Goal: Task Accomplishment & Management: Use online tool/utility

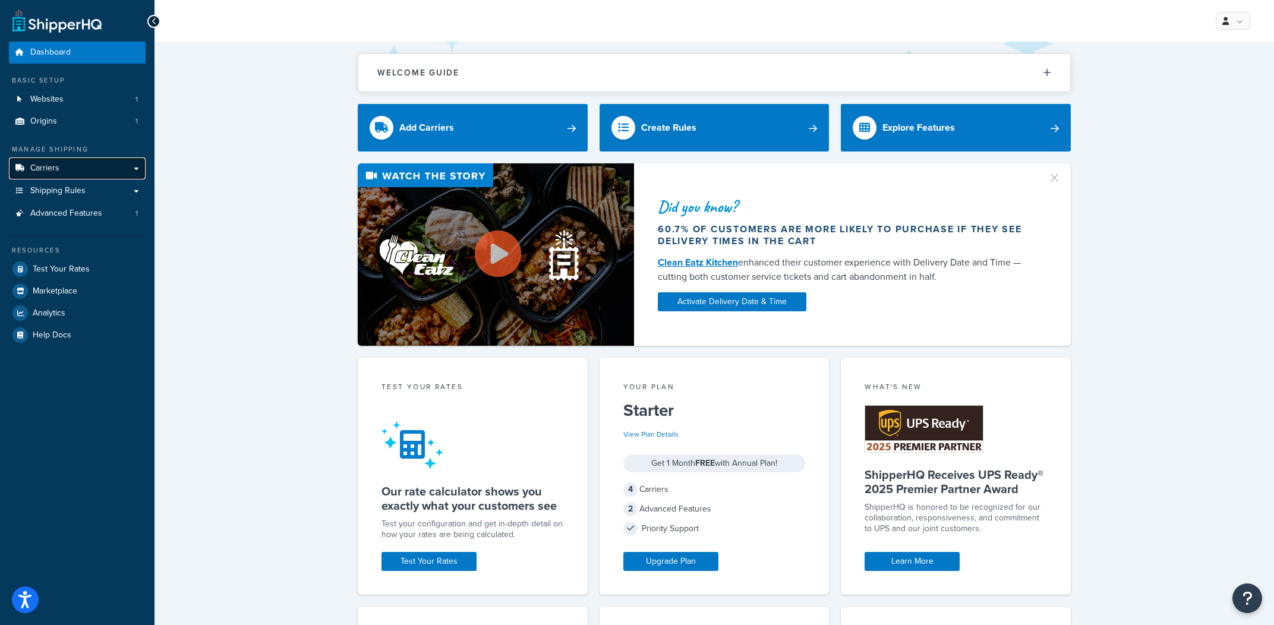
click at [57, 175] on link "Carriers" at bounding box center [77, 168] width 137 height 22
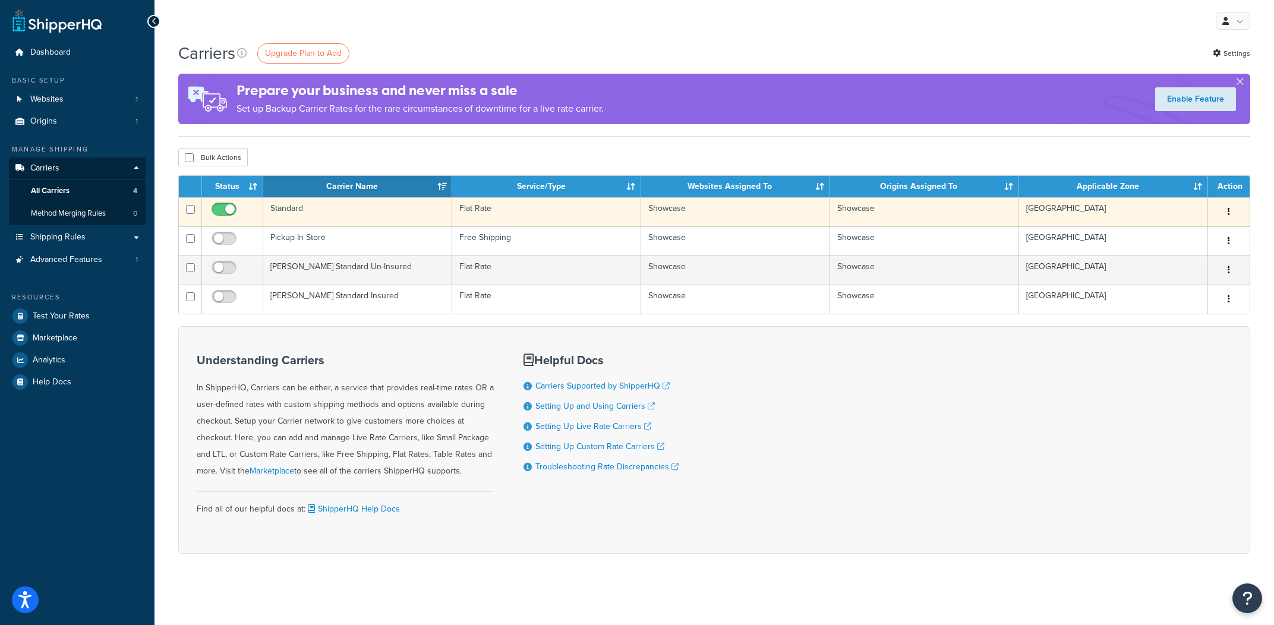
click at [342, 212] on td "Standard" at bounding box center [357, 211] width 189 height 29
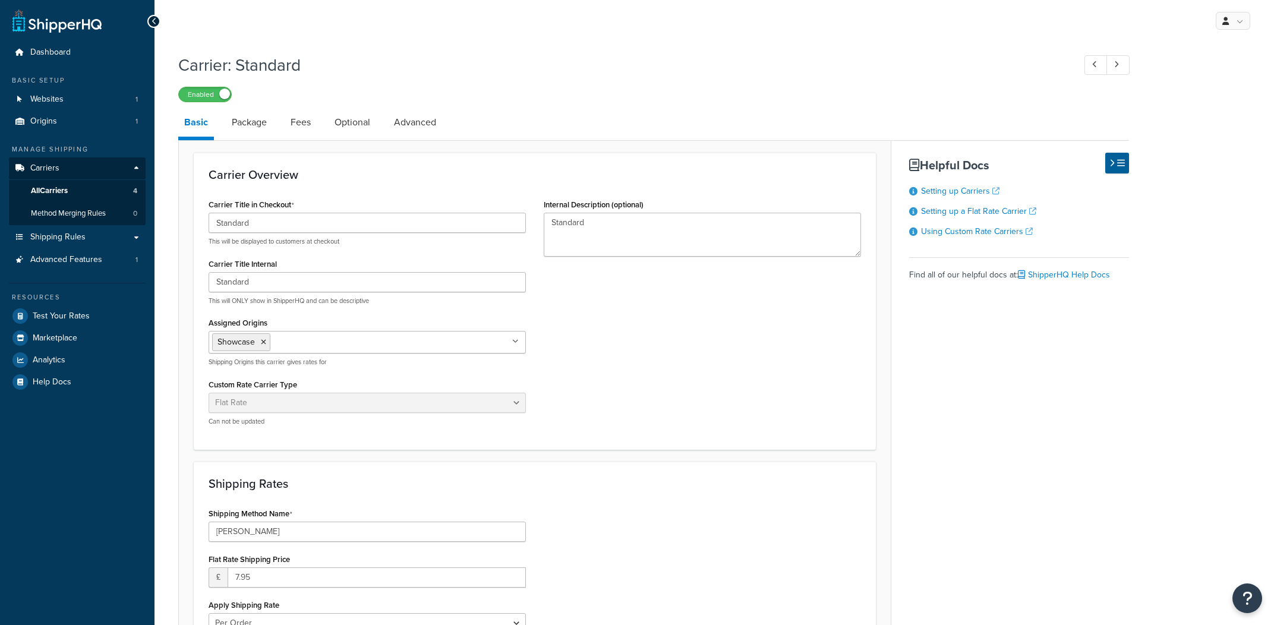
select select "flat"
click at [100, 234] on link "Shipping Rules" at bounding box center [77, 237] width 137 height 22
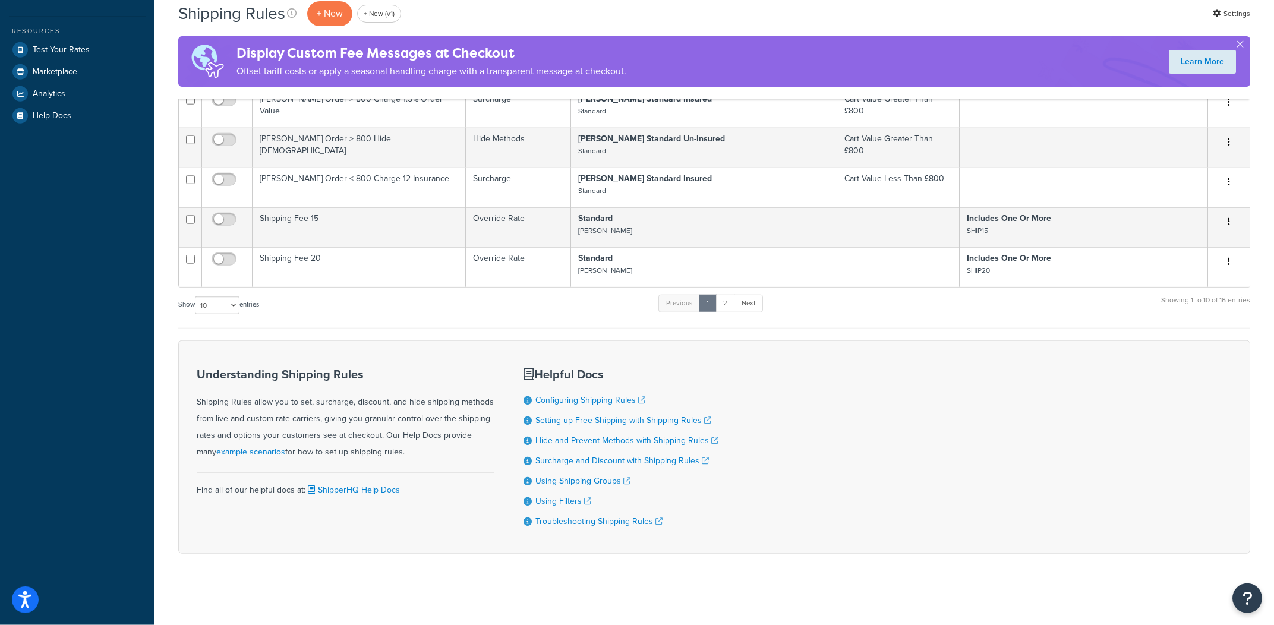
scroll to position [302, 0]
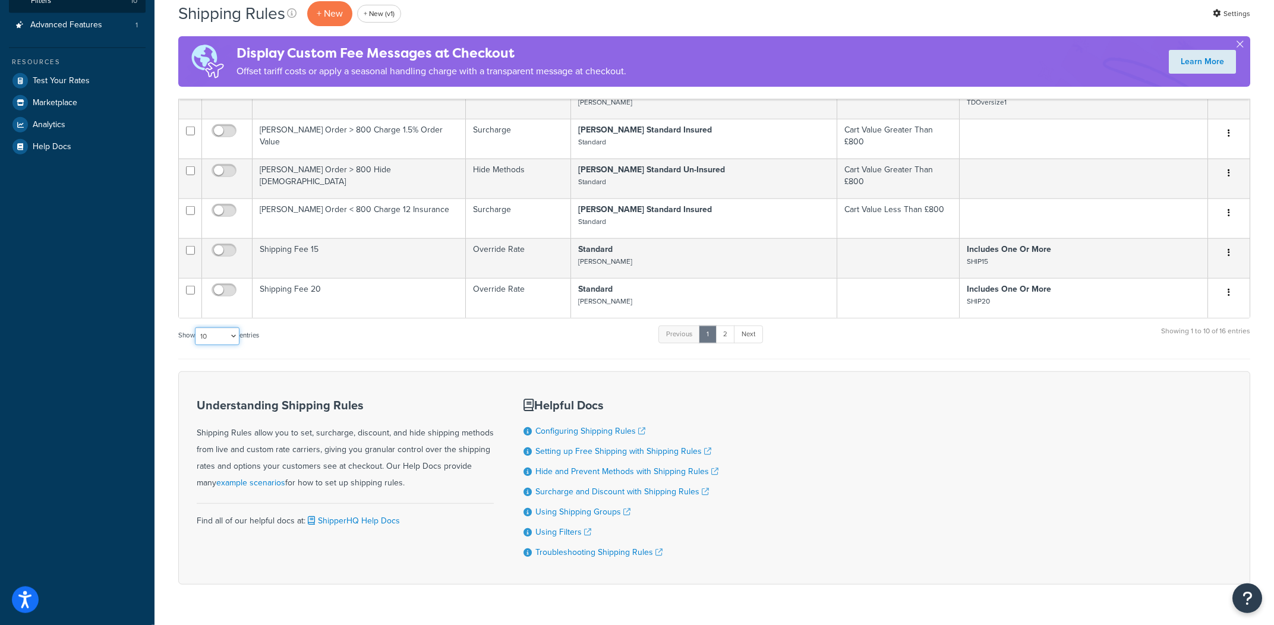
select select "1000"
click option "1000" at bounding box center [0, 0] width 0 height 0
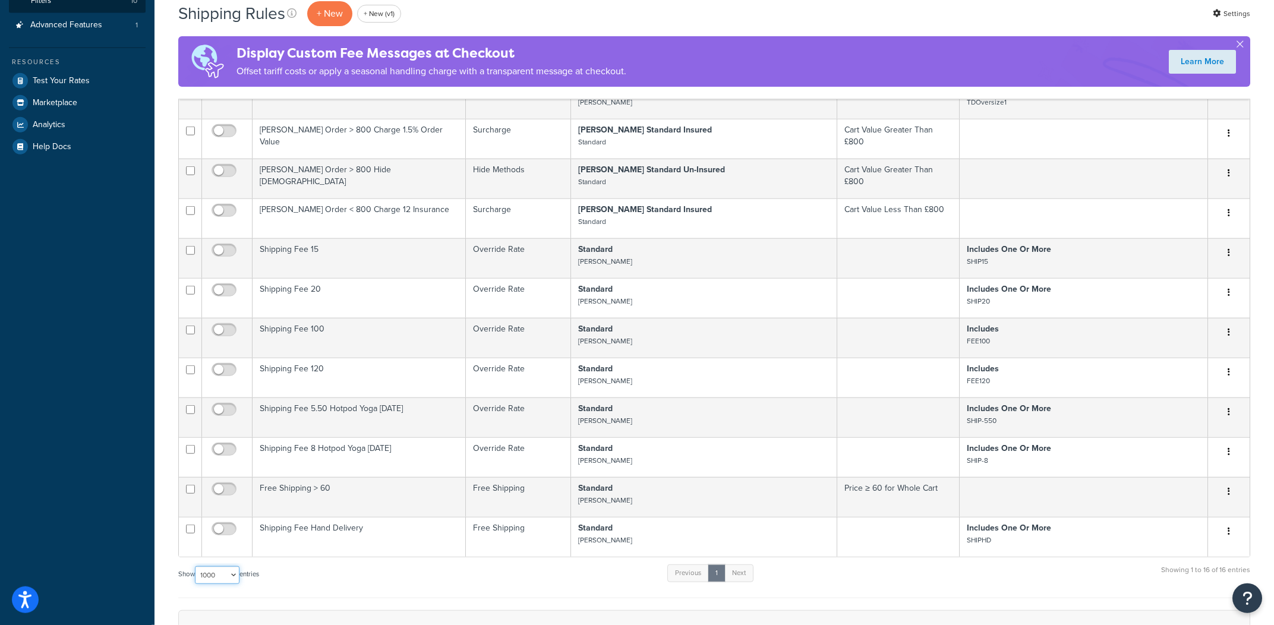
scroll to position [304, 0]
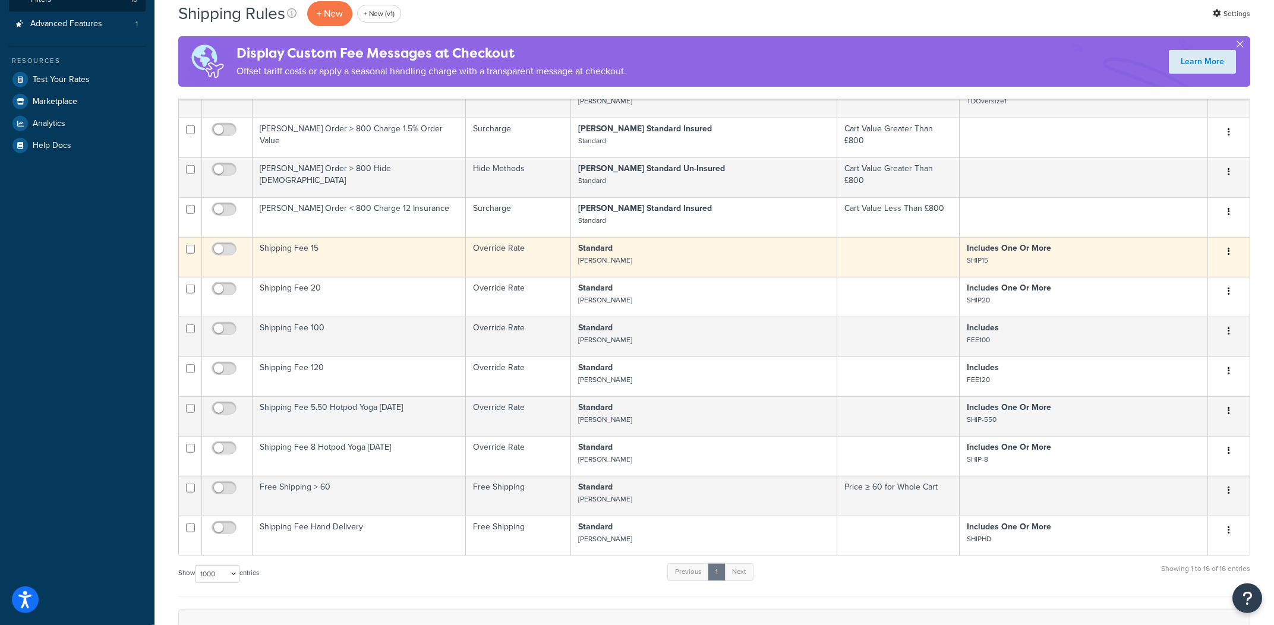
click at [368, 260] on td "Shipping Fee 15" at bounding box center [359, 257] width 213 height 40
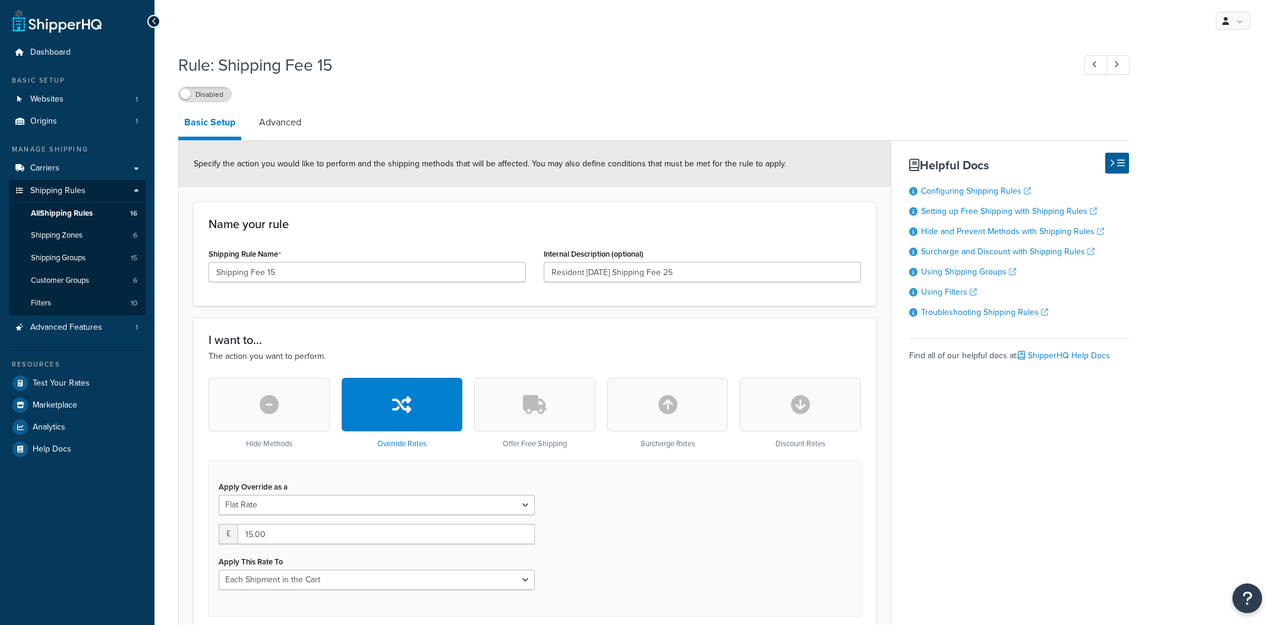
scroll to position [541, 0]
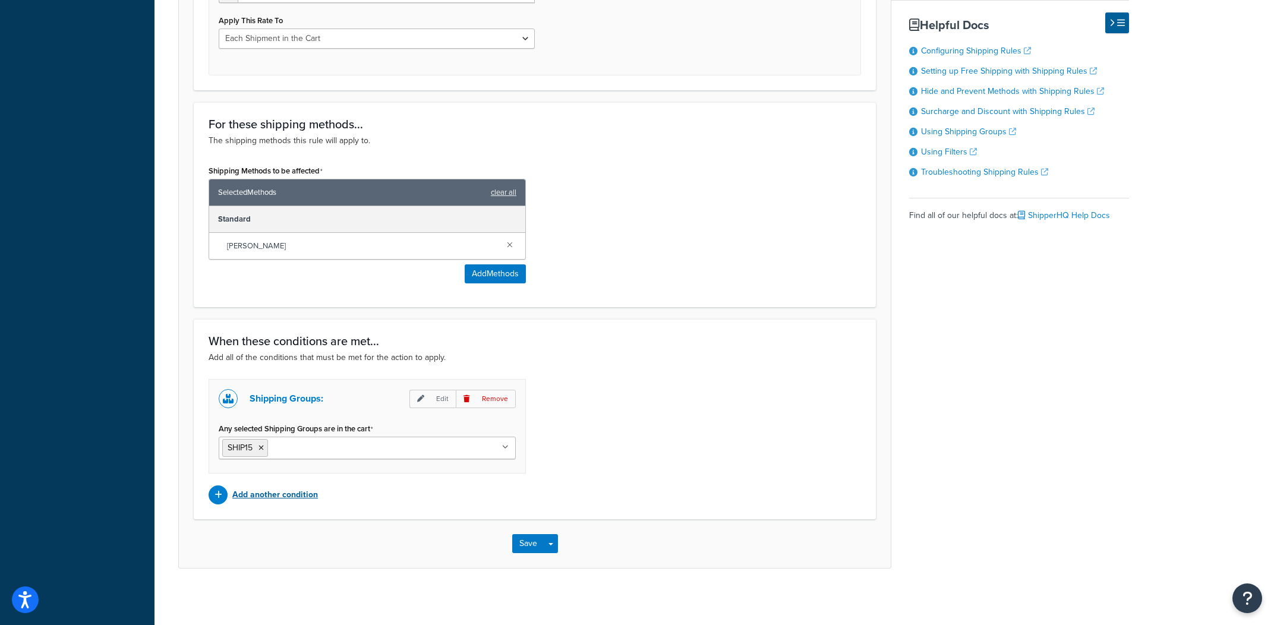
click at [288, 494] on p "Add another condition" at bounding box center [275, 495] width 86 height 17
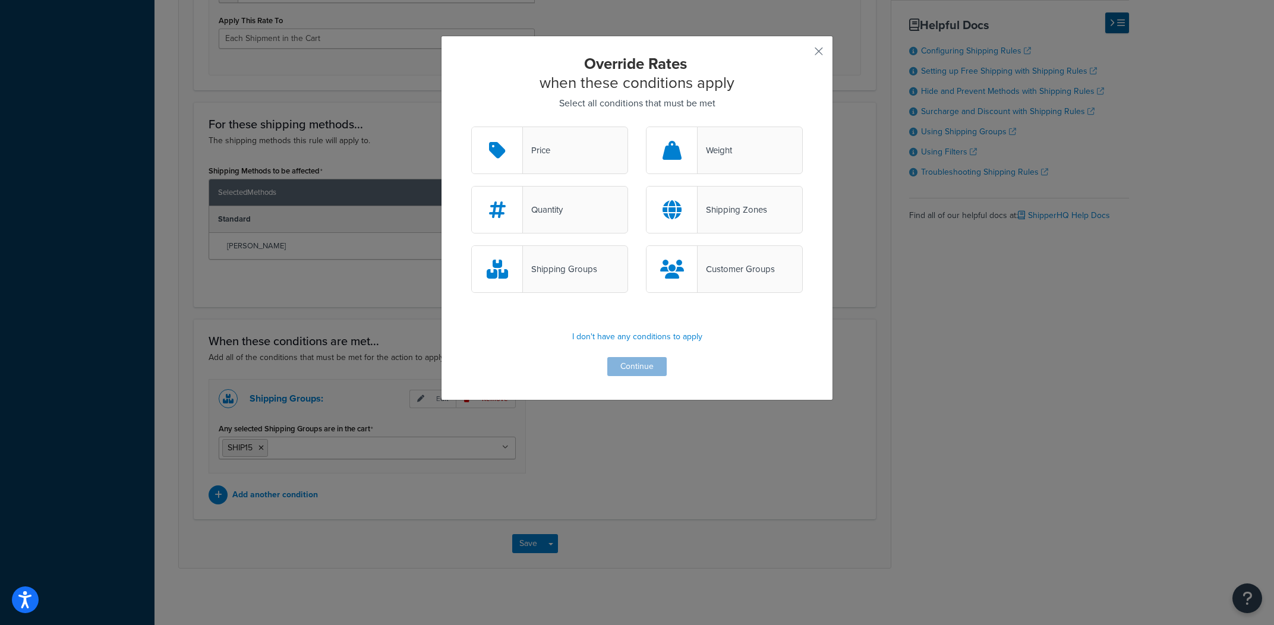
click at [606, 272] on div "Shipping Groups" at bounding box center [549, 269] width 157 height 48
click at [0, 0] on input "Shipping Groups" at bounding box center [0, 0] width 0 height 0
click at [649, 371] on button "Continue" at bounding box center [636, 366] width 59 height 19
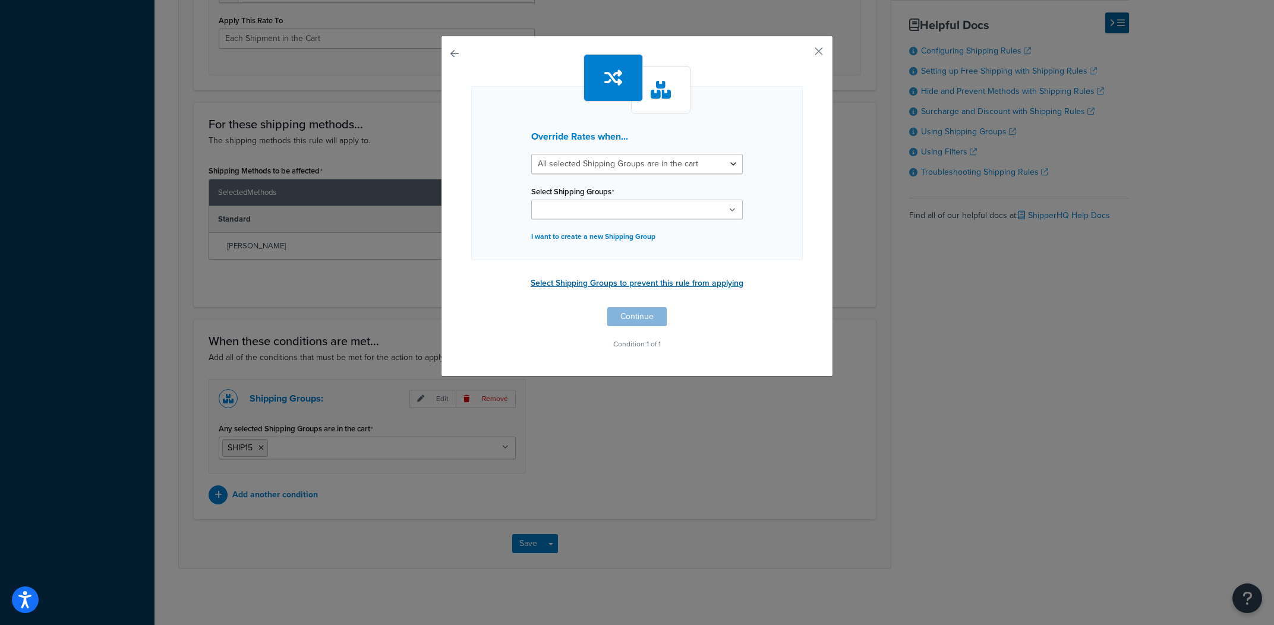
click at [628, 285] on button "Select Shipping Groups to prevent this rule from applying" at bounding box center [637, 284] width 220 height 18
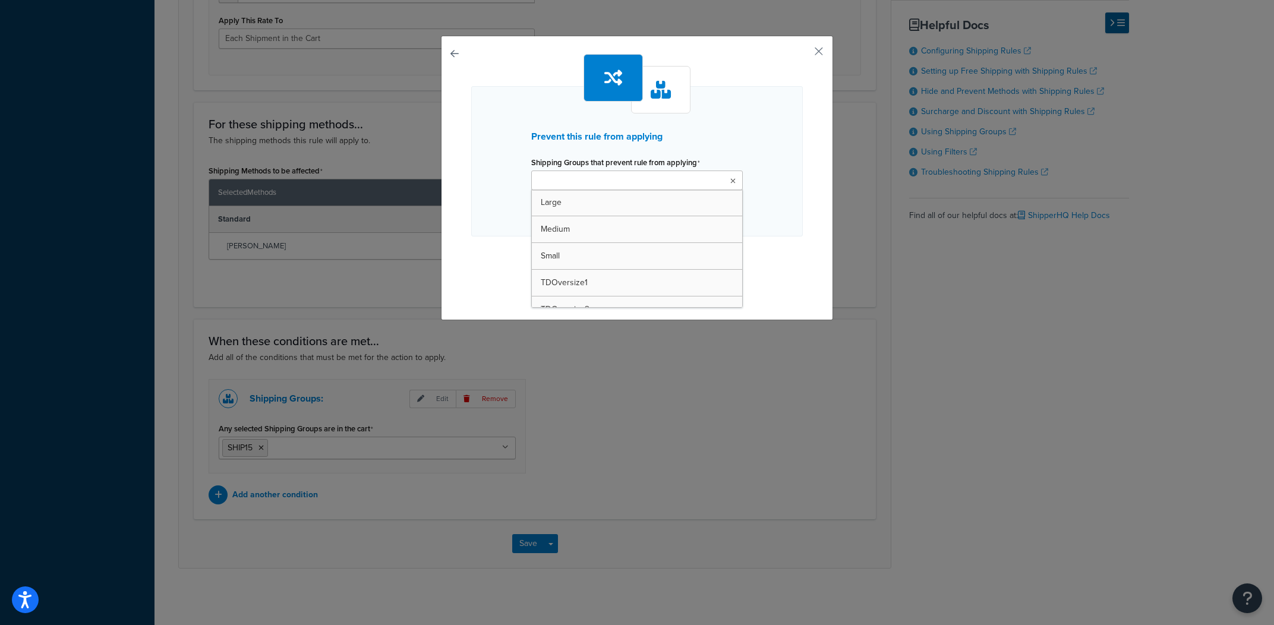
click at [638, 181] on input "Shipping Groups that prevent rule from applying" at bounding box center [587, 181] width 105 height 13
click at [791, 224] on div "Prevent this rule from applying Shipping Groups that prevent rule from applying…" at bounding box center [637, 161] width 332 height 150
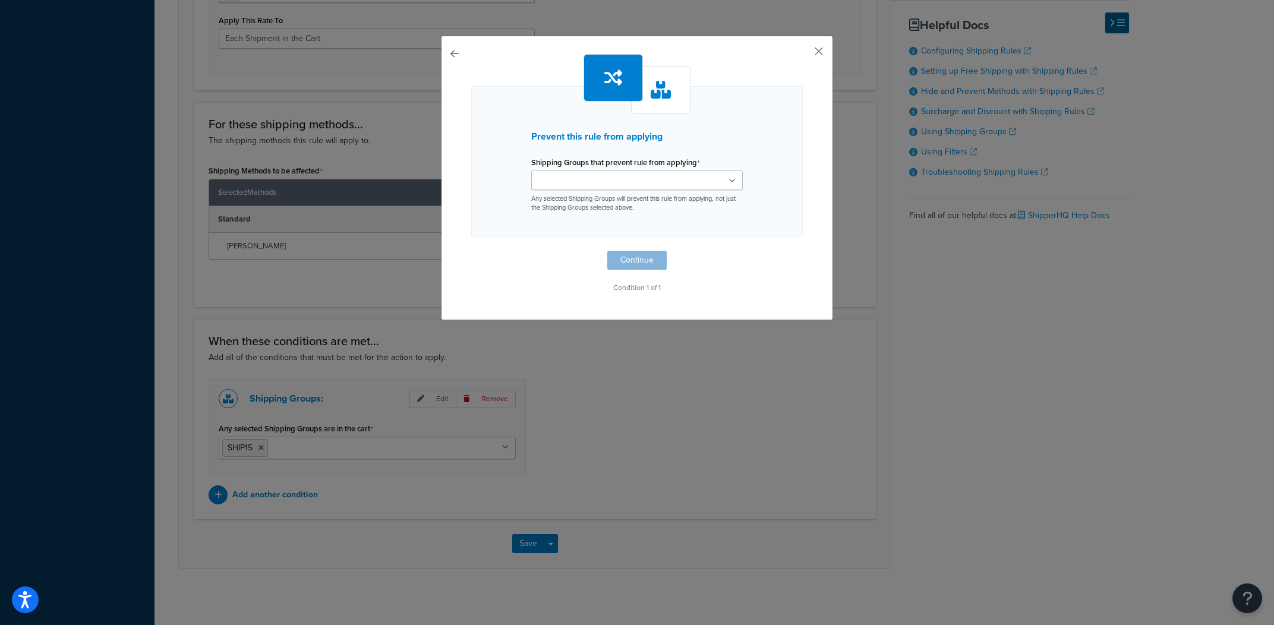
click at [803, 54] on button "button" at bounding box center [801, 55] width 3 height 3
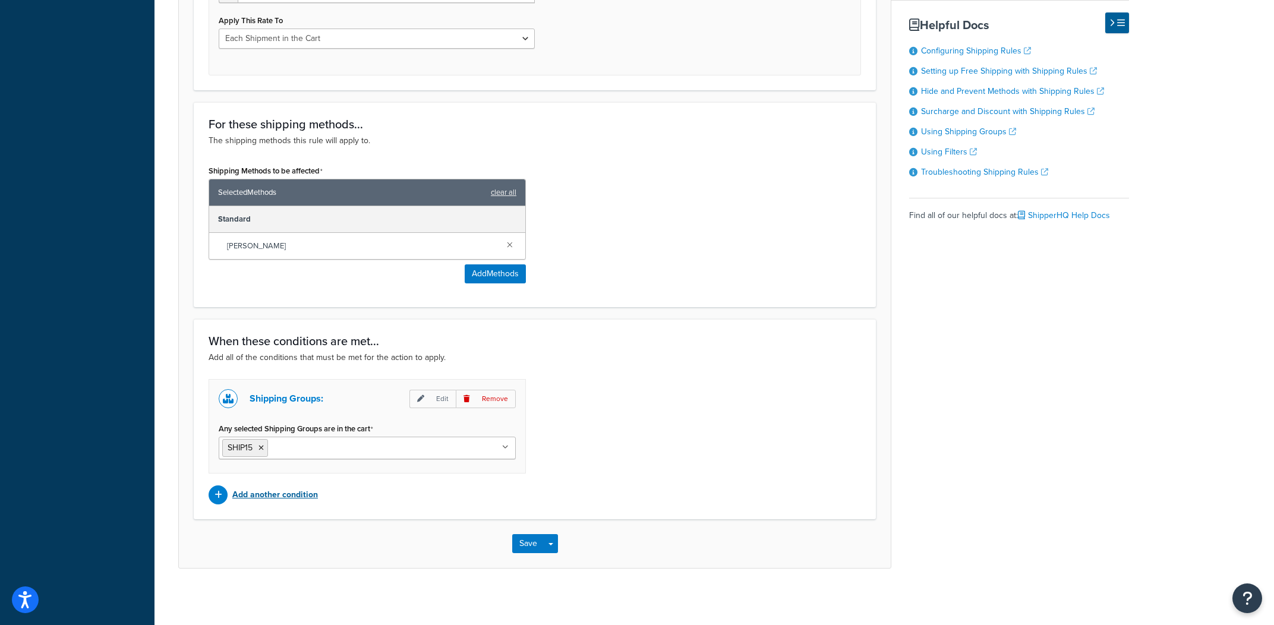
click at [288, 490] on p "Add another condition" at bounding box center [275, 495] width 86 height 17
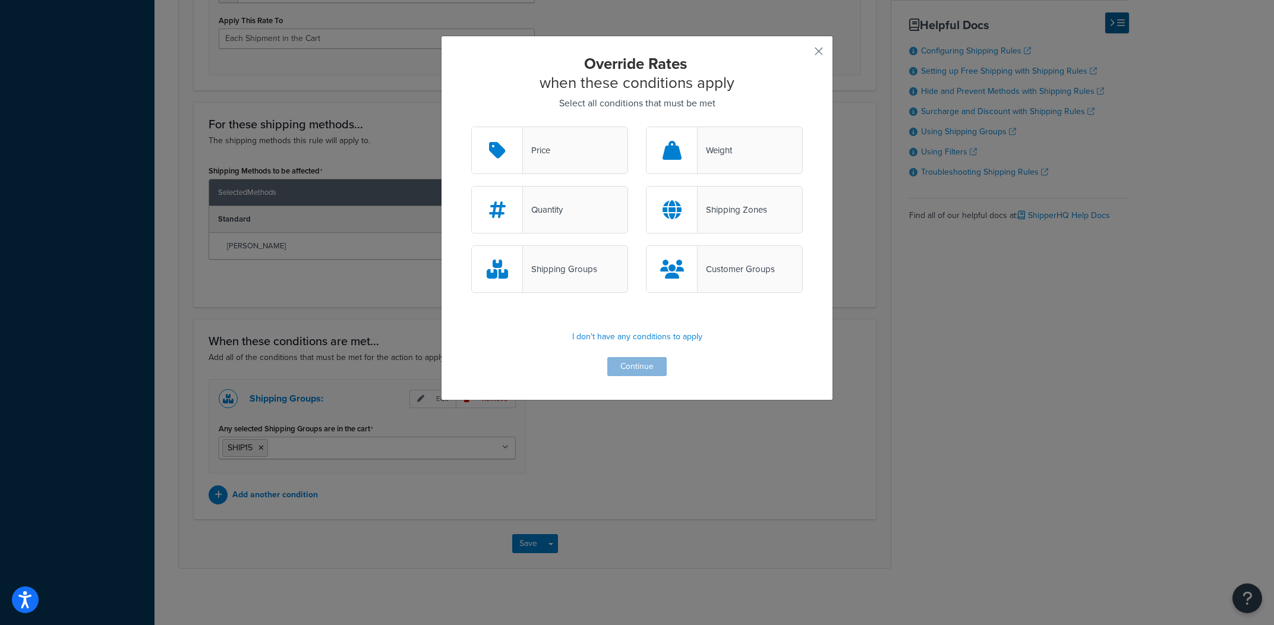
click at [585, 288] on div "Shipping Groups" at bounding box center [549, 269] width 157 height 48
click at [0, 0] on input "Shipping Groups" at bounding box center [0, 0] width 0 height 0
click at [658, 369] on button "Continue" at bounding box center [636, 366] width 59 height 19
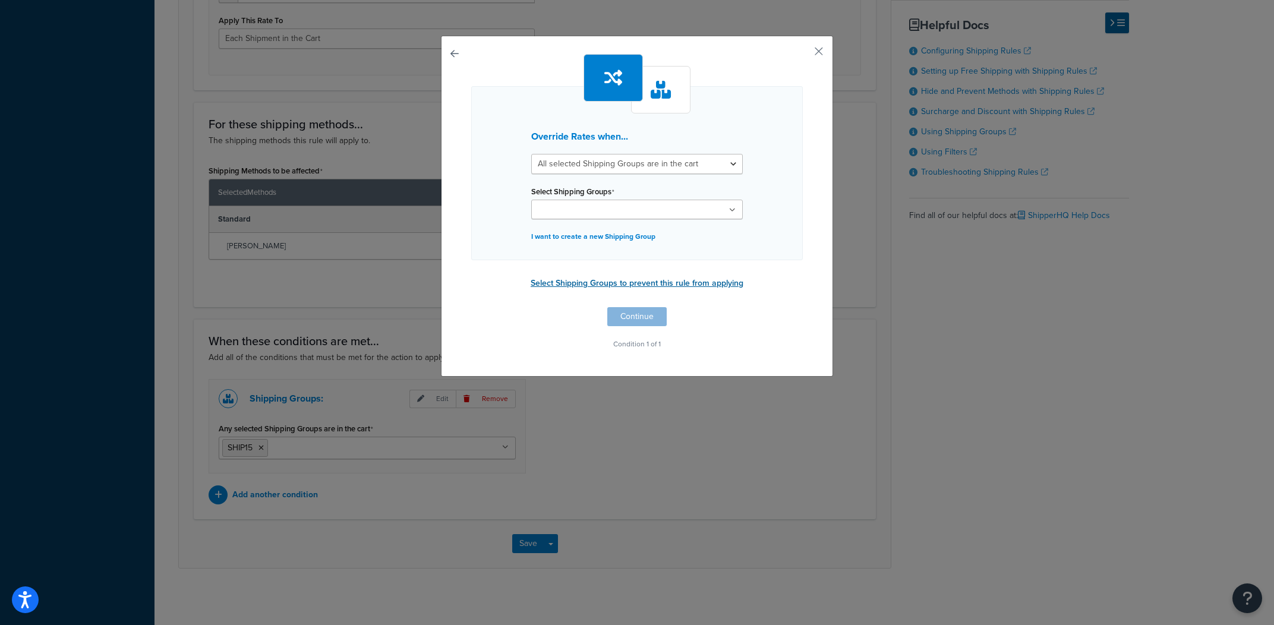
drag, startPoint x: 786, startPoint y: 291, endPoint x: 552, endPoint y: 292, distance: 234.1
click at [552, 292] on div "Override Rates when... All selected Shipping Groups are in the cart Any selecte…" at bounding box center [637, 203] width 332 height 298
click at [572, 282] on button "Select Shipping Groups to prevent this rule from applying" at bounding box center [637, 284] width 220 height 18
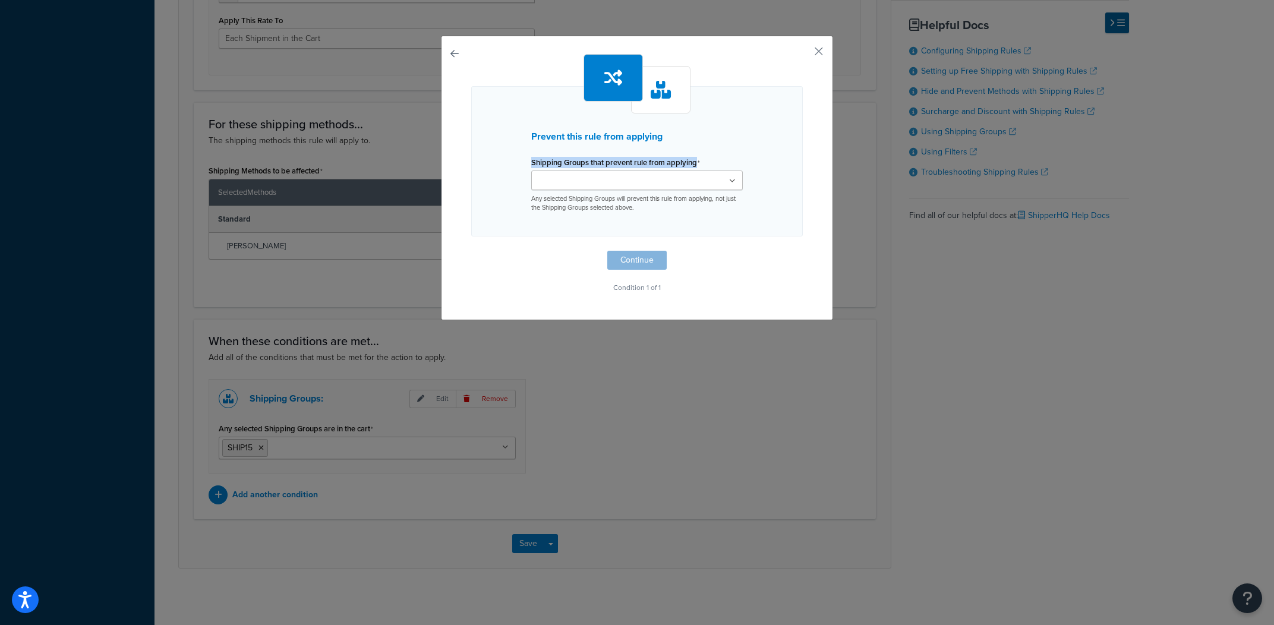
drag, startPoint x: 726, startPoint y: 162, endPoint x: 528, endPoint y: 160, distance: 197.9
click at [528, 160] on div "Prevent this rule from applying Shipping Groups that prevent rule from applying…" at bounding box center [637, 161] width 332 height 150
copy label "Shipping Groups that prevent rule from applying"
click at [837, 44] on div "Prevent this rule from applying Shipping Groups that prevent rule from applying…" at bounding box center [637, 312] width 1274 height 625
click at [806, 61] on div "Prevent this rule from applying Shipping Groups that prevent rule from applying…" at bounding box center [637, 178] width 392 height 285
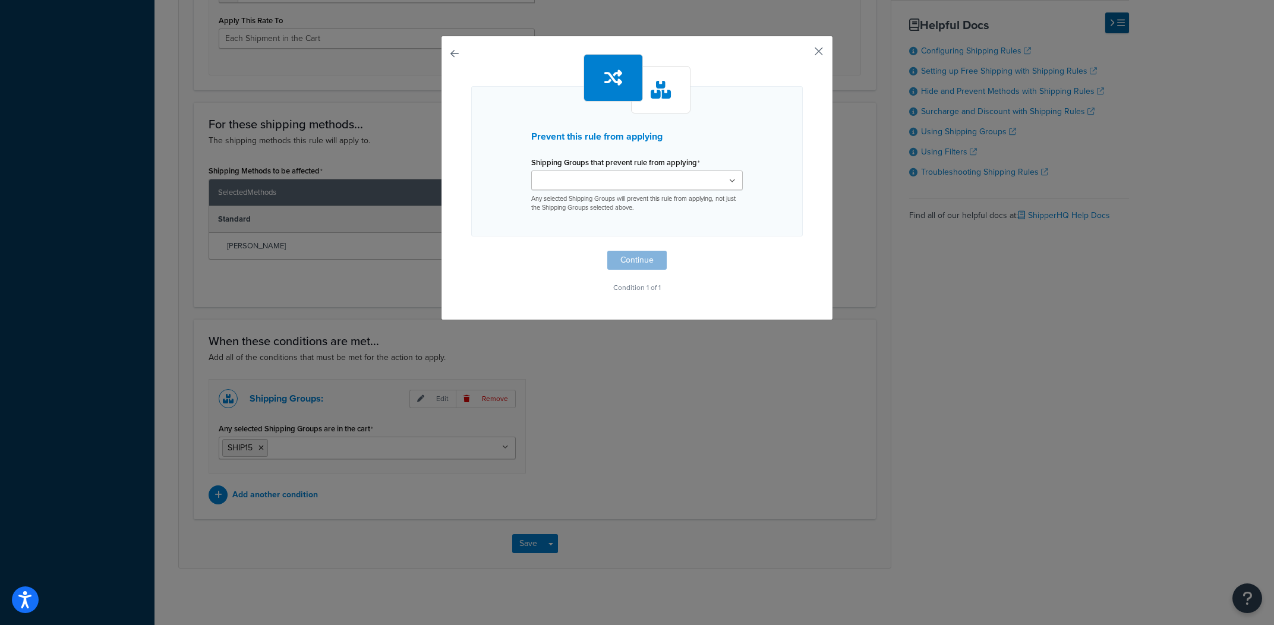
click at [803, 54] on button "button" at bounding box center [801, 55] width 3 height 3
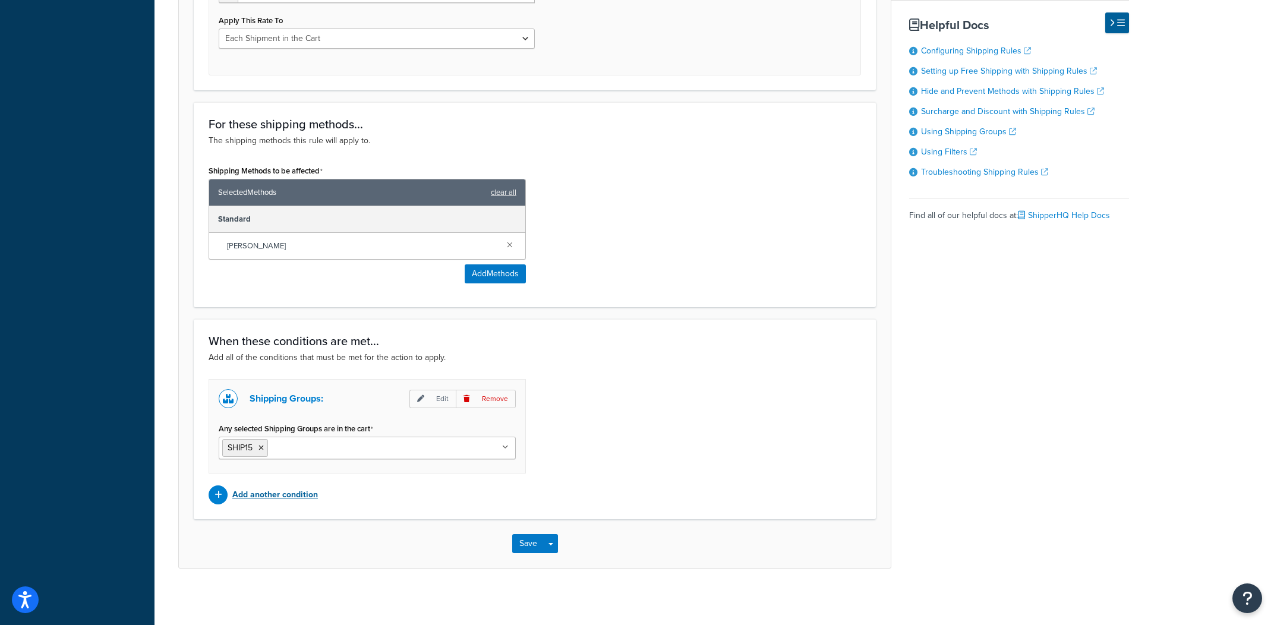
click at [302, 501] on p "Add another condition" at bounding box center [275, 495] width 86 height 17
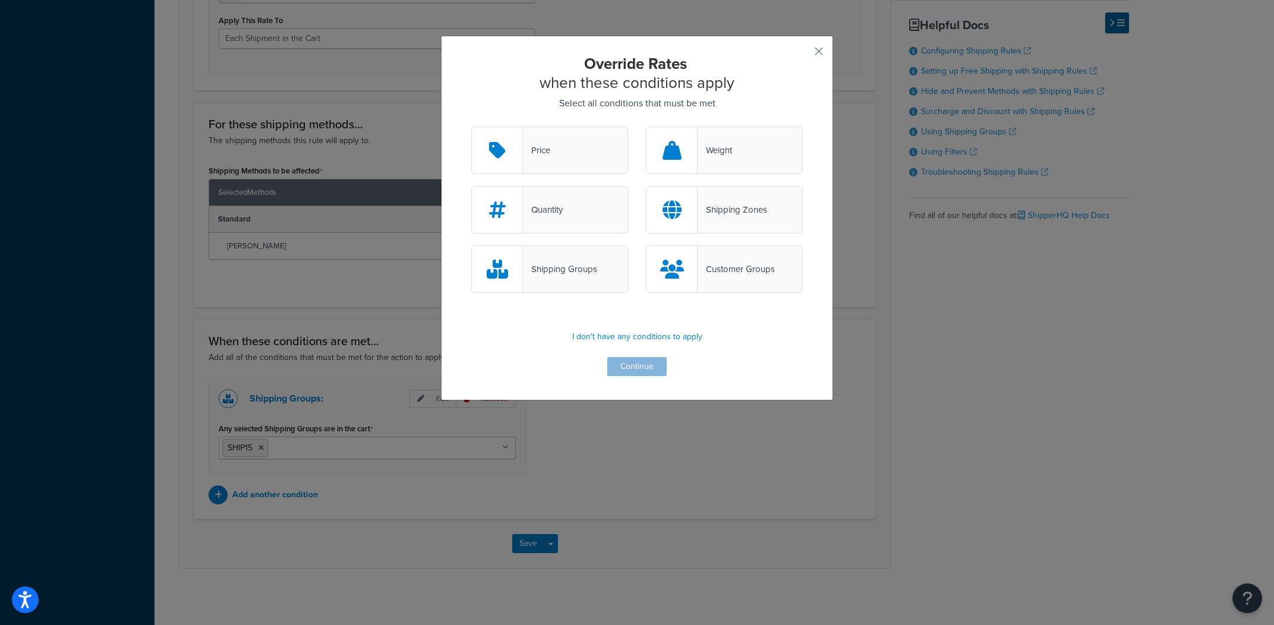
click at [581, 276] on div "Shipping Groups" at bounding box center [560, 269] width 74 height 17
click at [0, 0] on input "Shipping Groups" at bounding box center [0, 0] width 0 height 0
click at [661, 369] on button "Continue" at bounding box center [636, 366] width 59 height 19
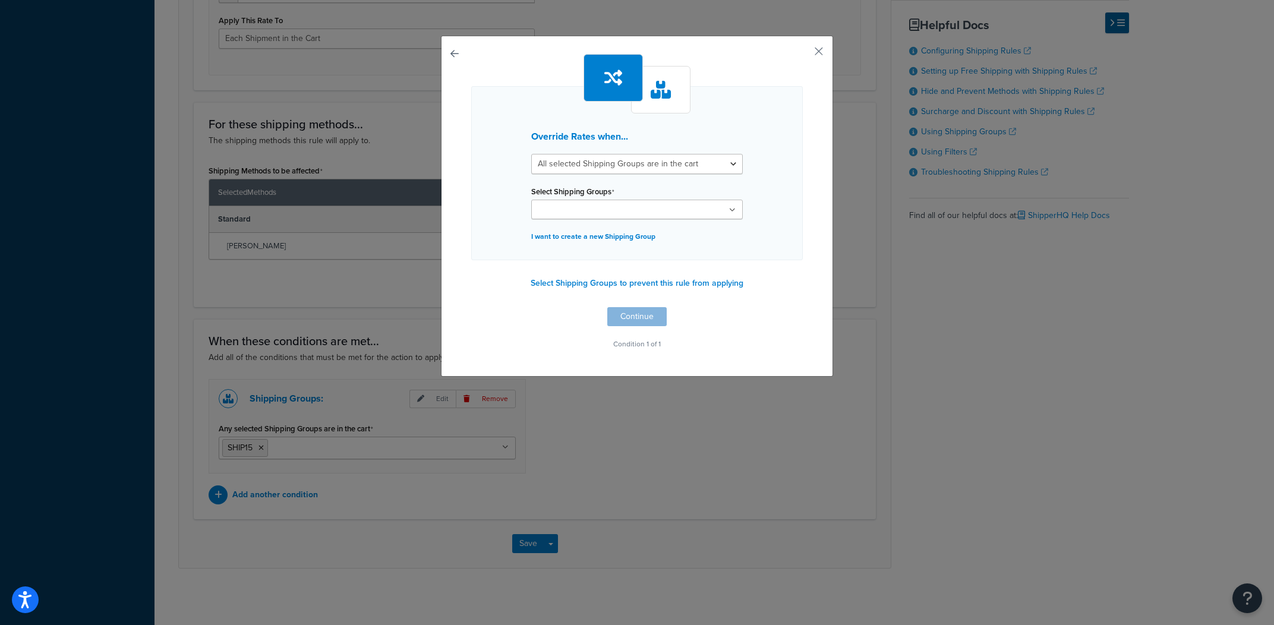
drag, startPoint x: 759, startPoint y: 301, endPoint x: 509, endPoint y: 288, distance: 250.5
click at [517, 285] on div "Override Rates when... All selected Shipping Groups are in the cart Any selecte…" at bounding box center [637, 203] width 332 height 298
drag, startPoint x: 510, startPoint y: 285, endPoint x: 713, endPoint y: 281, distance: 203.3
click at [713, 281] on div "Override Rates when... All selected Shipping Groups are in the cart Any selecte…" at bounding box center [637, 203] width 332 height 298
drag, startPoint x: 506, startPoint y: 235, endPoint x: 754, endPoint y: 305, distance: 257.3
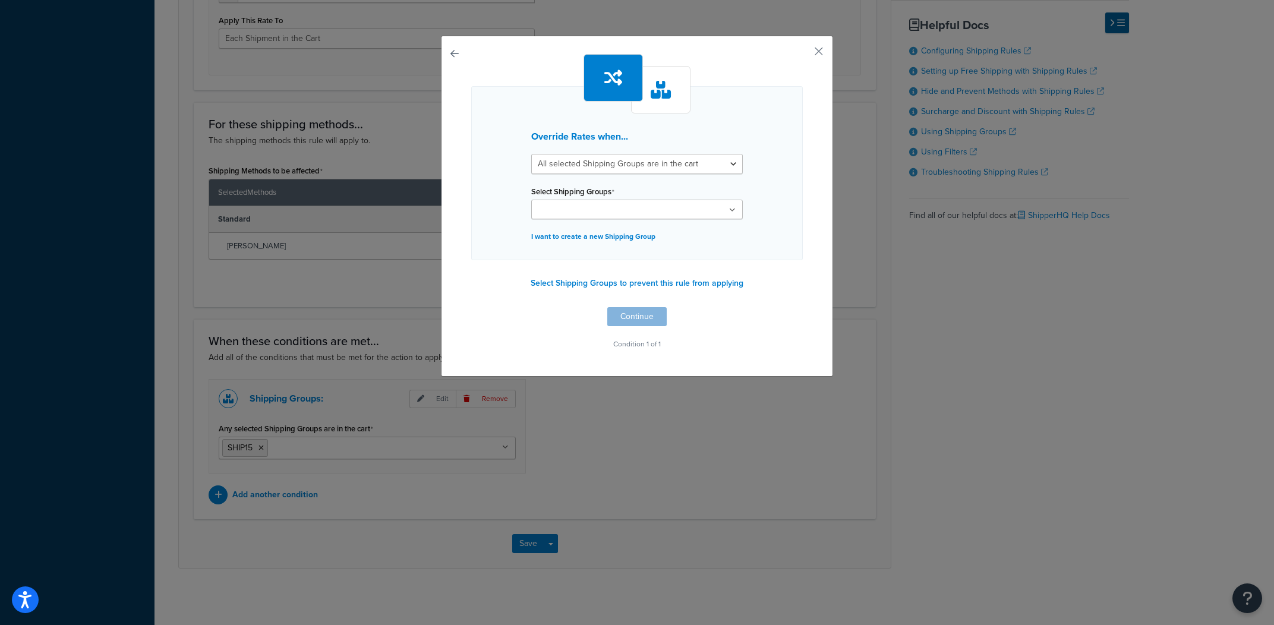
click at [754, 305] on div "Override Rates when... All selected Shipping Groups are in the cart Any selecte…" at bounding box center [637, 203] width 332 height 298
click at [749, 312] on div "Override Rates when... All selected Shipping Groups are in the cart Any selecte…" at bounding box center [637, 203] width 332 height 298
click at [700, 285] on button "Select Shipping Groups to prevent this rule from applying" at bounding box center [637, 284] width 220 height 18
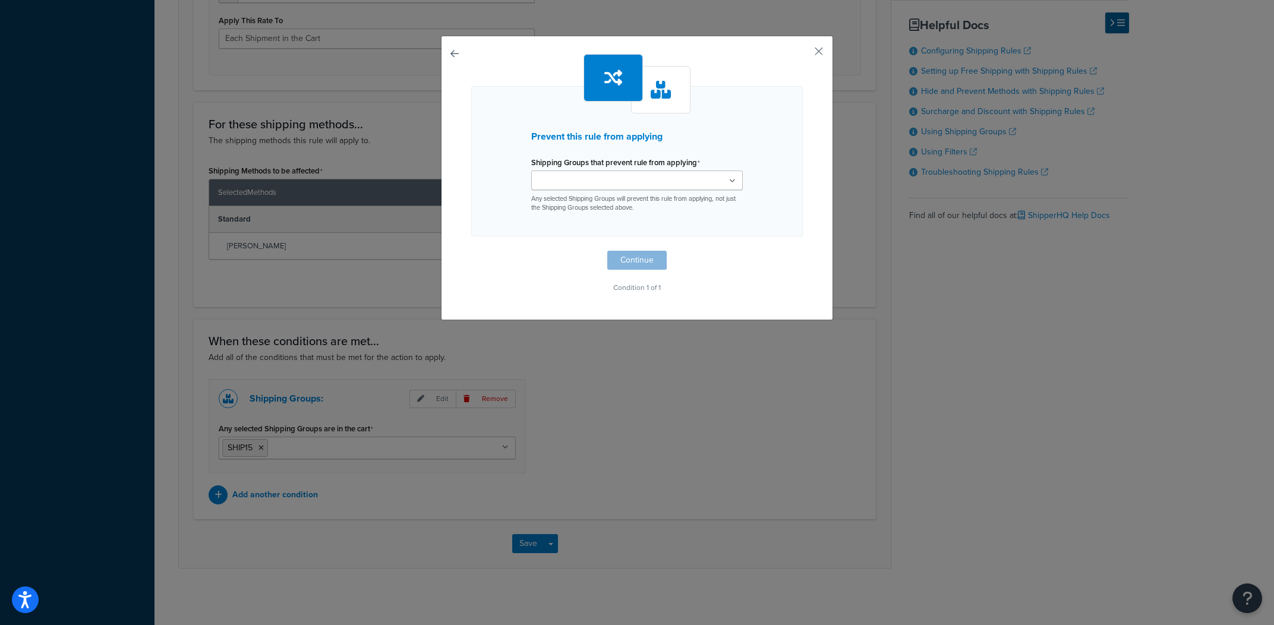
click at [675, 167] on label "Shipping Groups that prevent rule from applying" at bounding box center [615, 163] width 169 height 10
click at [640, 175] on input "Shipping Groups that prevent rule from applying" at bounding box center [587, 181] width 105 height 13
click at [675, 167] on label "Shipping Groups that prevent rule from applying" at bounding box center [615, 163] width 169 height 10
click at [640, 175] on input "Shipping Groups that prevent rule from applying" at bounding box center [587, 181] width 105 height 13
click at [675, 167] on label "Shipping Groups that prevent rule from applying" at bounding box center [615, 163] width 169 height 10
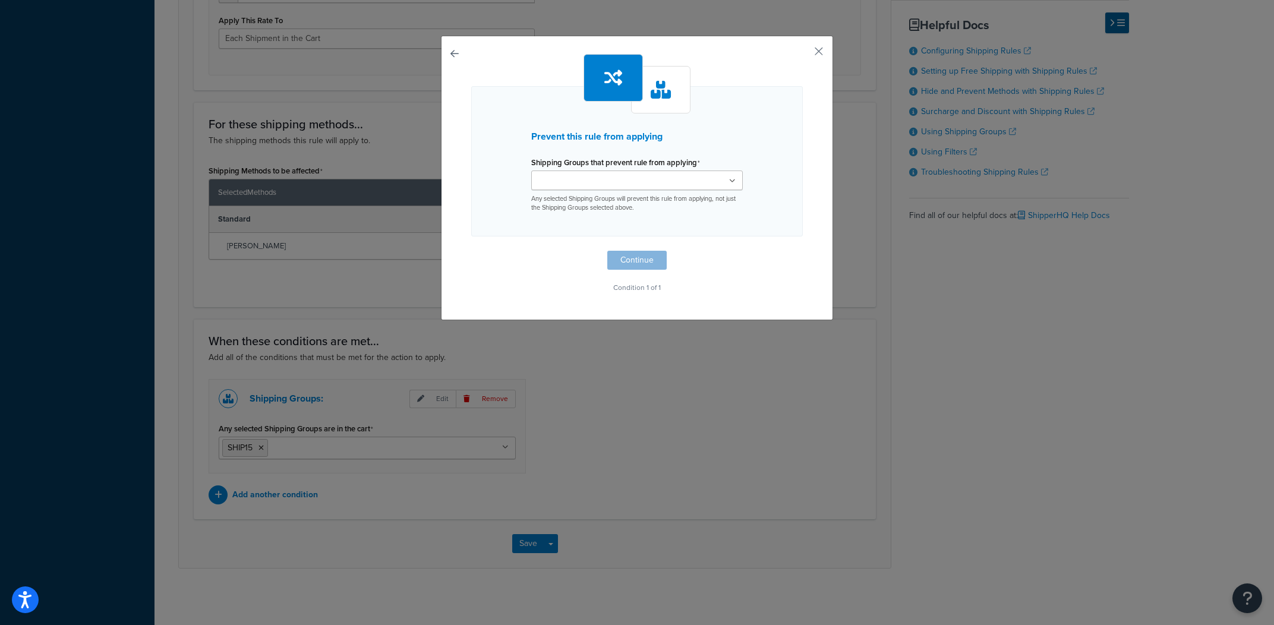
click at [640, 175] on input "Shipping Groups that prevent rule from applying" at bounding box center [587, 181] width 105 height 13
drag, startPoint x: 745, startPoint y: 167, endPoint x: 515, endPoint y: 161, distance: 229.4
click at [515, 161] on div "Prevent this rule from applying Shipping Groups that prevent rule from applying…" at bounding box center [637, 161] width 332 height 150
copy label "Shipping Groups that prevent rule from applying"
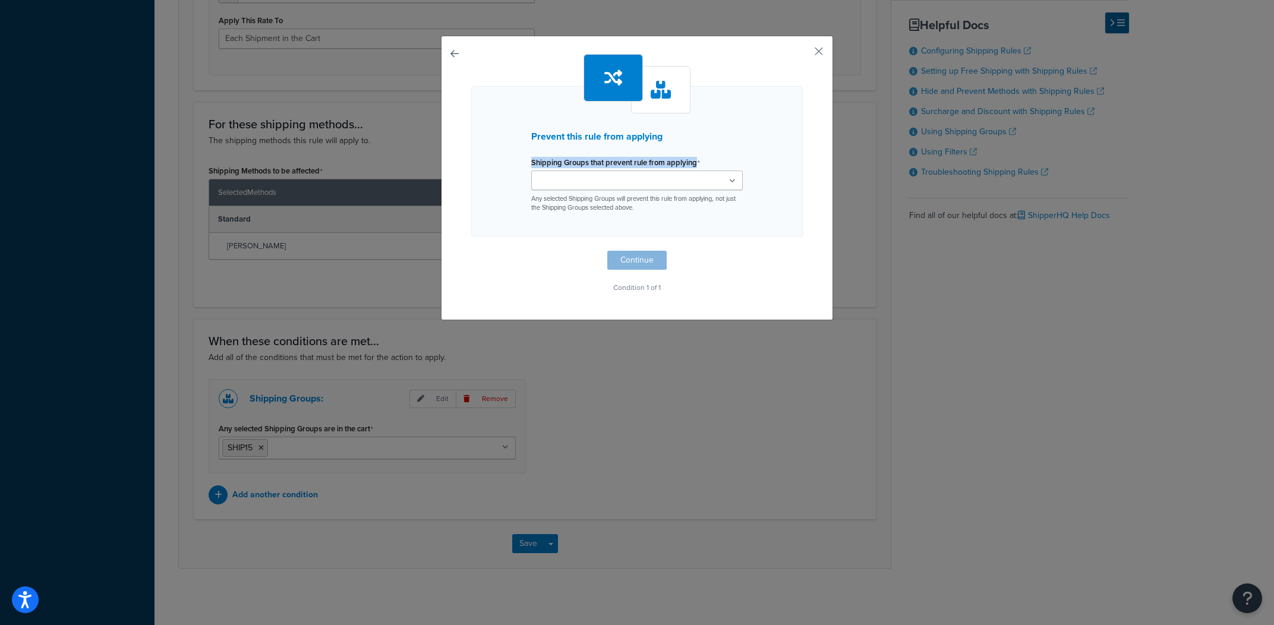
click at [471, 251] on button "button" at bounding box center [471, 251] width 0 height 0
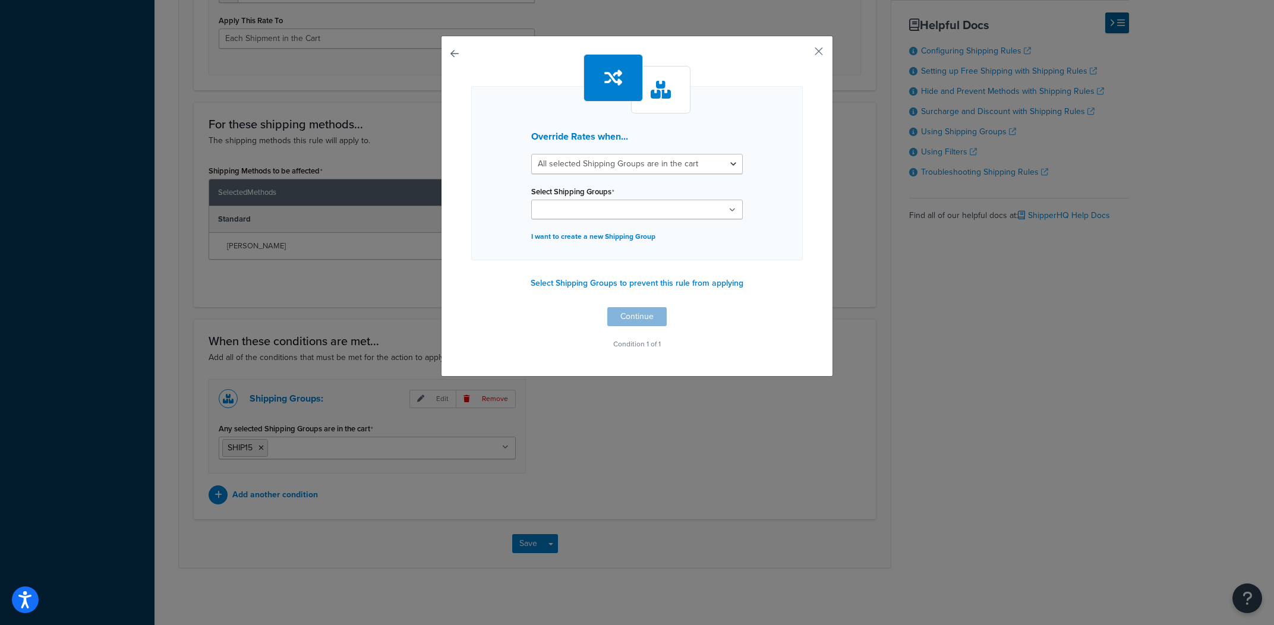
click at [826, 48] on div "Override Rates when... All selected Shipping Groups are in the cart Any selecte…" at bounding box center [637, 206] width 392 height 341
click at [803, 54] on button "button" at bounding box center [801, 55] width 3 height 3
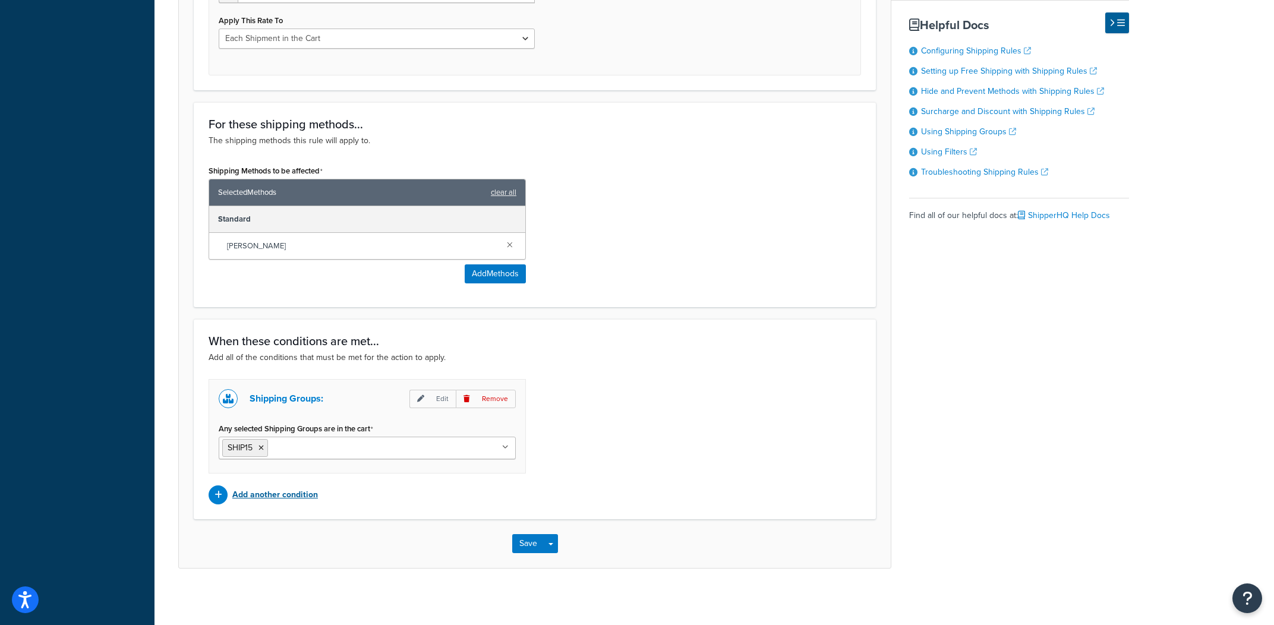
click at [306, 498] on p "Add another condition" at bounding box center [275, 495] width 86 height 17
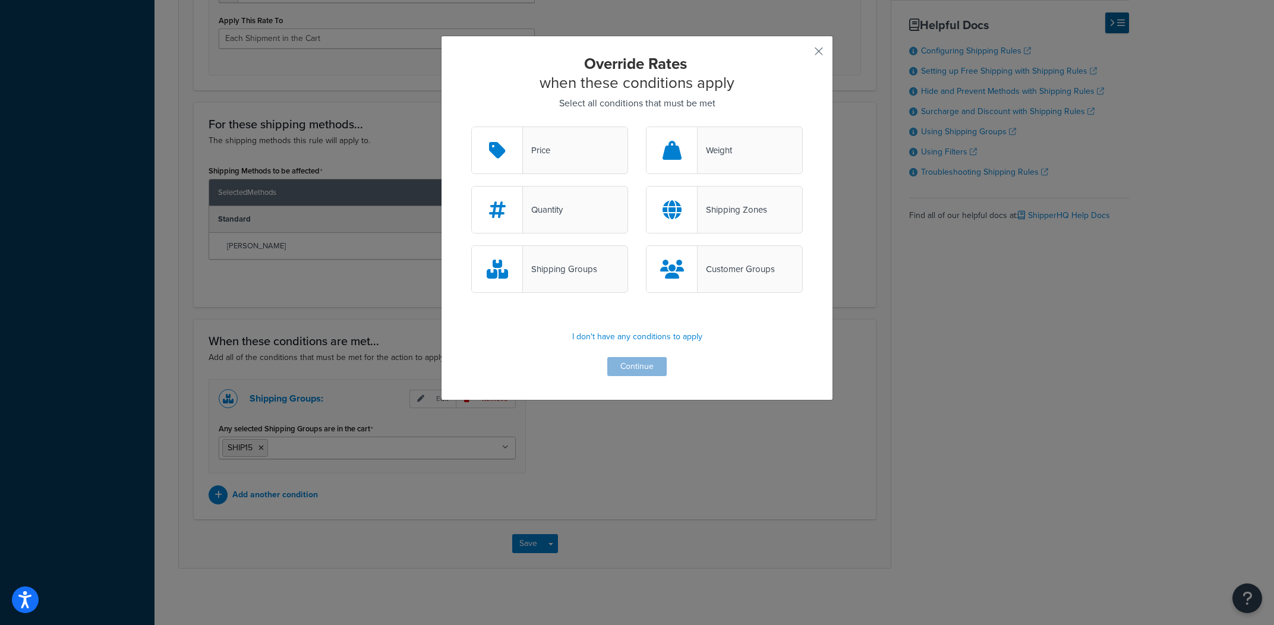
click at [602, 266] on div "Shipping Groups" at bounding box center [549, 269] width 157 height 48
click at [0, 0] on input "Shipping Groups" at bounding box center [0, 0] width 0 height 0
click at [601, 289] on div "Shipping Groups" at bounding box center [549, 269] width 157 height 48
click at [0, 0] on input "Shipping Groups" at bounding box center [0, 0] width 0 height 0
drag, startPoint x: 581, startPoint y: 281, endPoint x: 620, endPoint y: 318, distance: 54.6
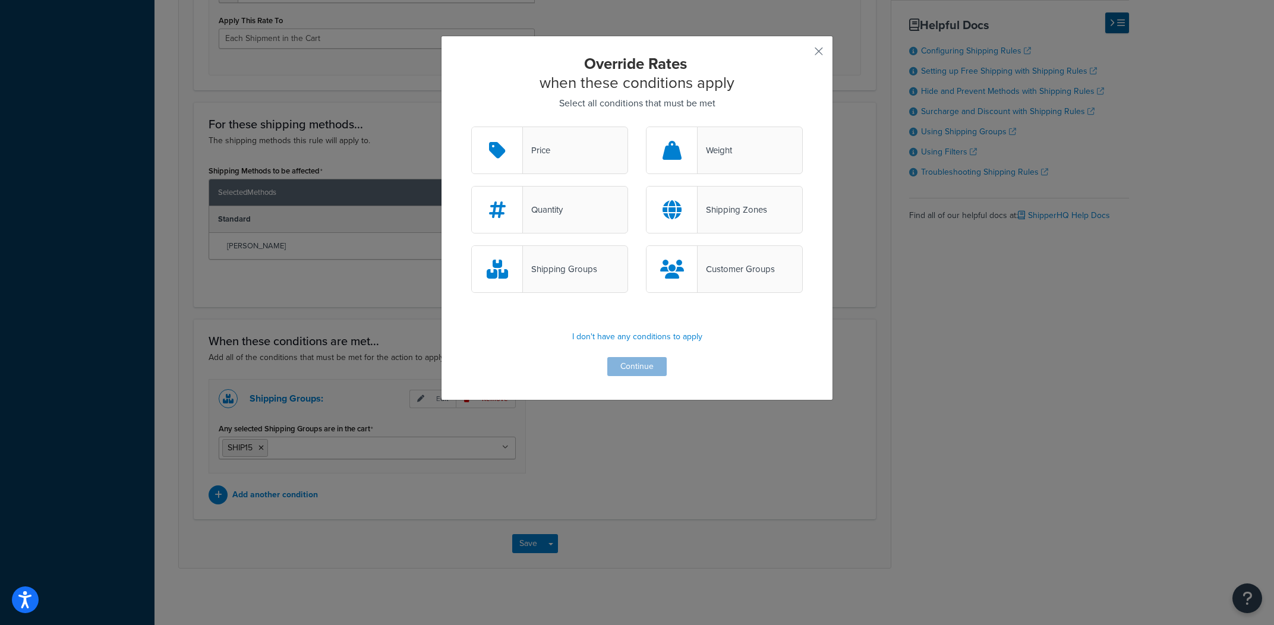
click at [581, 280] on div "Shipping Groups" at bounding box center [549, 269] width 157 height 48
click at [0, 0] on input "Shipping Groups" at bounding box center [0, 0] width 0 height 0
click at [649, 368] on button "Continue" at bounding box center [636, 366] width 59 height 19
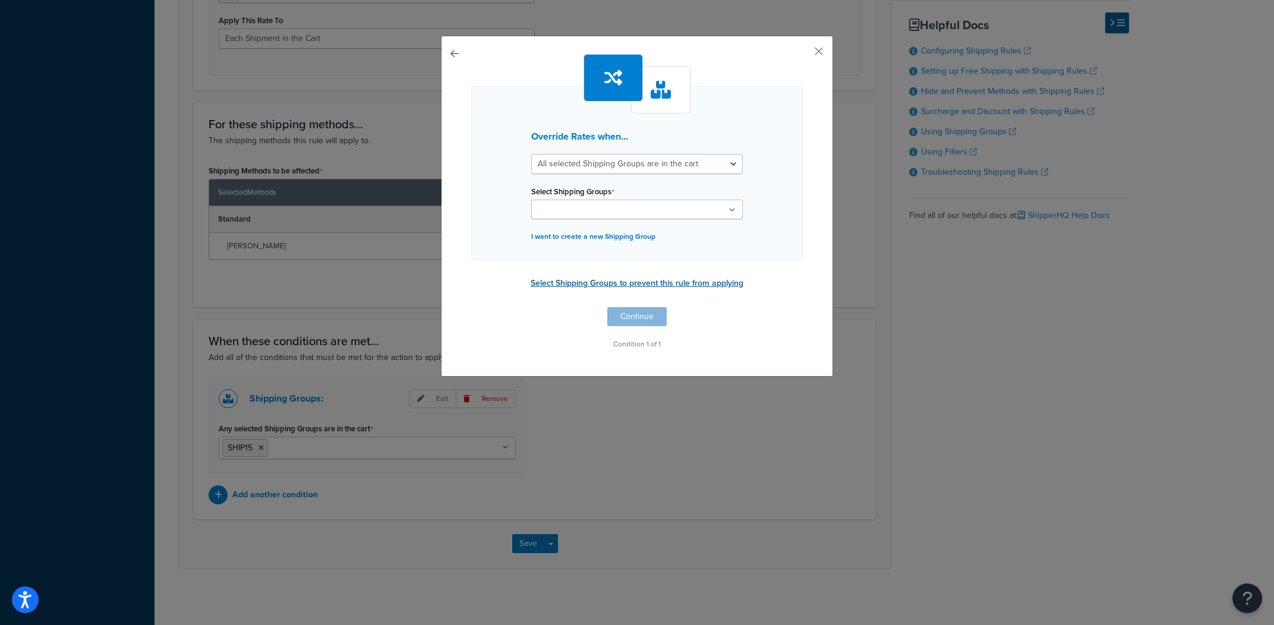
click at [622, 283] on button "Select Shipping Groups to prevent this rule from applying" at bounding box center [637, 284] width 220 height 18
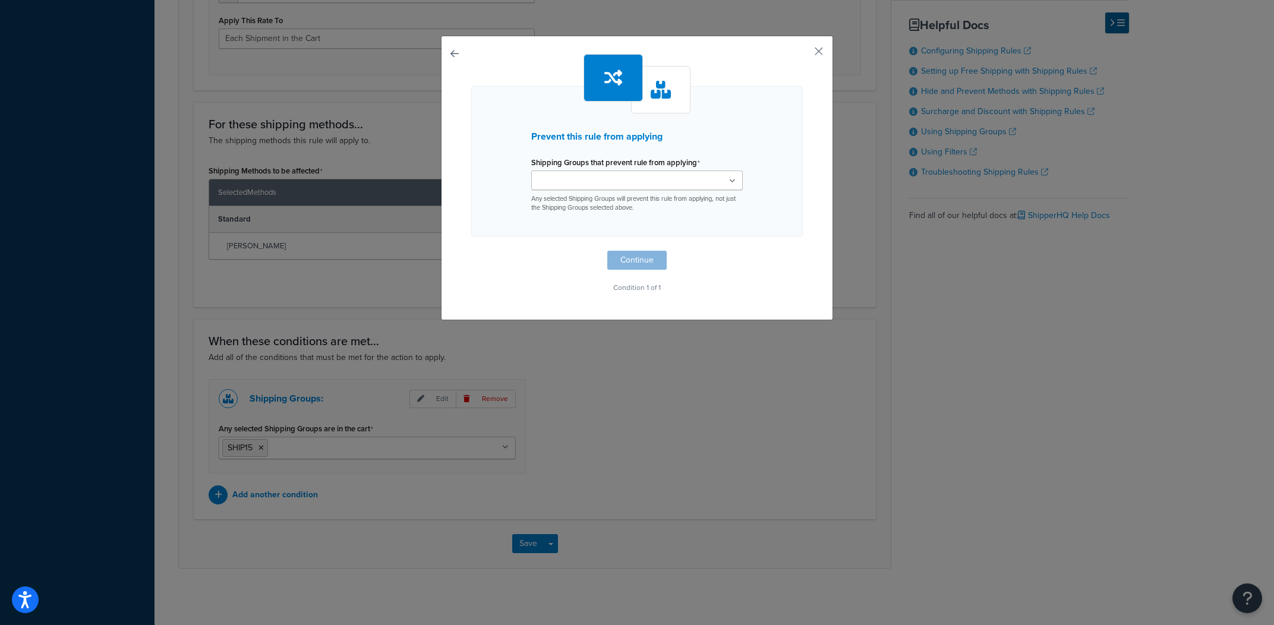
click at [638, 198] on p "Any selected Shipping Groups will prevent this rule from applying, not just the…" at bounding box center [637, 203] width 212 height 18
click at [641, 194] on div "Large Medium Small TDOversize1 TDOversize2 FEE25 FEE40 FEE100 FEE120 SHIP-550 S…" at bounding box center [637, 192] width 212 height 42
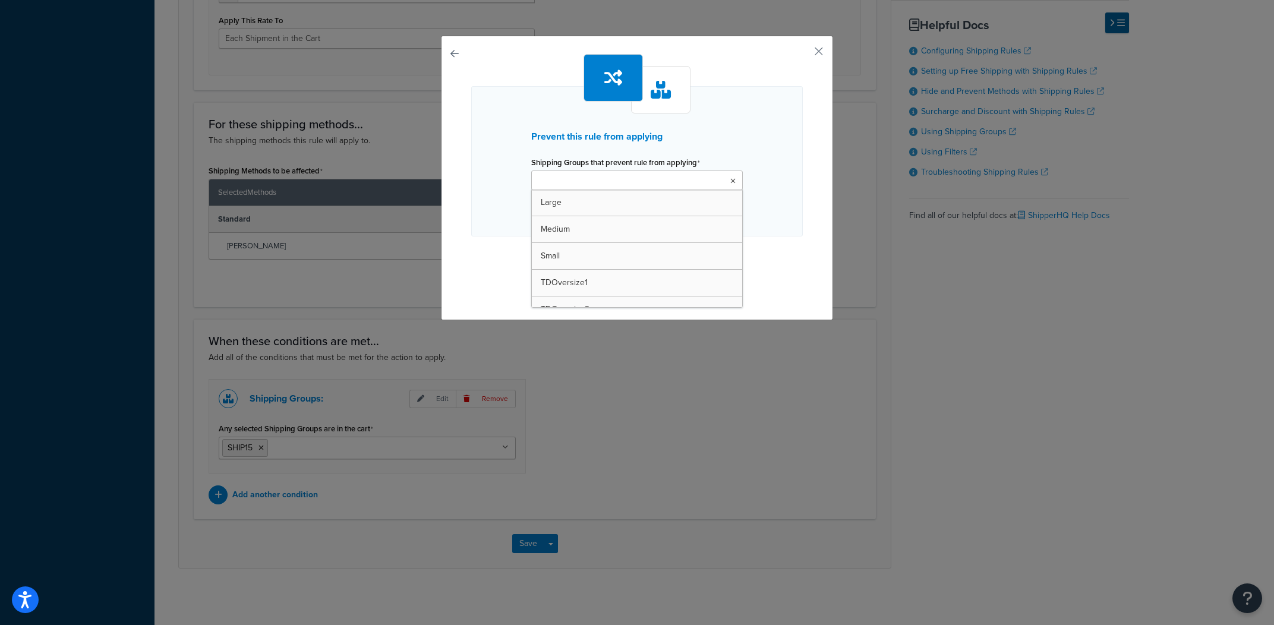
scroll to position [283, 0]
click at [640, 185] on input "Shipping Groups that prevent rule from applying" at bounding box center [587, 181] width 105 height 13
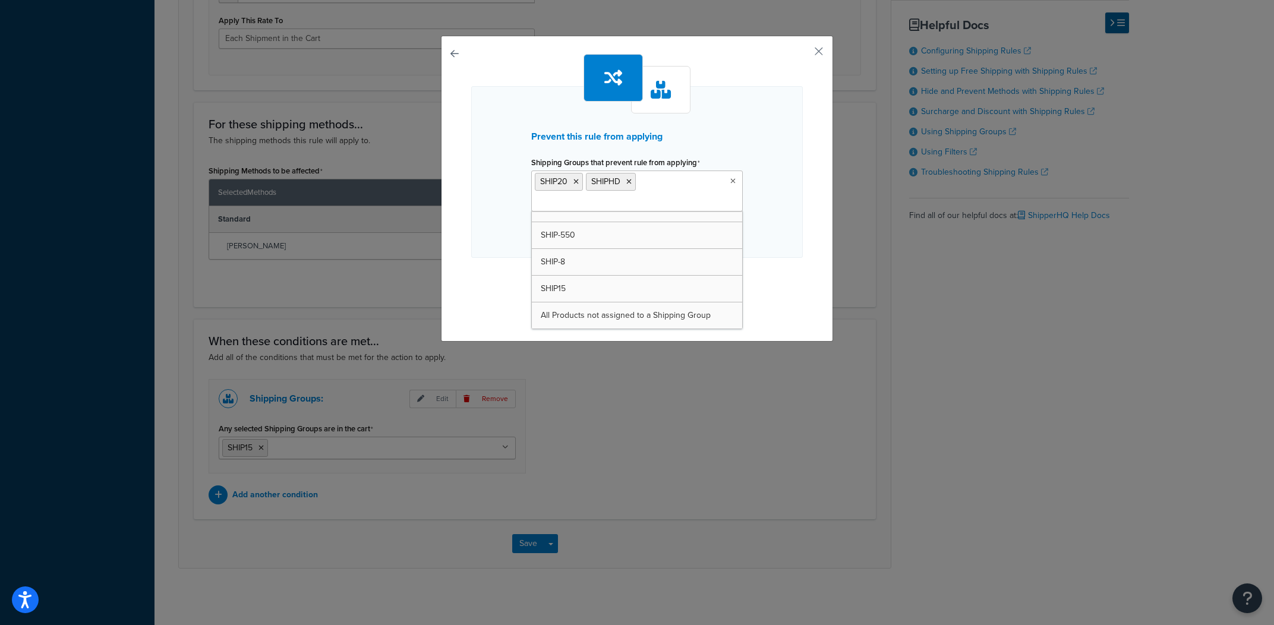
click at [809, 256] on div "Prevent this rule from applying Shipping Groups that prevent rule from applying…" at bounding box center [637, 189] width 392 height 306
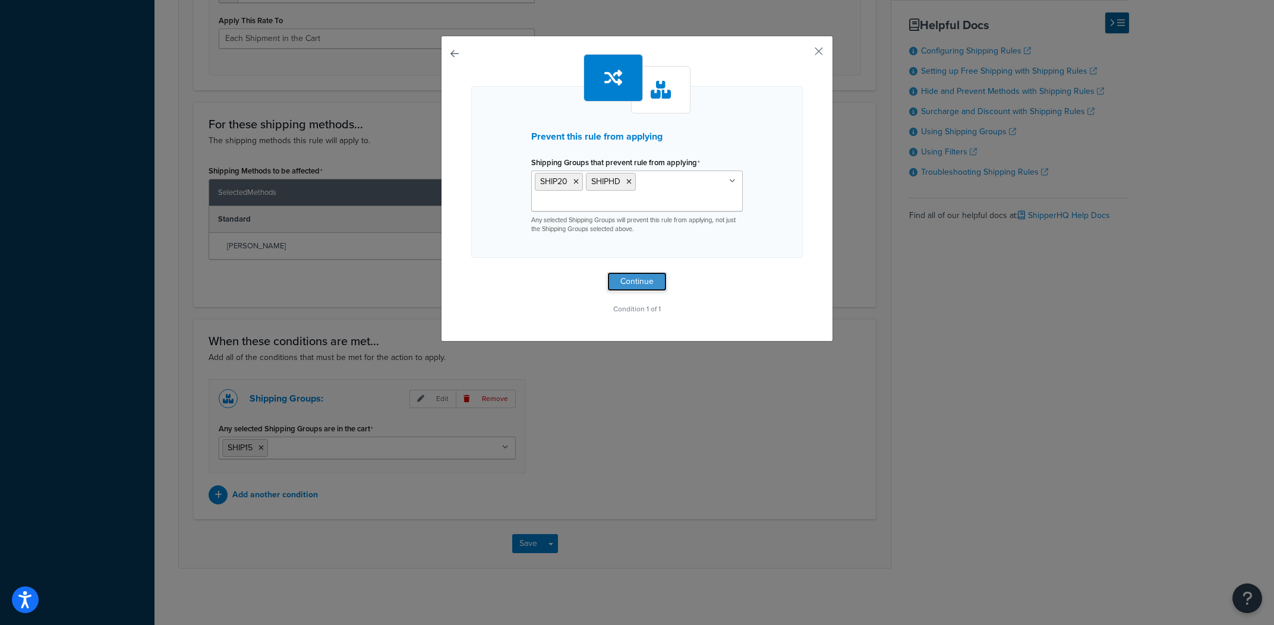
click at [639, 288] on button "Continue" at bounding box center [636, 281] width 59 height 19
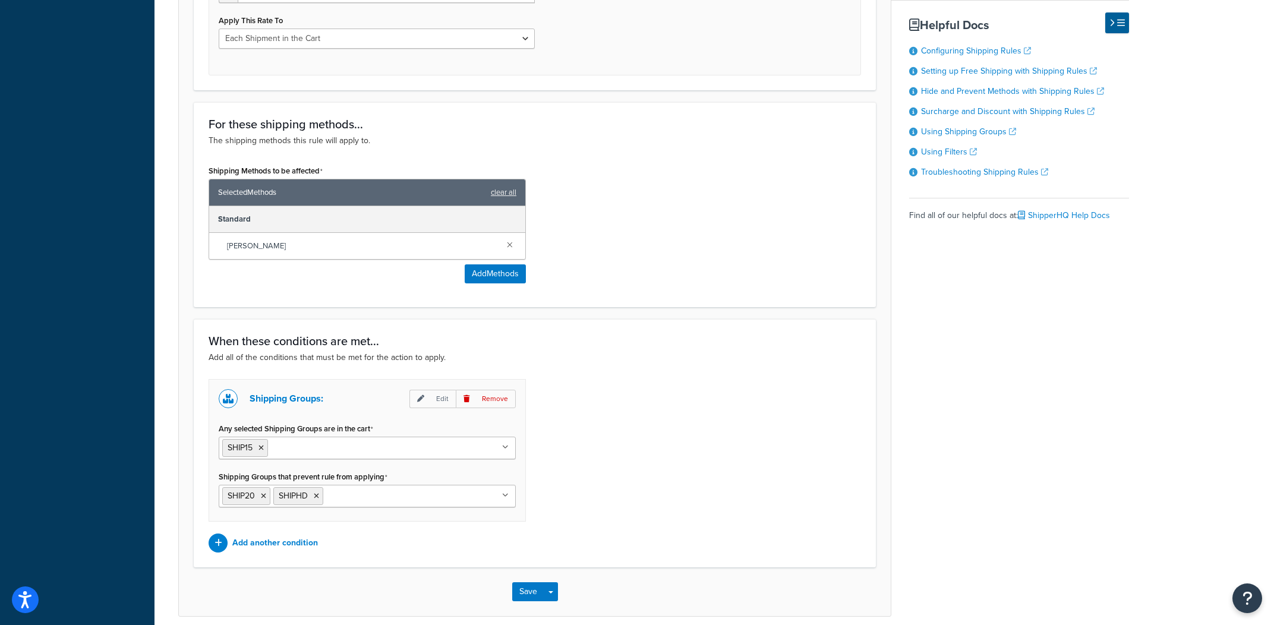
scroll to position [594, 0]
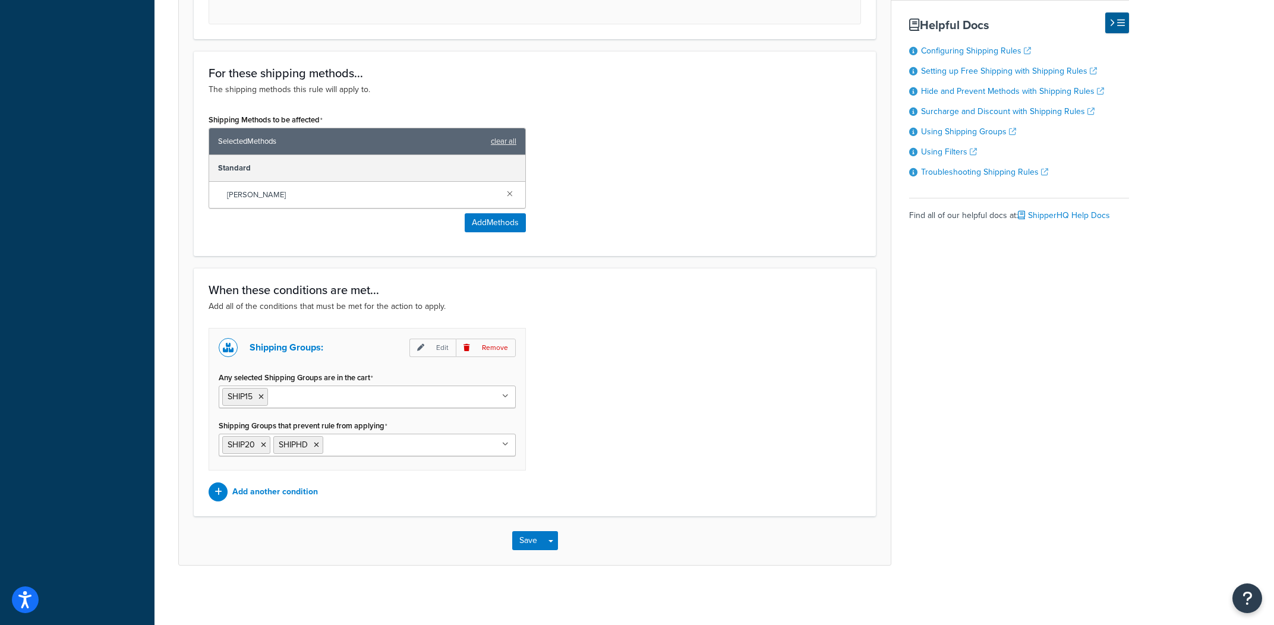
click at [609, 444] on div "Shipping Groups: Edit Remove Any selected Shipping Groups are in the cart SHIP1…" at bounding box center [535, 415] width 670 height 174
drag, startPoint x: 408, startPoint y: 429, endPoint x: 210, endPoint y: 428, distance: 197.9
click at [210, 428] on div "Shipping Groups: Edit Remove Any selected Shipping Groups are in the cart SHIP1…" at bounding box center [367, 400] width 317 height 143
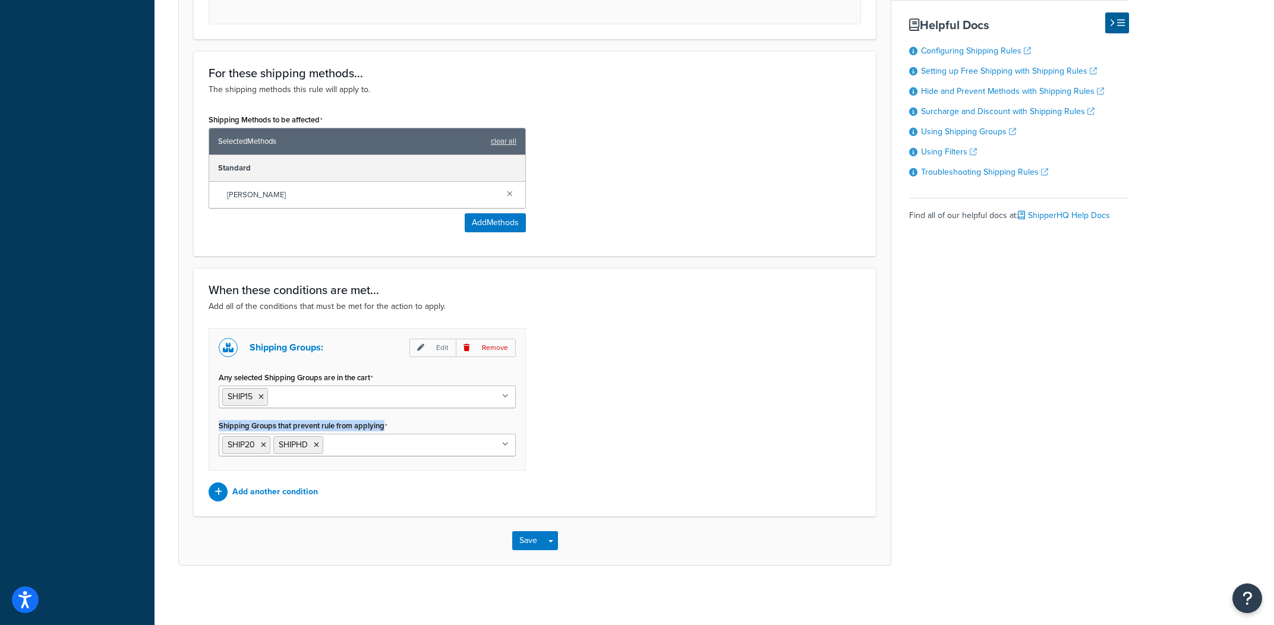
copy label "Shipping Groups that prevent rule from applying"
click at [824, 343] on div "Shipping Groups: Edit Remove Any selected Shipping Groups are in the cart SHIP1…" at bounding box center [535, 415] width 670 height 174
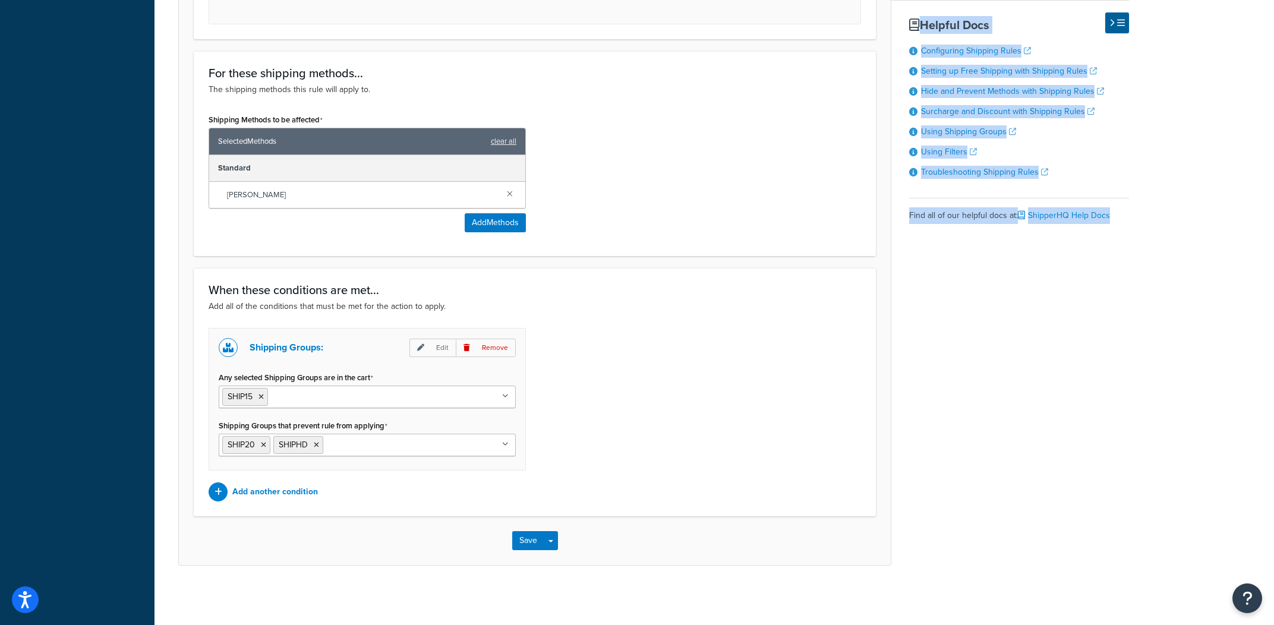
click at [836, 332] on div "Shipping Groups: Edit Remove Any selected Shipping Groups are in the cart SHIP1…" at bounding box center [535, 415] width 670 height 174
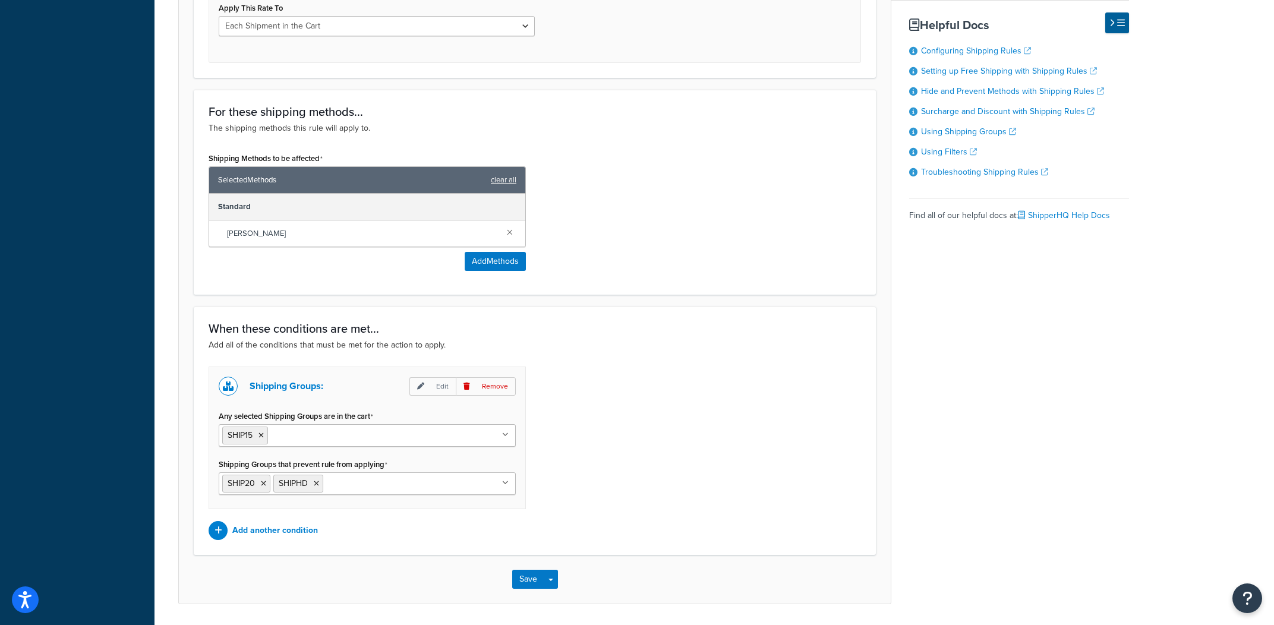
scroll to position [547, 0]
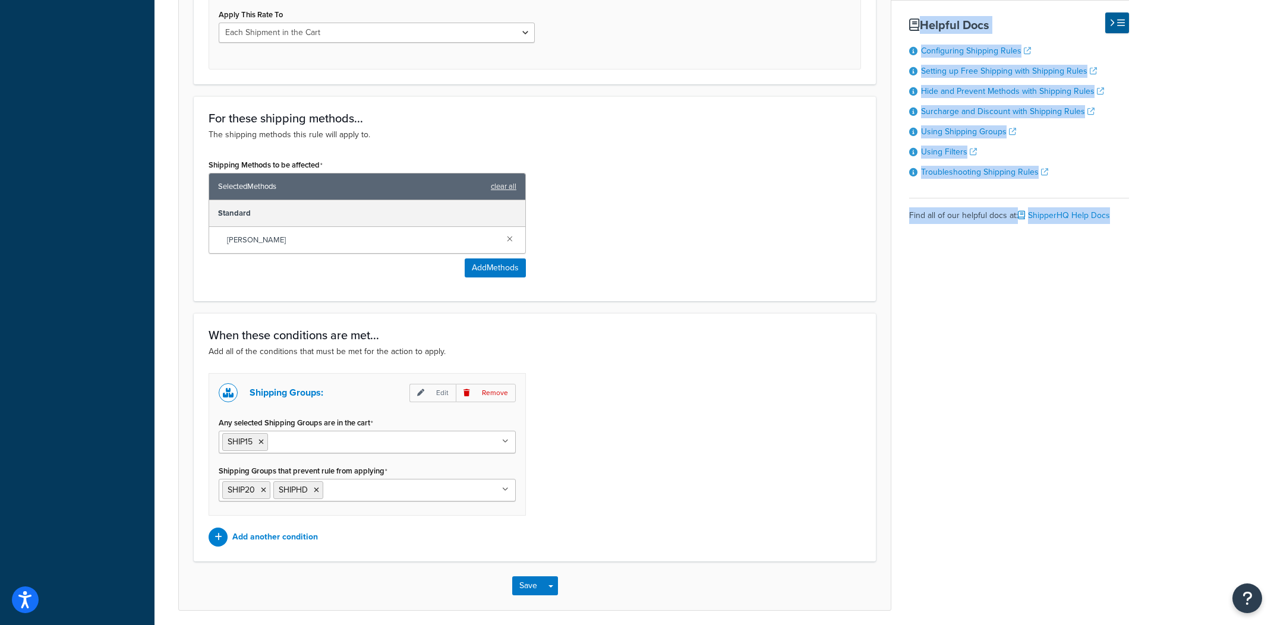
click at [787, 332] on h3 "When these conditions are met..." at bounding box center [535, 335] width 652 height 13
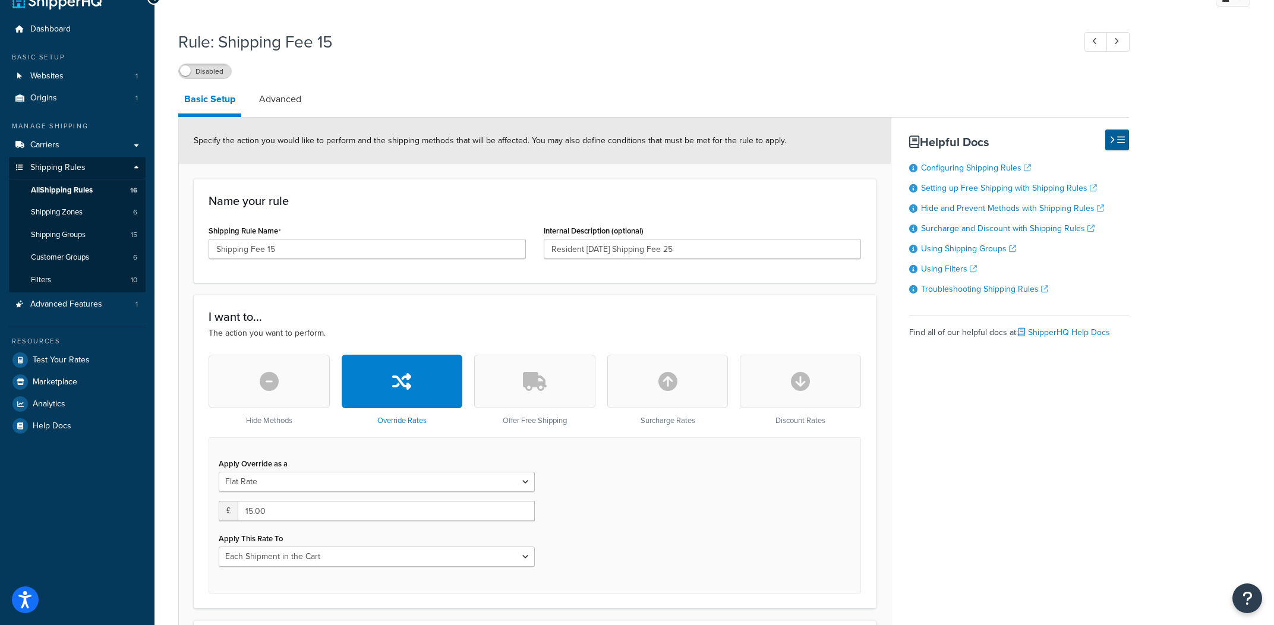
scroll to position [0, 0]
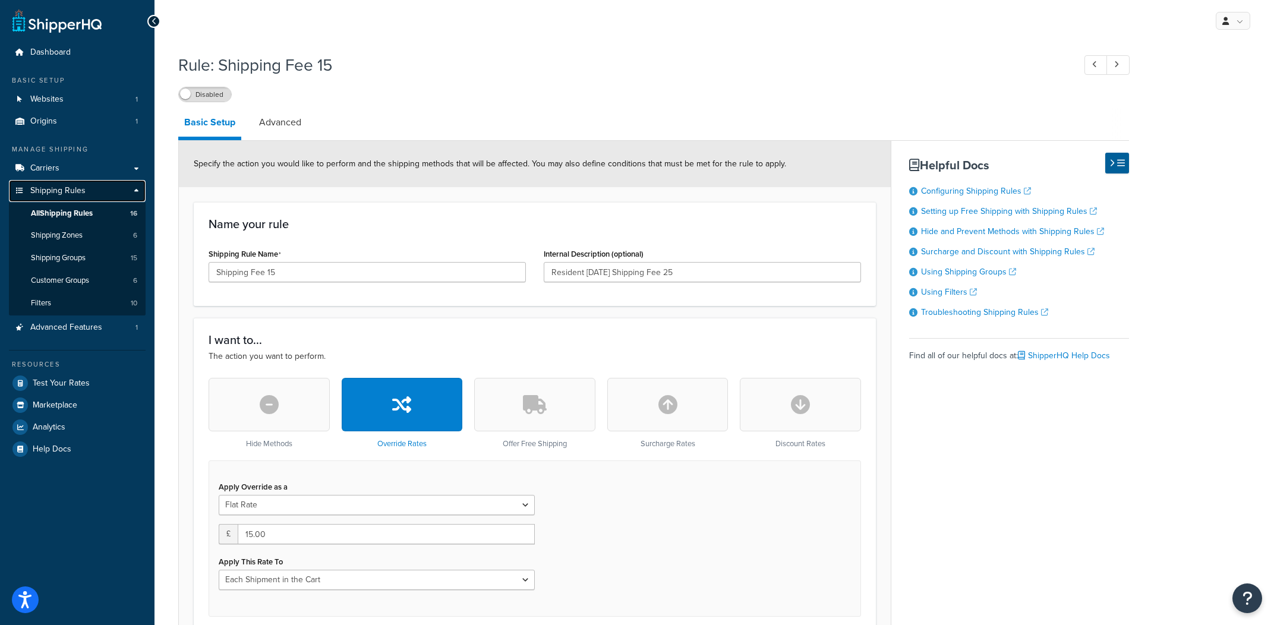
click at [66, 200] on link "Shipping Rules" at bounding box center [77, 191] width 137 height 22
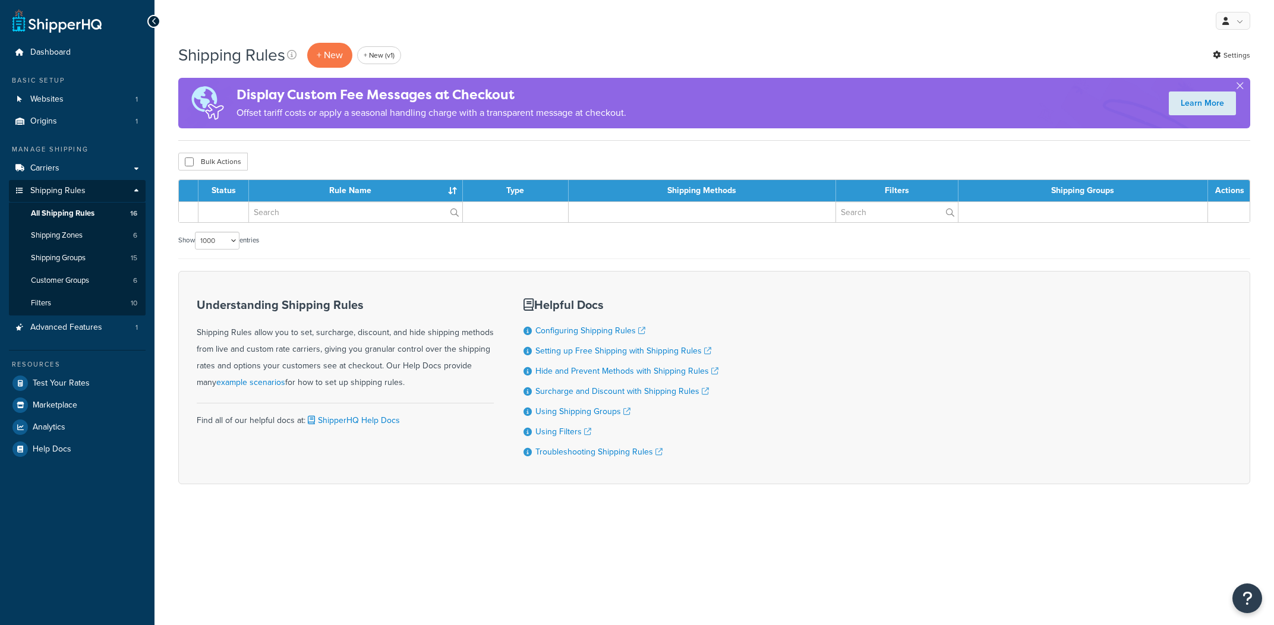
select select "1000"
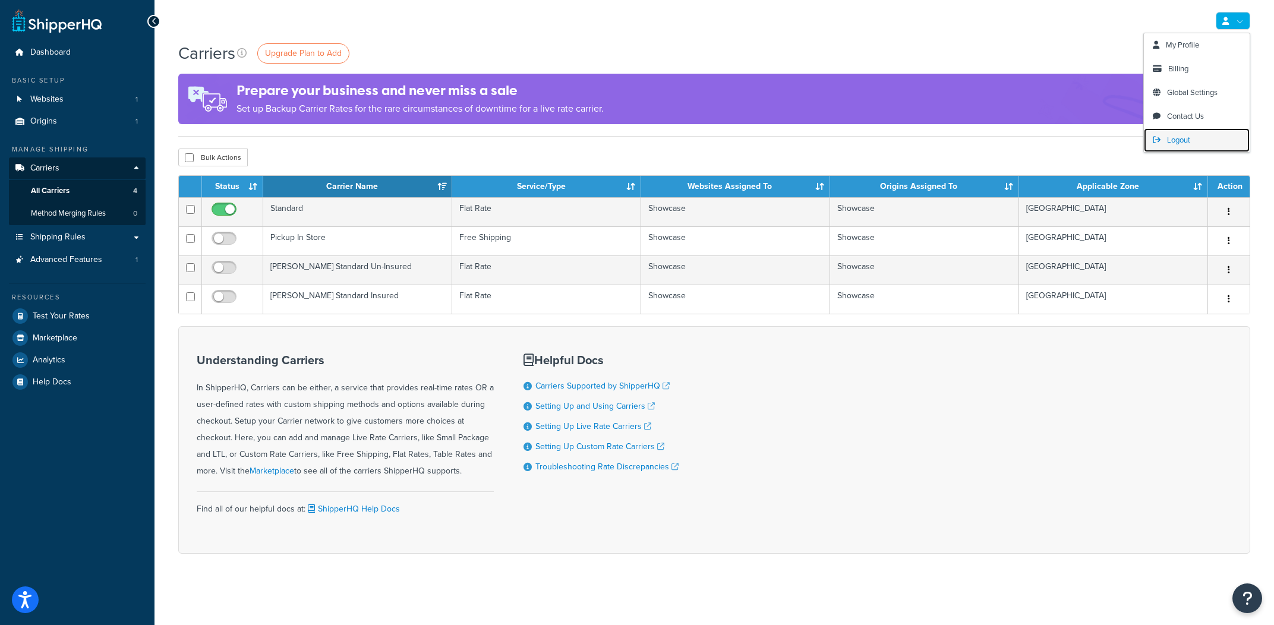
click at [1187, 143] on span "Logout" at bounding box center [1178, 139] width 23 height 11
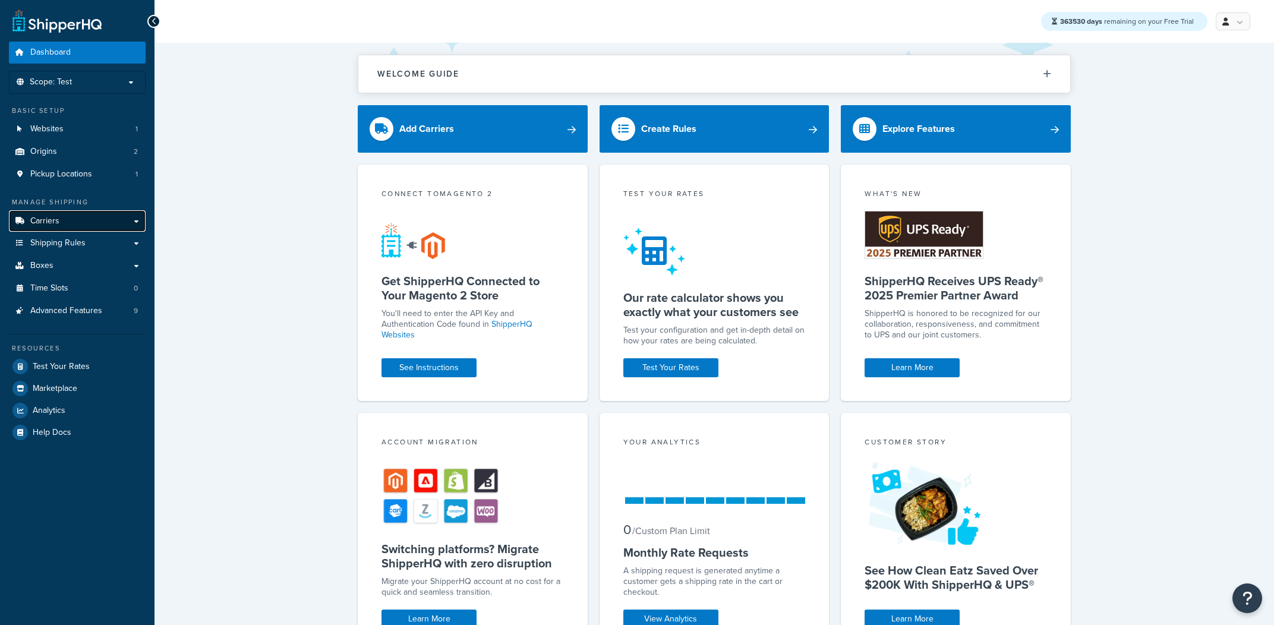
click at [81, 229] on link "Carriers" at bounding box center [77, 221] width 137 height 22
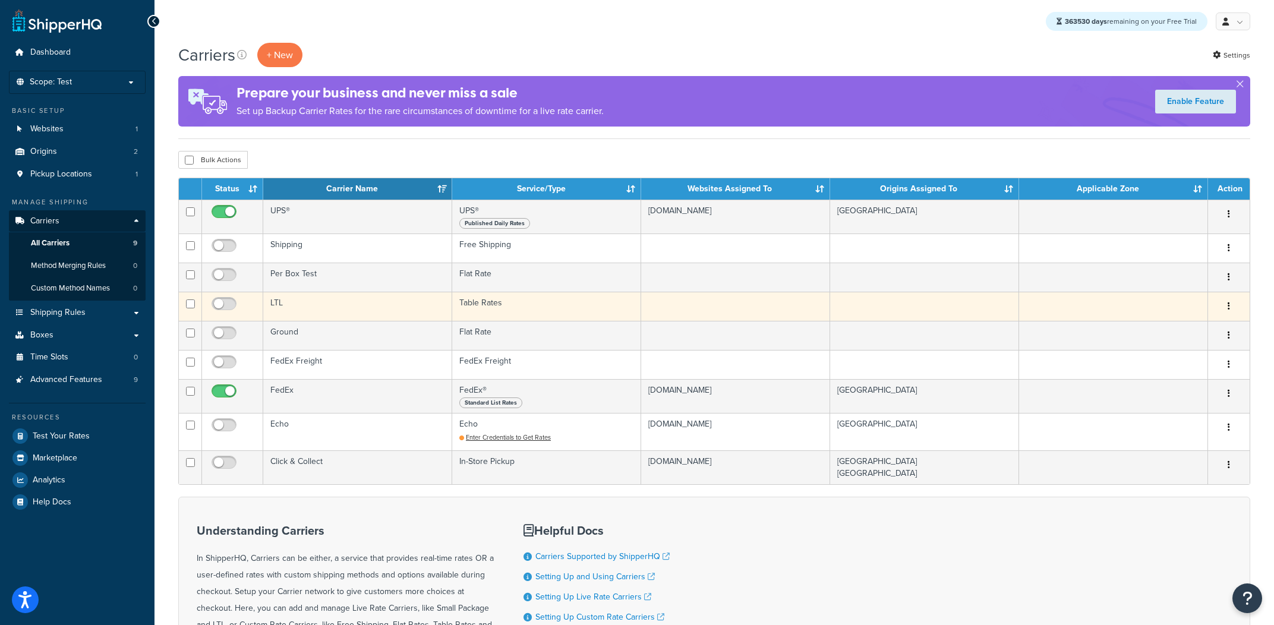
click at [342, 308] on td "LTL" at bounding box center [357, 306] width 189 height 29
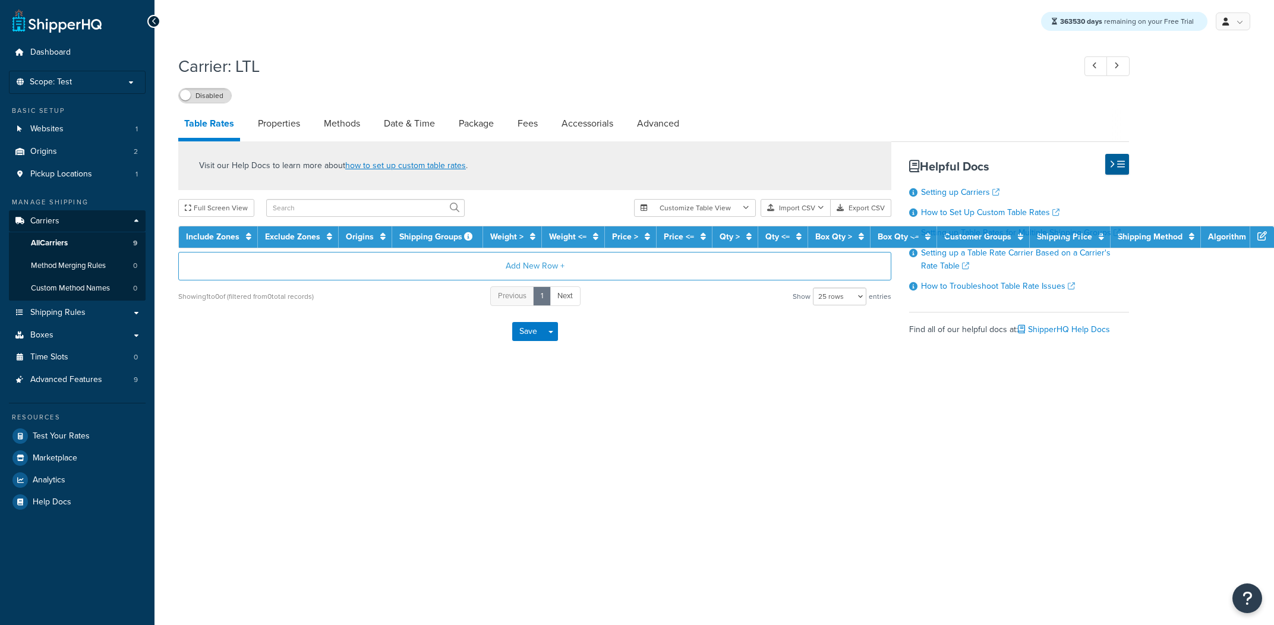
select select "25"
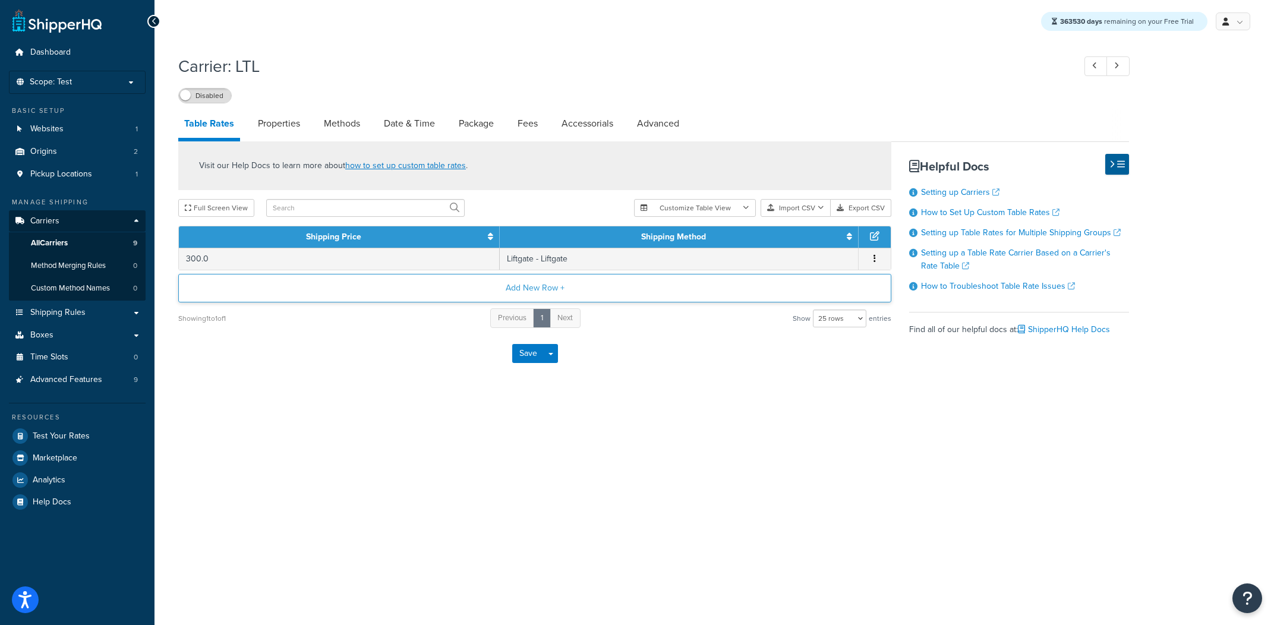
click at [599, 299] on button "Add New Row +" at bounding box center [534, 288] width 713 height 29
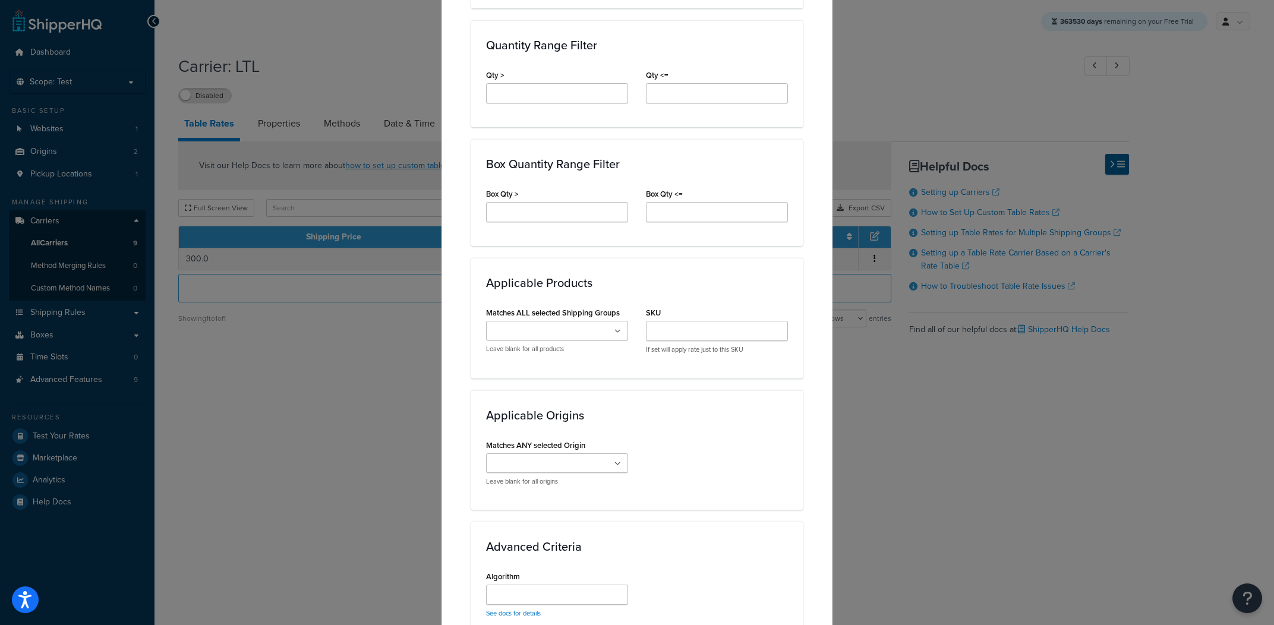
scroll to position [794, 0]
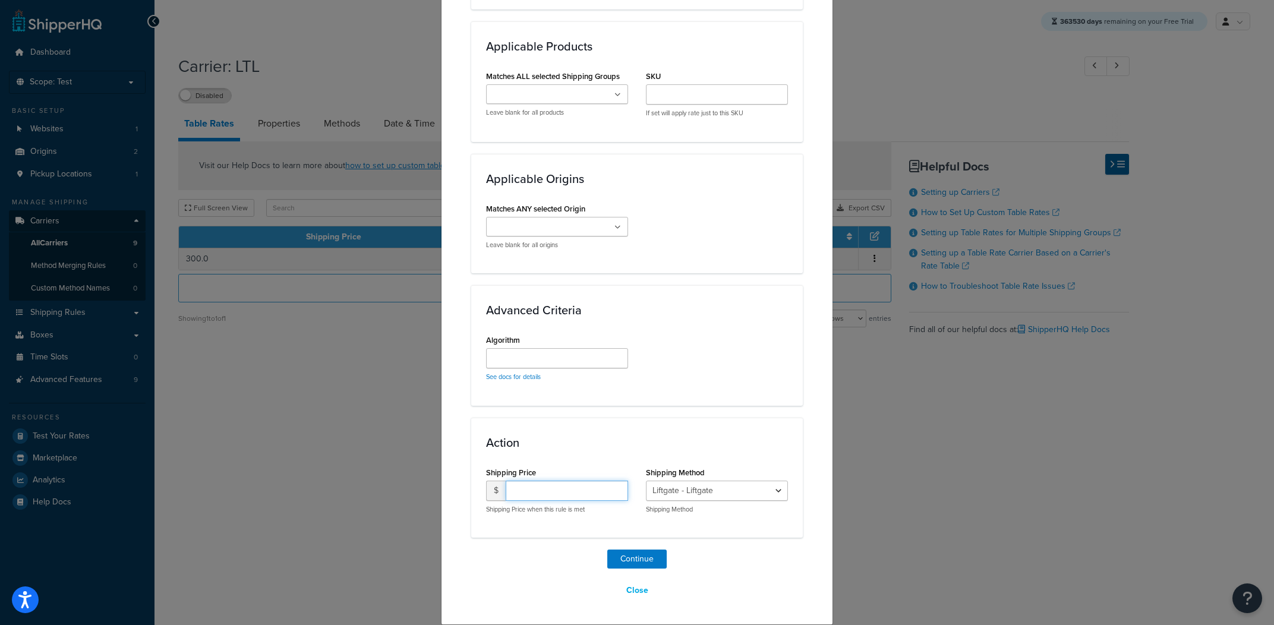
drag, startPoint x: 578, startPoint y: 488, endPoint x: 698, endPoint y: 496, distance: 120.3
click at [578, 488] on input "number" at bounding box center [567, 491] width 122 height 20
click at [633, 596] on button "Close" at bounding box center [637, 591] width 37 height 20
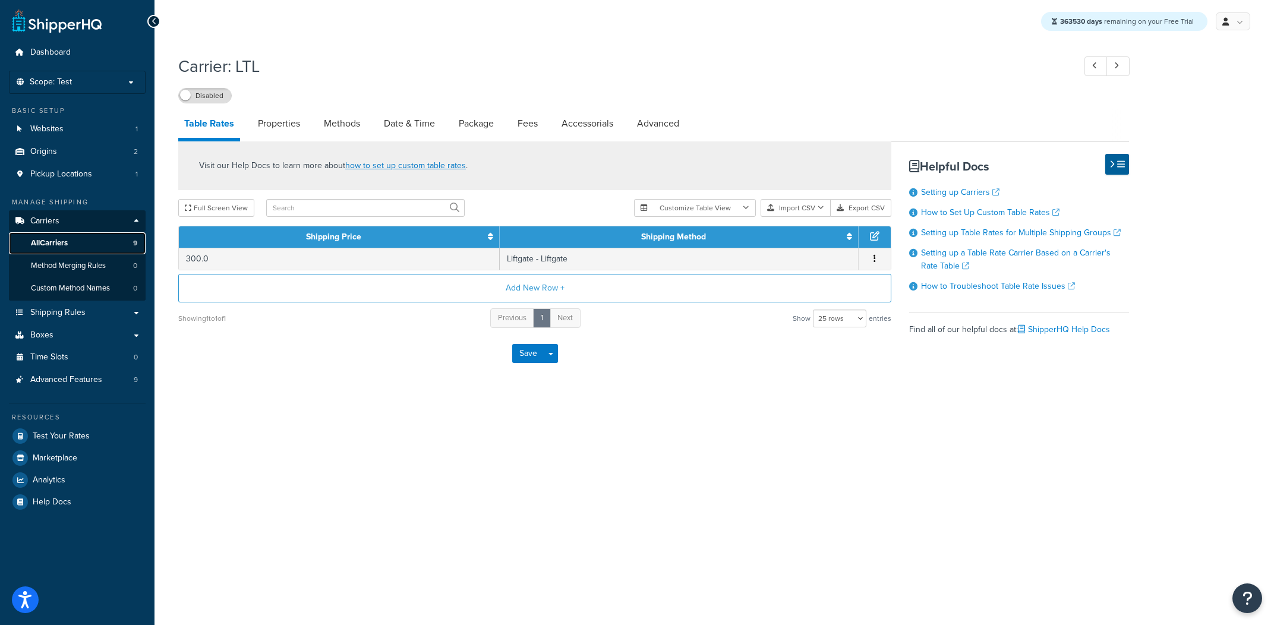
click at [70, 234] on link "All Carriers 9" at bounding box center [77, 243] width 137 height 22
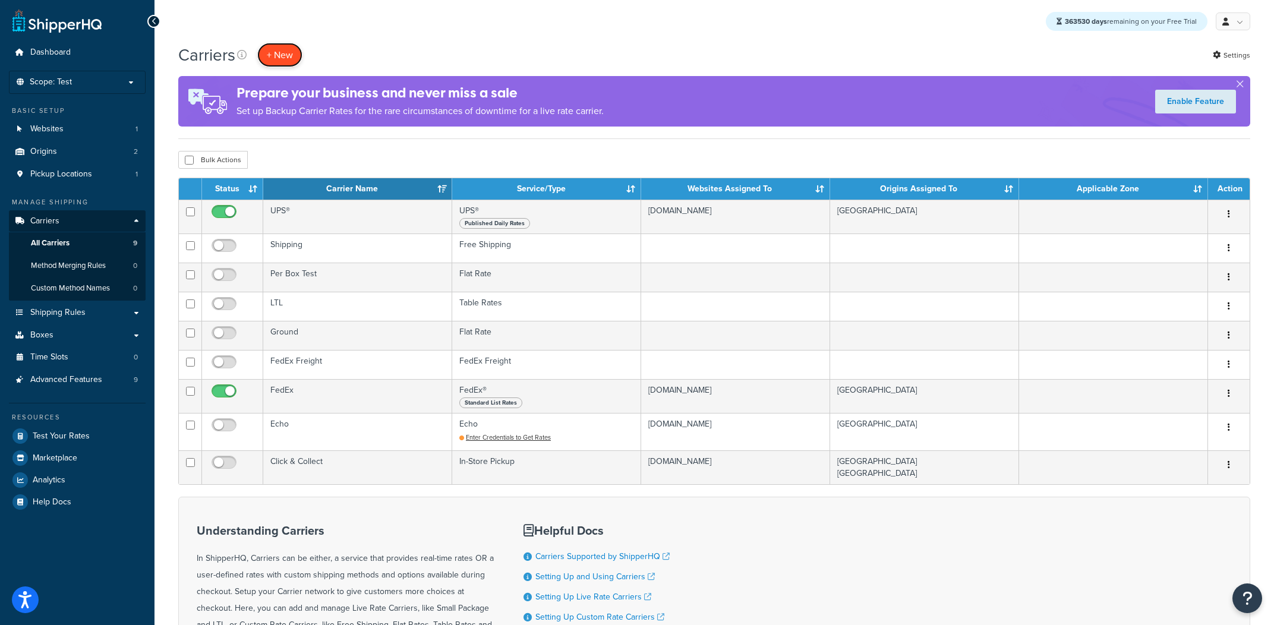
click at [278, 55] on button "+ New" at bounding box center [279, 55] width 45 height 24
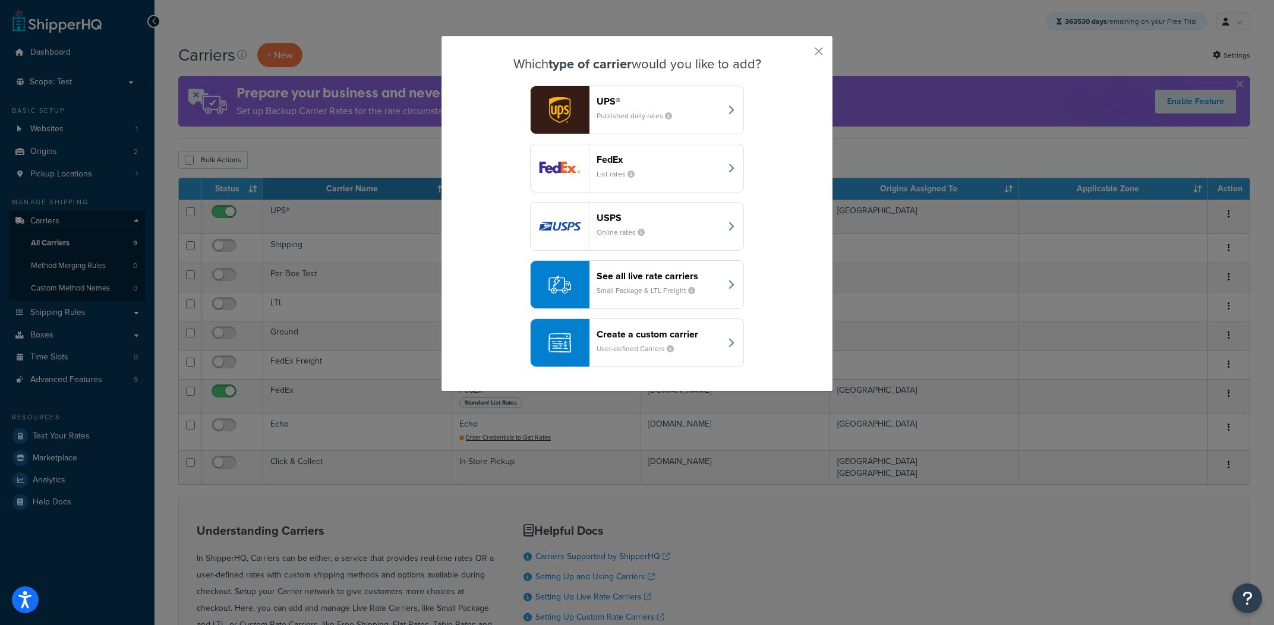
click at [649, 346] on small "User-defined Carriers" at bounding box center [640, 348] width 87 height 11
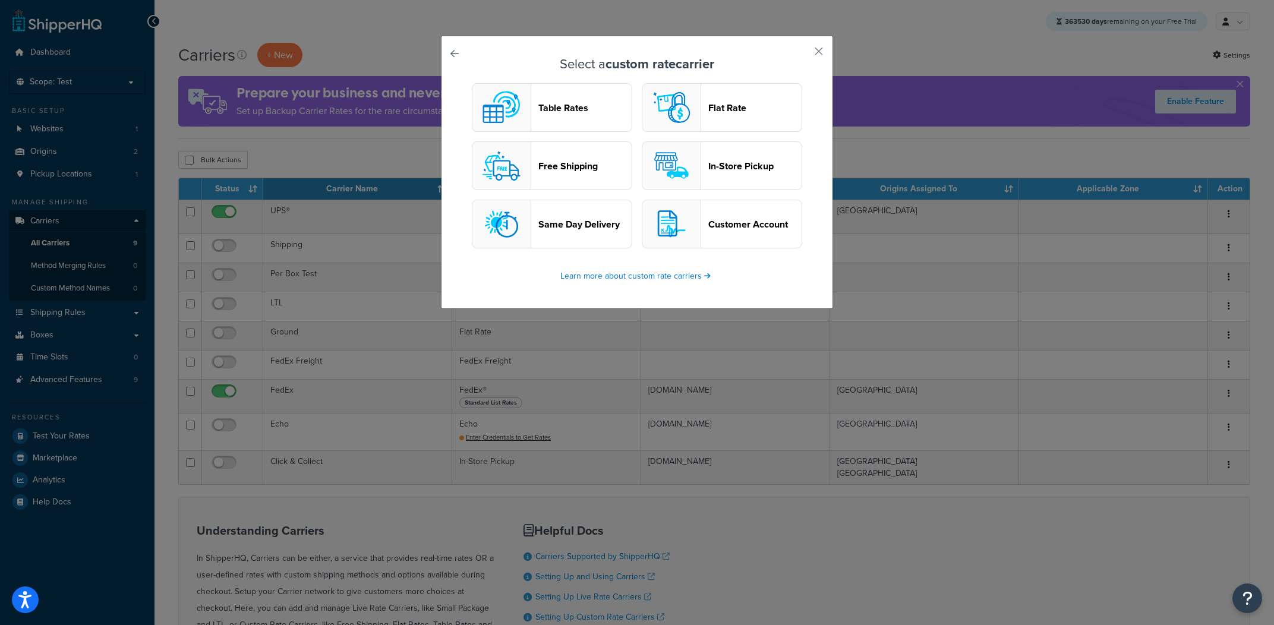
click at [596, 124] on button "Table Rates" at bounding box center [552, 107] width 160 height 49
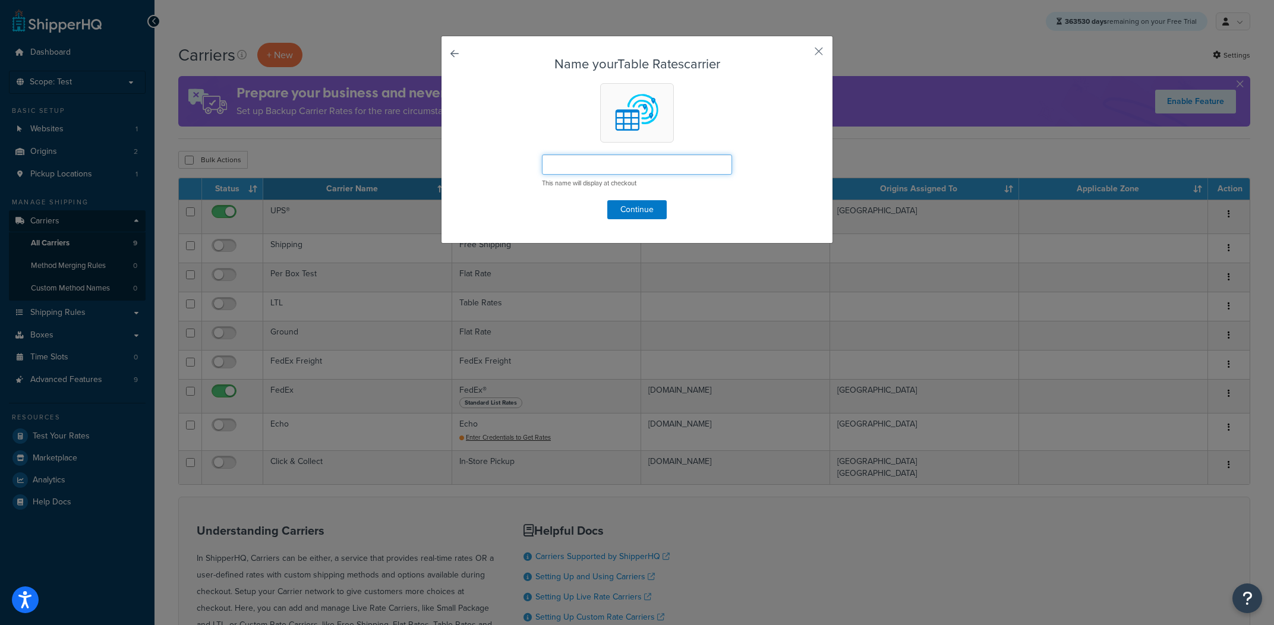
click at [605, 160] on input "text" at bounding box center [637, 164] width 190 height 20
click at [641, 206] on button "Continue" at bounding box center [636, 209] width 59 height 19
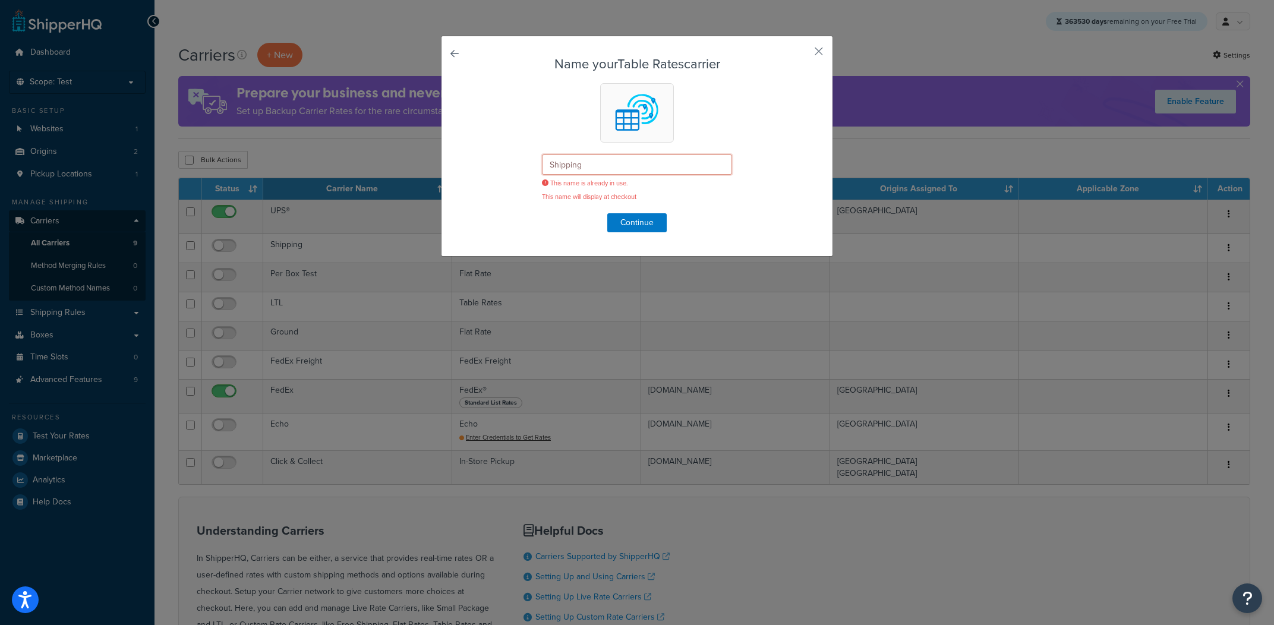
click at [646, 169] on input "Shipping" at bounding box center [637, 164] width 190 height 20
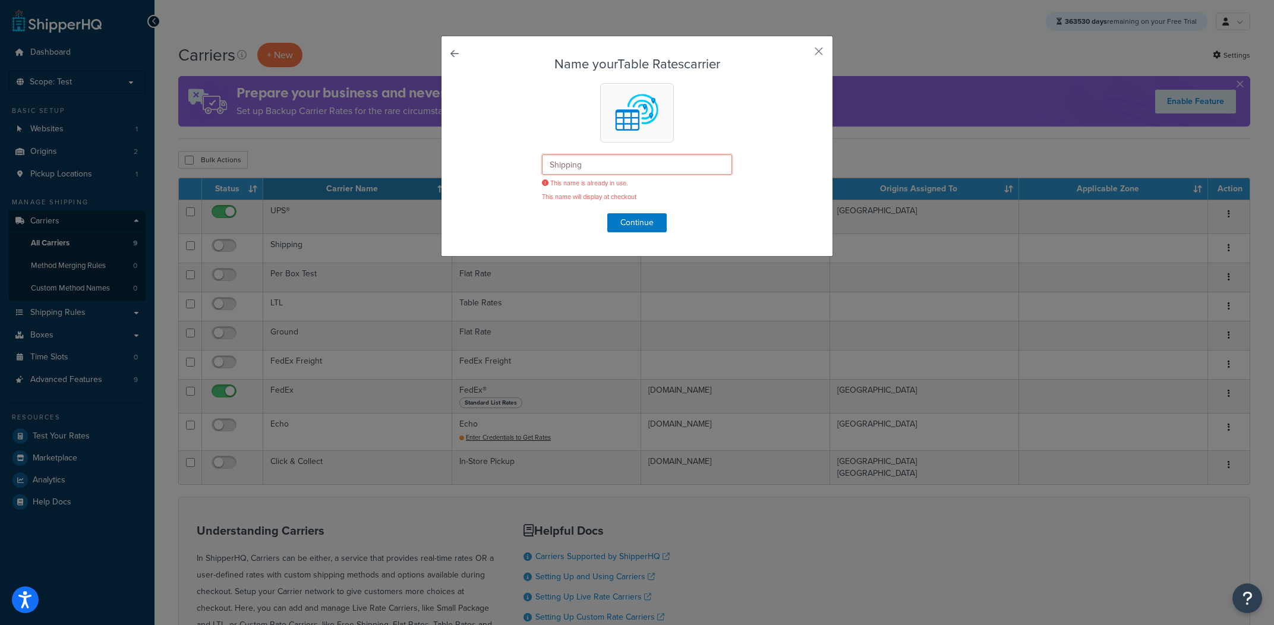
click at [646, 169] on input "Shipping" at bounding box center [637, 164] width 190 height 20
type input "Standard"
click at [660, 220] on button "Continue" at bounding box center [636, 222] width 59 height 19
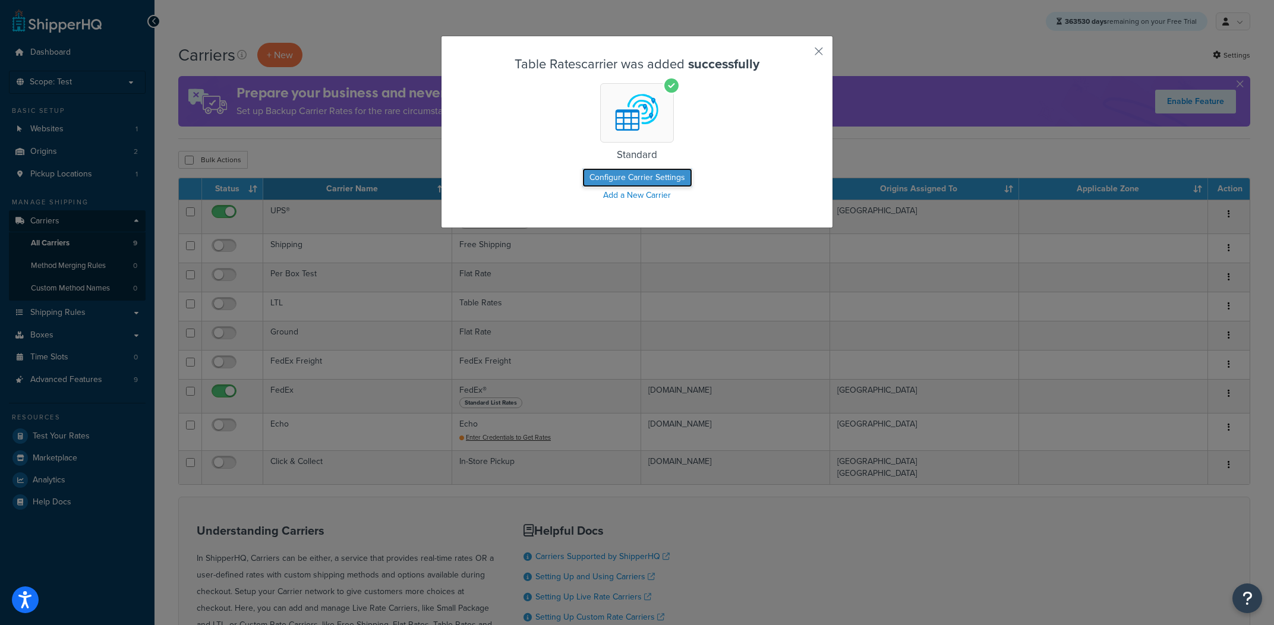
click at [655, 182] on button "Configure Carrier Settings" at bounding box center [637, 177] width 110 height 19
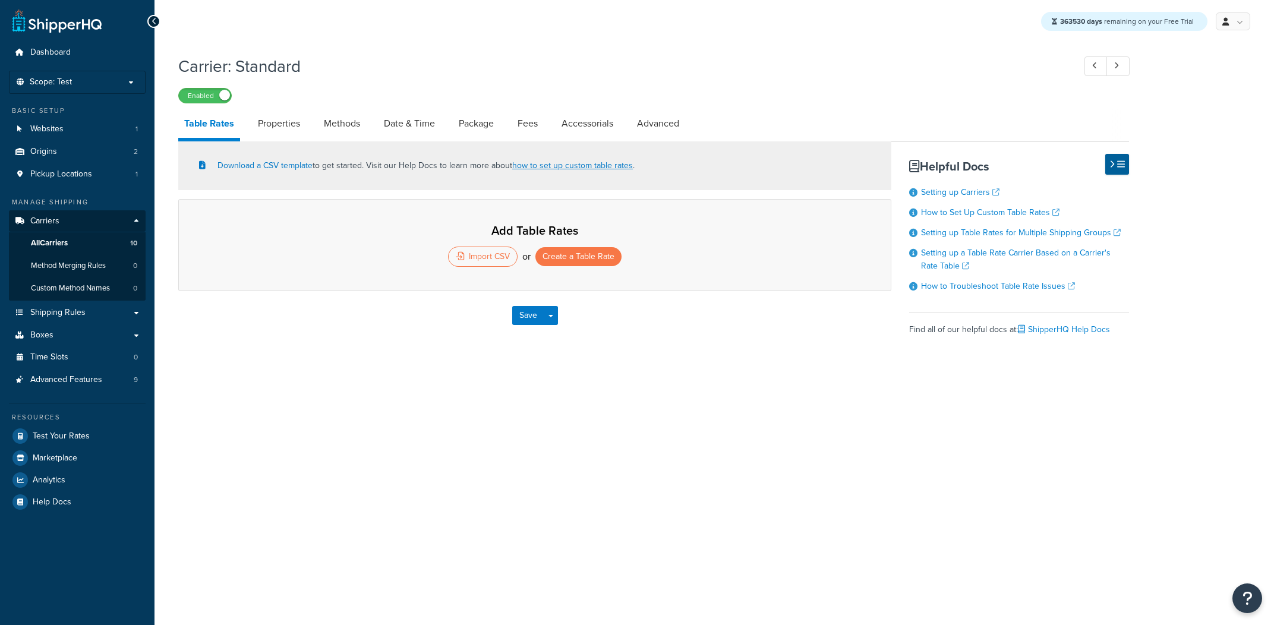
click at [366, 130] on link "Methods" at bounding box center [342, 123] width 48 height 29
select select "25"
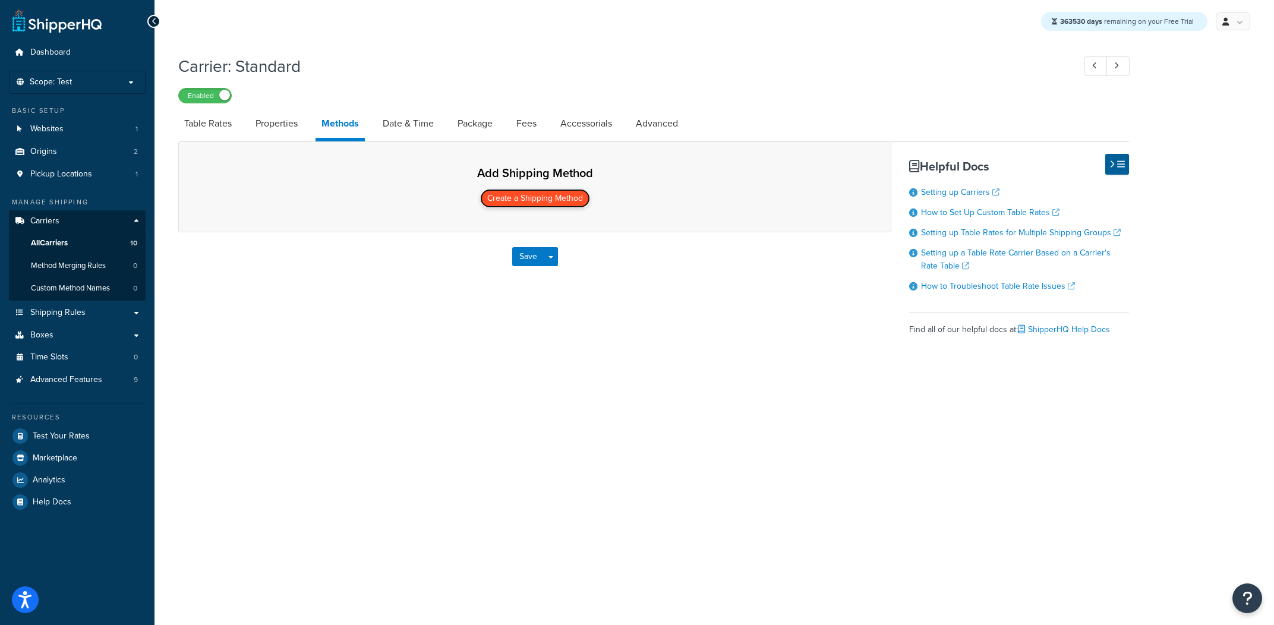
click at [560, 206] on button "Create a Shipping Method" at bounding box center [535, 198] width 110 height 19
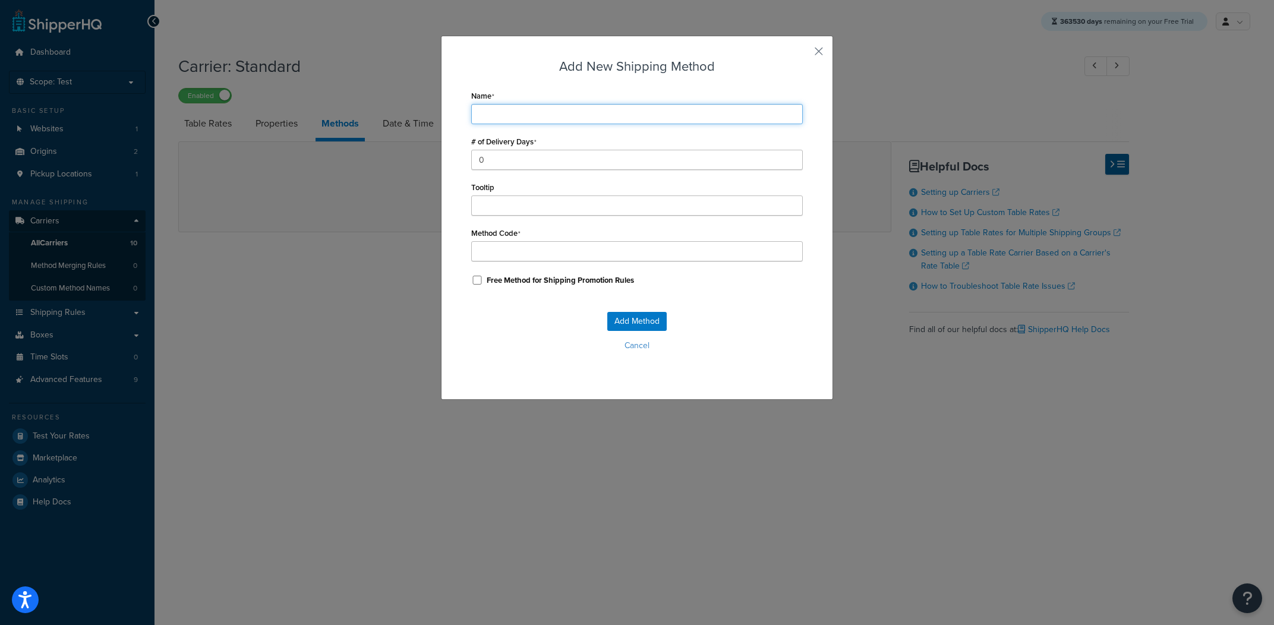
click at [610, 113] on input "Name" at bounding box center [637, 114] width 332 height 20
type input "-"
click at [632, 318] on button "Add Method" at bounding box center [636, 321] width 59 height 19
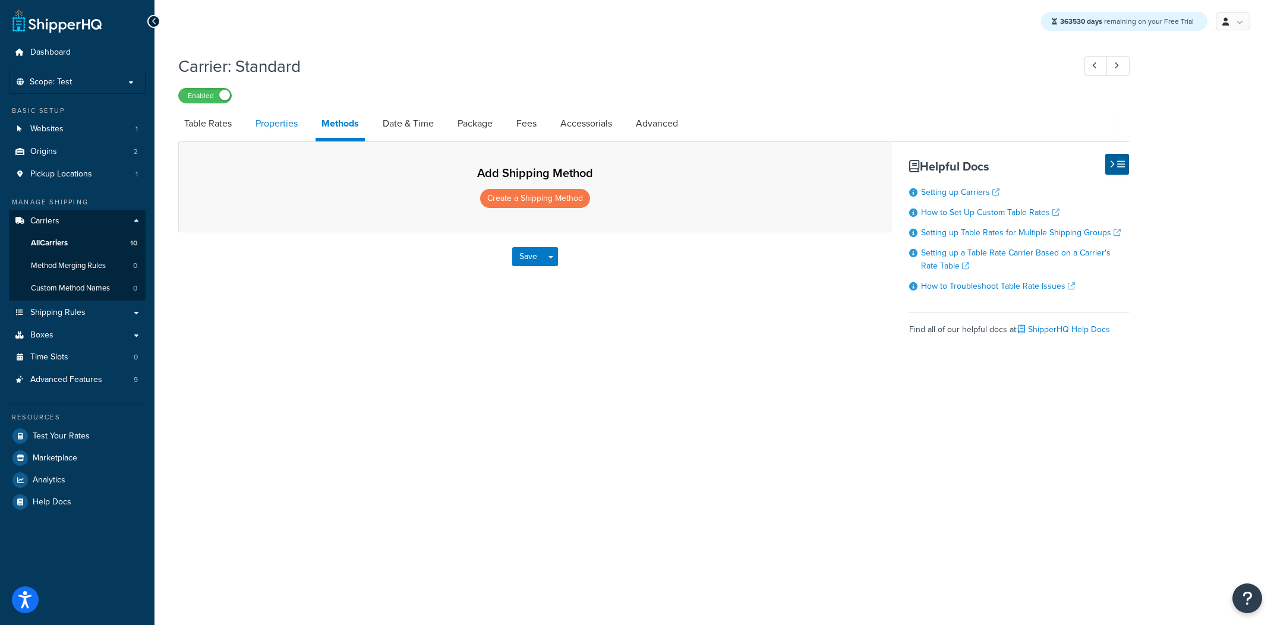
select select "25"
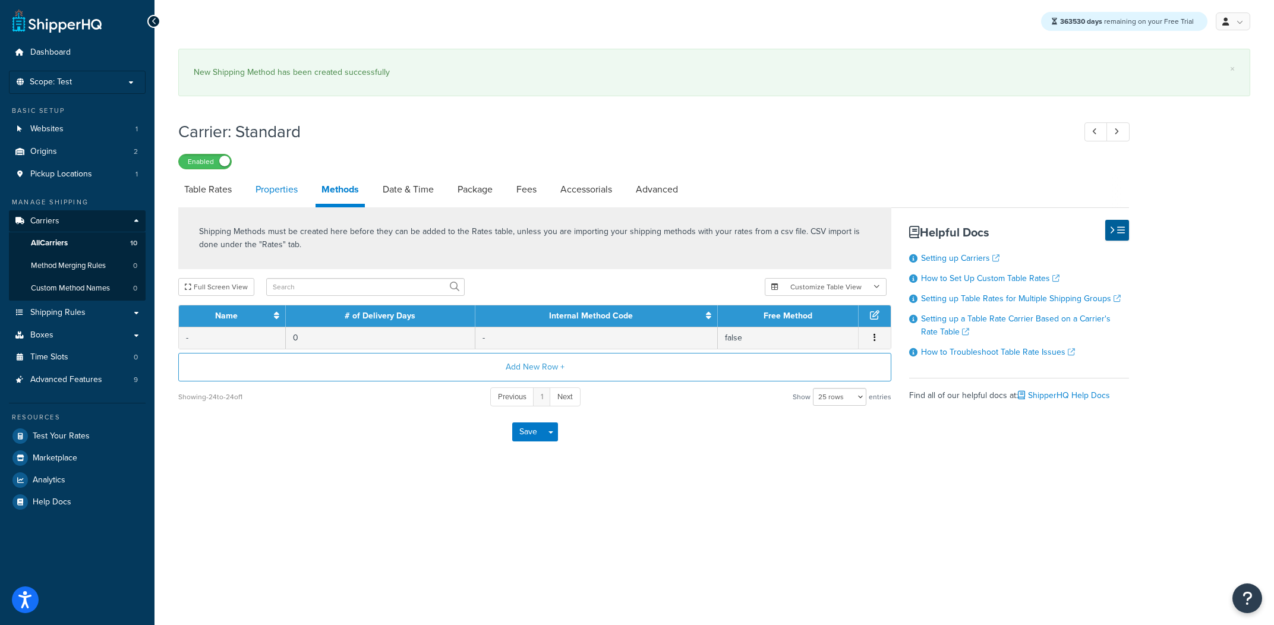
click at [266, 125] on div "Carrier: Standard Enabled Table Rates Properties Methods Date & Time Package Fe…" at bounding box center [653, 285] width 951 height 342
click at [289, 210] on div "Shipping Methods must be created here before they can be added to the Rates tab…" at bounding box center [534, 238] width 713 height 62
drag, startPoint x: 283, startPoint y: 191, endPoint x: 232, endPoint y: 197, distance: 52.0
click at [282, 191] on link "Properties" at bounding box center [277, 189] width 54 height 29
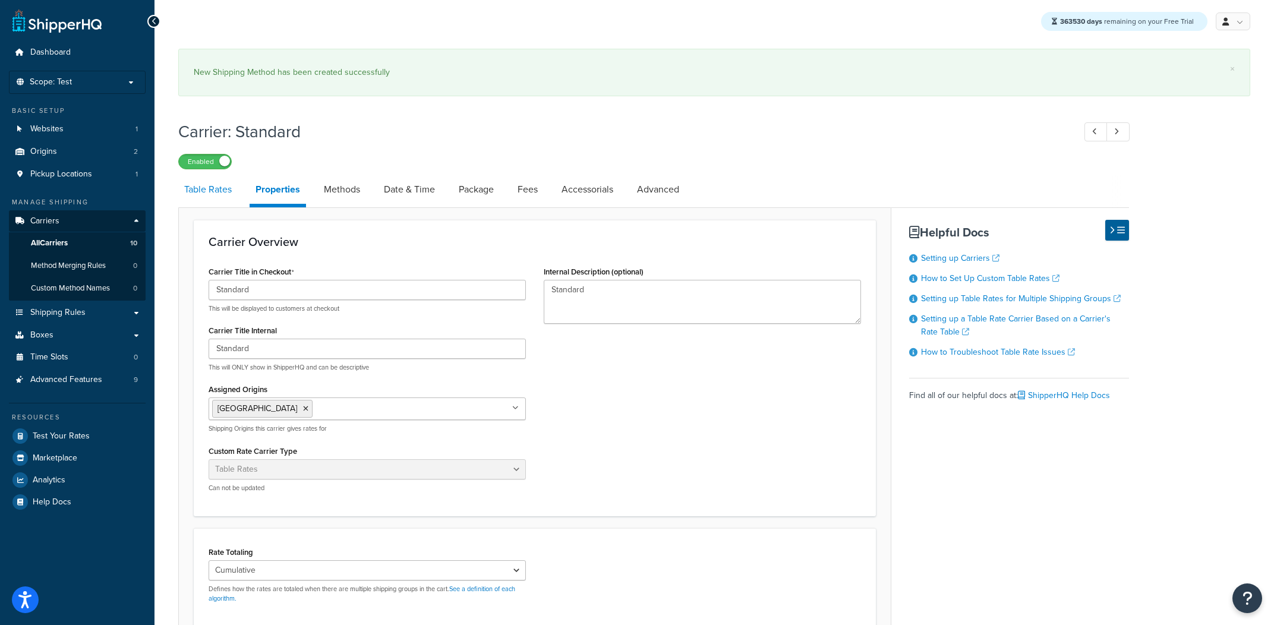
click at [222, 198] on link "Table Rates" at bounding box center [207, 189] width 59 height 29
select select "25"
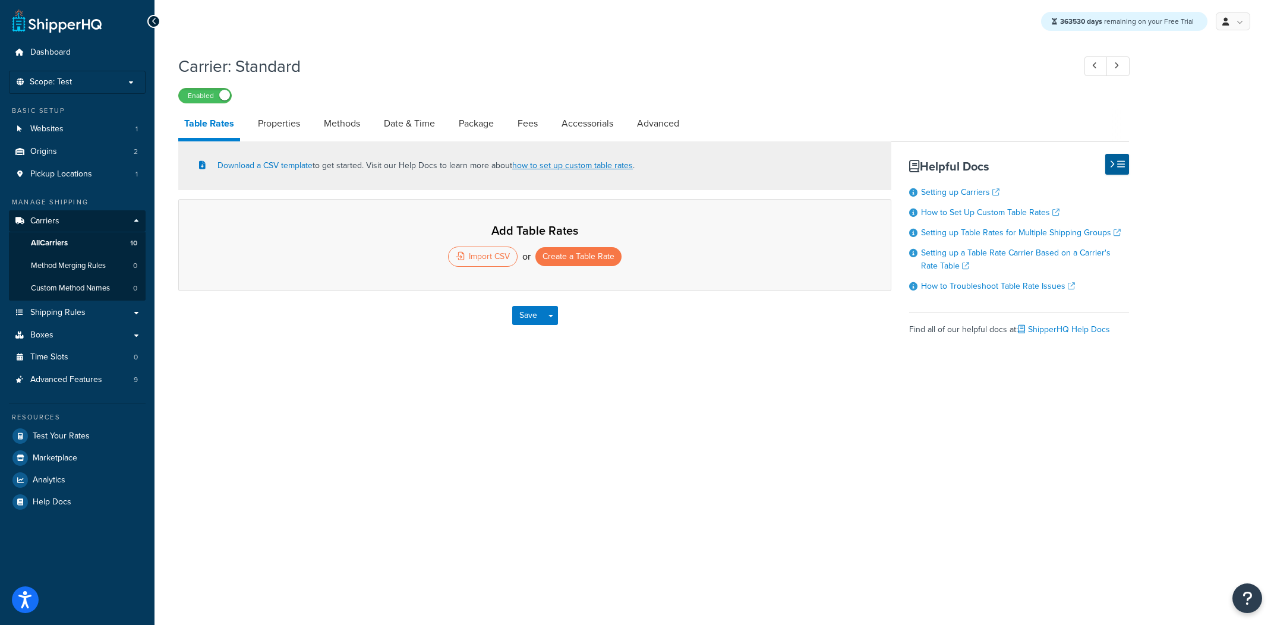
click at [564, 244] on div "Add Table Rates Import CSV or Create a Table Rate" at bounding box center [534, 245] width 713 height 92
click at [564, 248] on div "Import CSV or Create a Table Rate" at bounding box center [535, 257] width 664 height 20
click at [564, 249] on button "Create a Table Rate" at bounding box center [578, 256] width 86 height 19
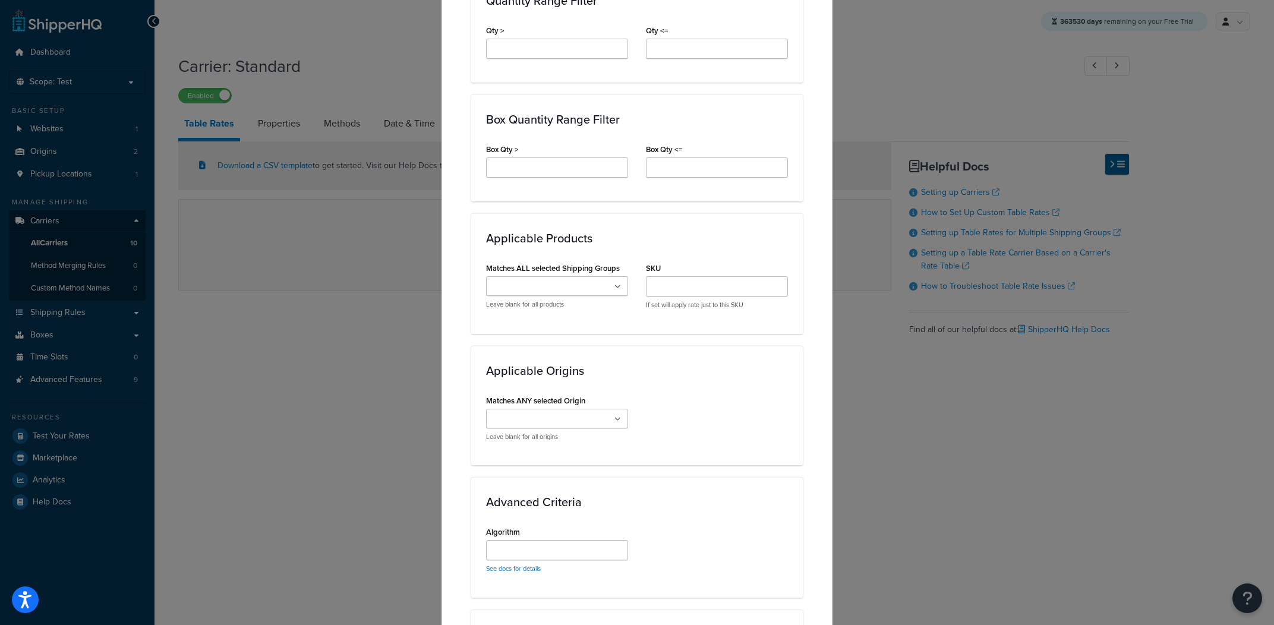
scroll to position [566, 0]
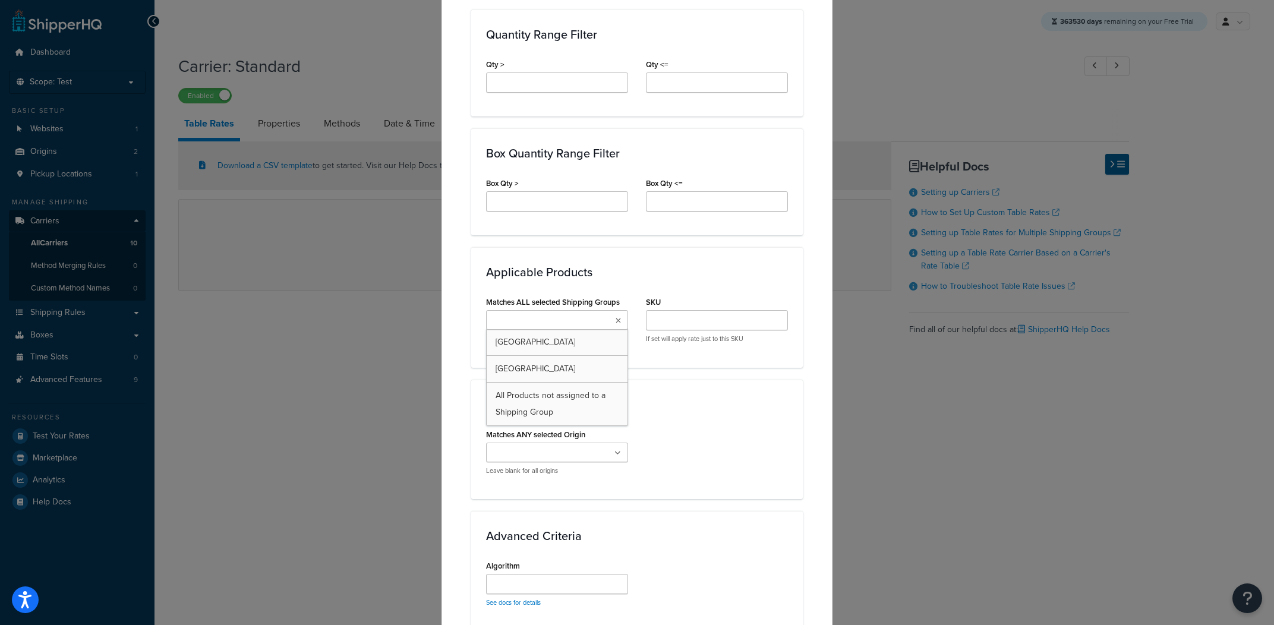
click at [582, 320] on input "Matches ALL selected Shipping Groups" at bounding box center [542, 320] width 105 height 13
click at [656, 389] on div "Applicable Origins Matches ANY selected Origin West Coast East Coast Leave blan…" at bounding box center [637, 439] width 332 height 119
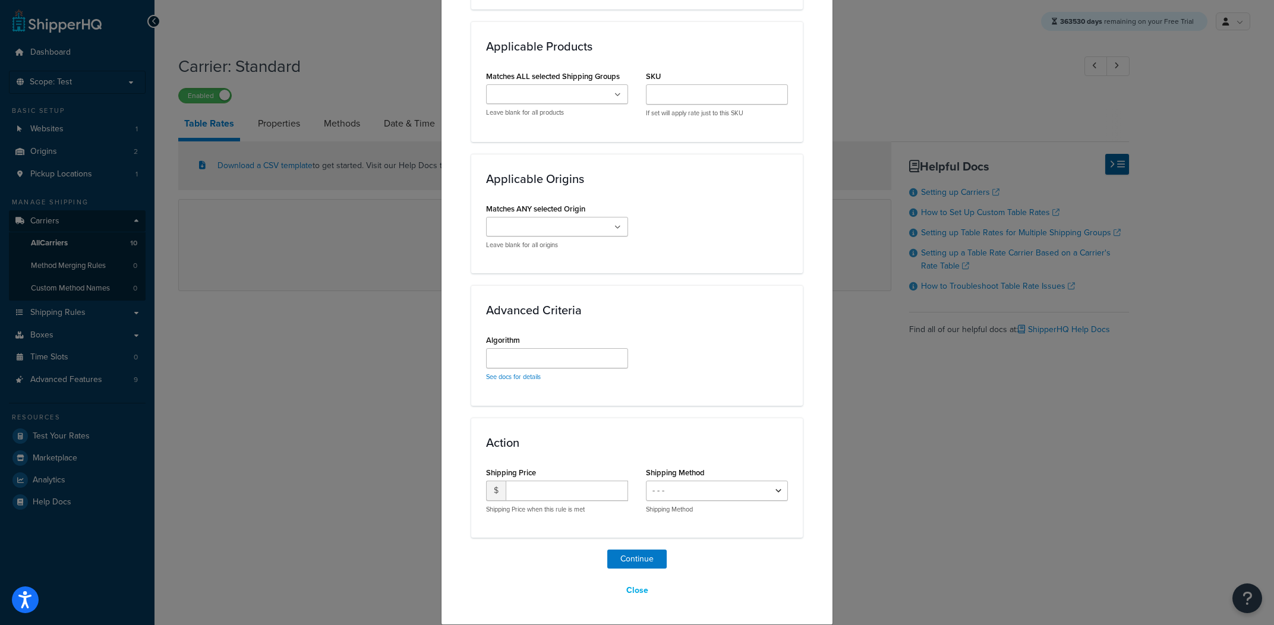
click at [642, 580] on div "Continue Close" at bounding box center [637, 575] width 332 height 51
click at [638, 588] on button "Close" at bounding box center [637, 591] width 37 height 20
click at [628, 591] on button "Close" at bounding box center [637, 591] width 37 height 20
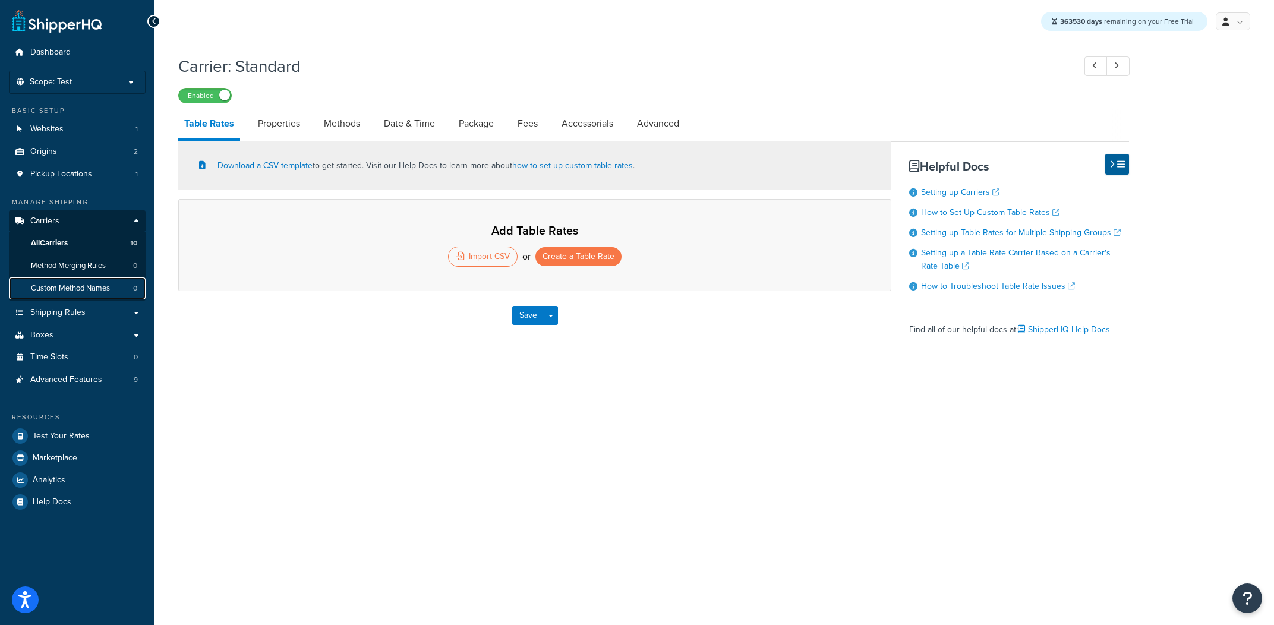
click at [38, 297] on link "Custom Method Names 0" at bounding box center [77, 288] width 137 height 22
click at [72, 308] on span "Shipping Rules" at bounding box center [57, 313] width 55 height 10
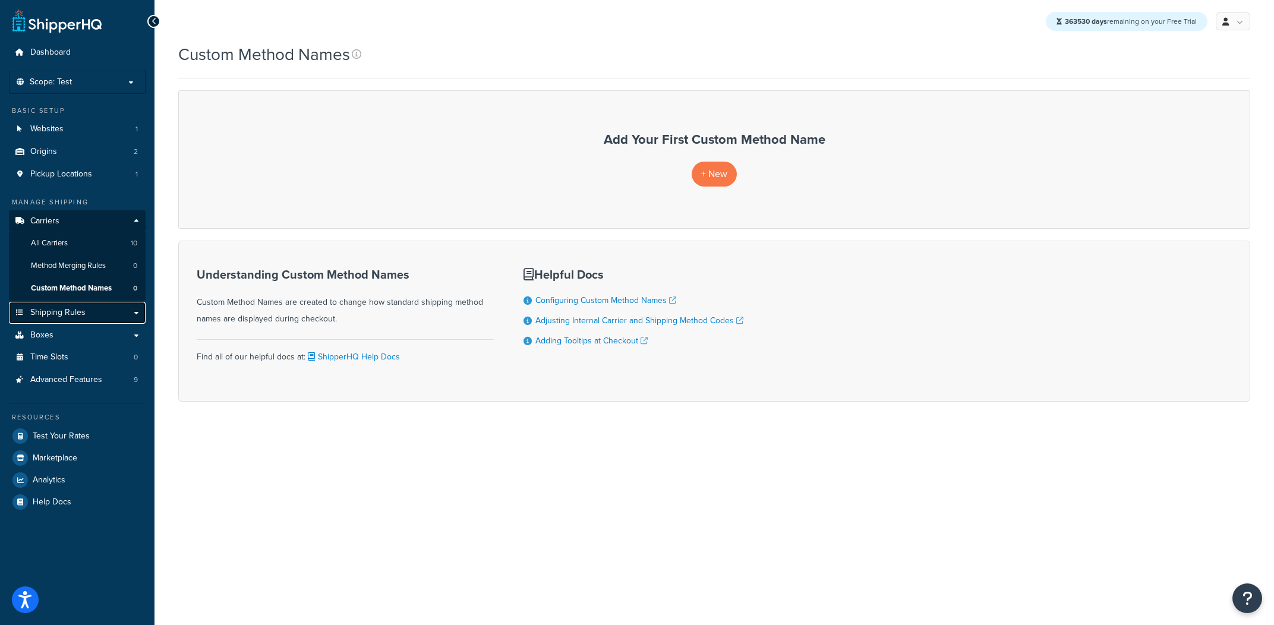
click at [96, 320] on link "Shipping Rules" at bounding box center [77, 313] width 137 height 22
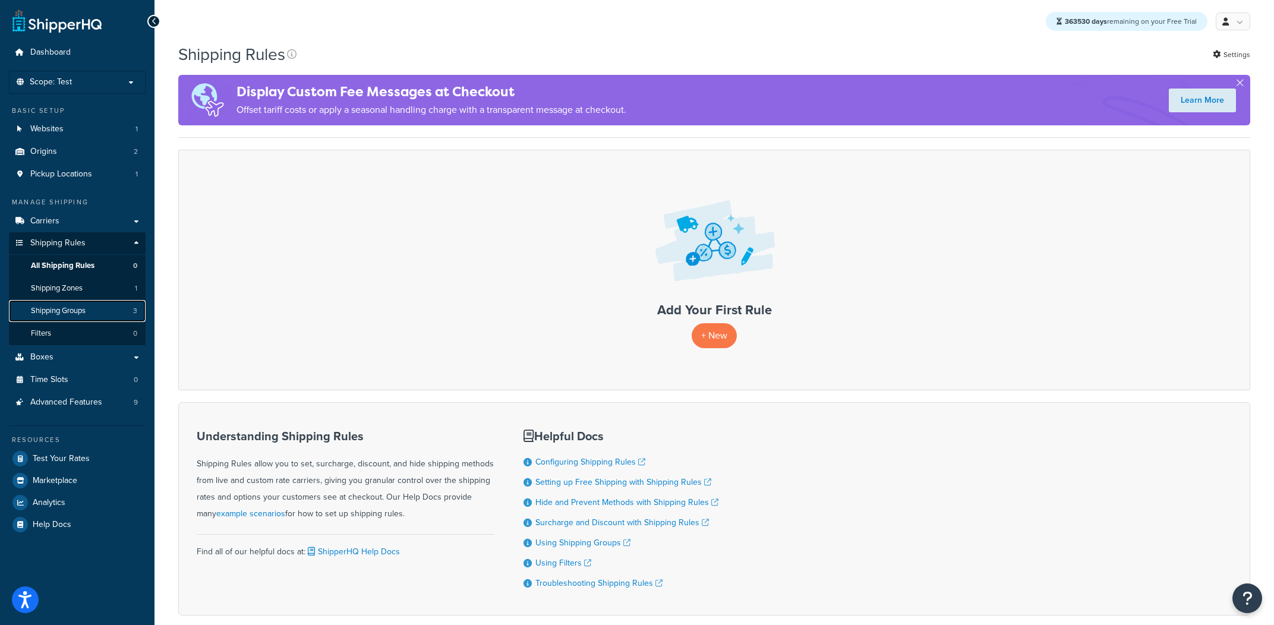
click at [87, 320] on link "Shipping Groups 3" at bounding box center [77, 311] width 137 height 22
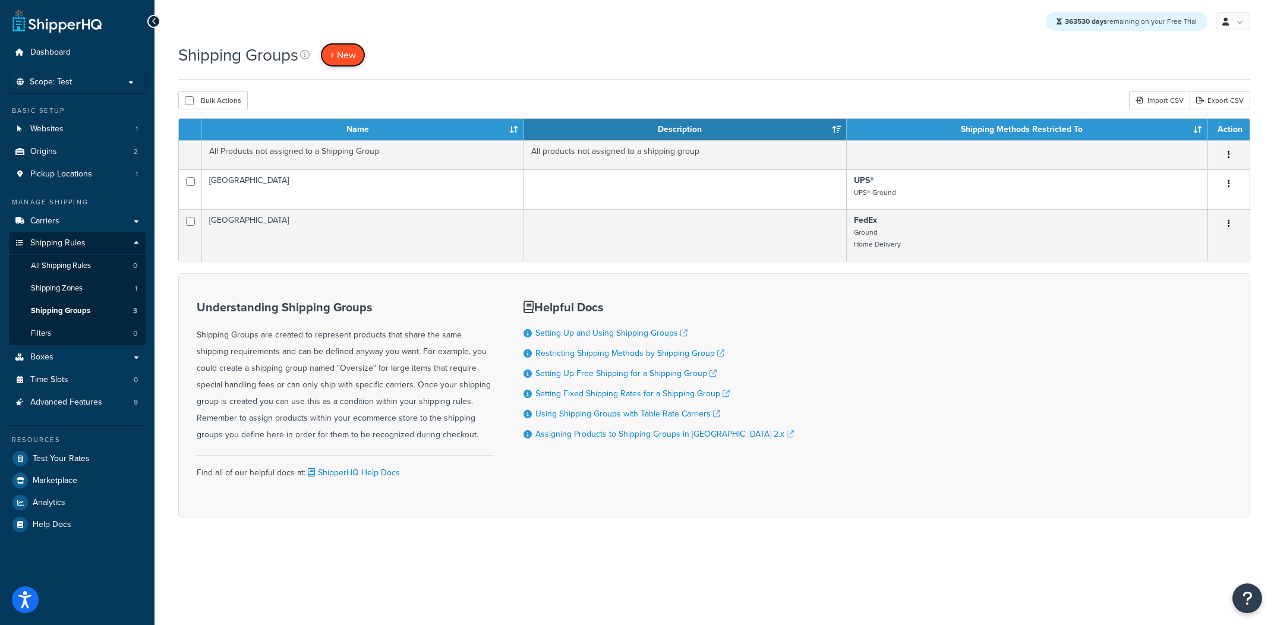
click at [365, 56] on link "+ New" at bounding box center [342, 55] width 45 height 24
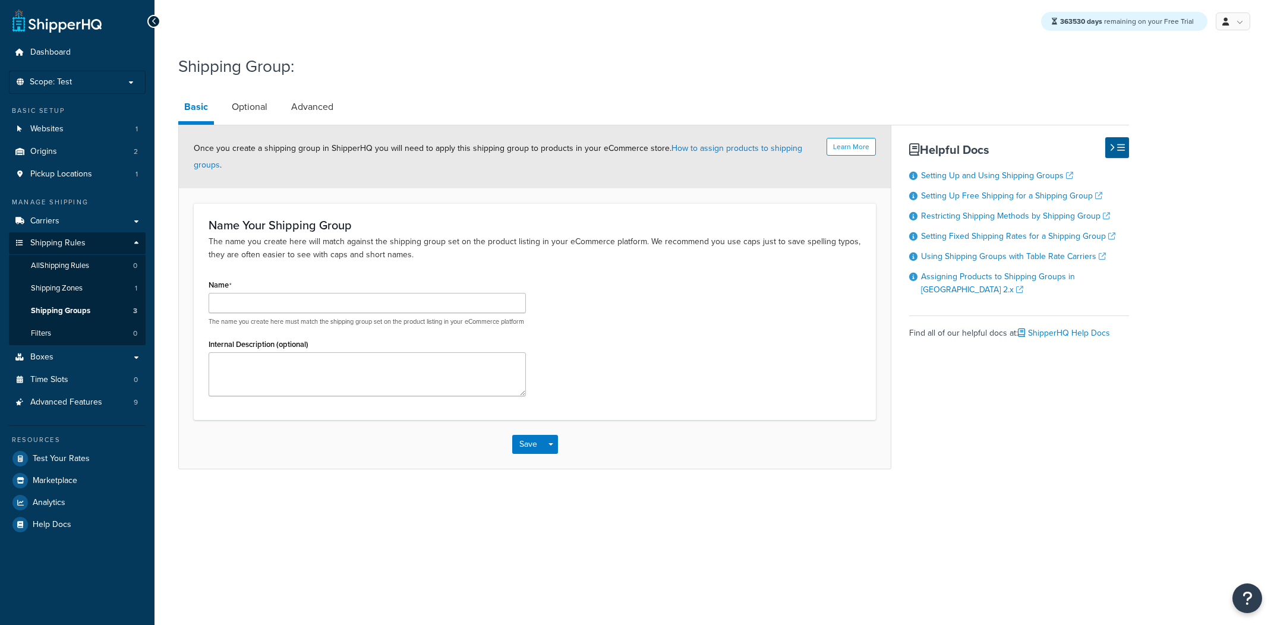
click at [353, 316] on div "The name you create here must match the shipping group set on the product listi…" at bounding box center [367, 309] width 317 height 33
click at [371, 307] on input "Name" at bounding box center [367, 303] width 317 height 20
type input "FlatFee5"
click at [555, 454] on button "Save Dropdown" at bounding box center [551, 444] width 14 height 19
click at [574, 479] on button "Save and Edit" at bounding box center [569, 466] width 115 height 25
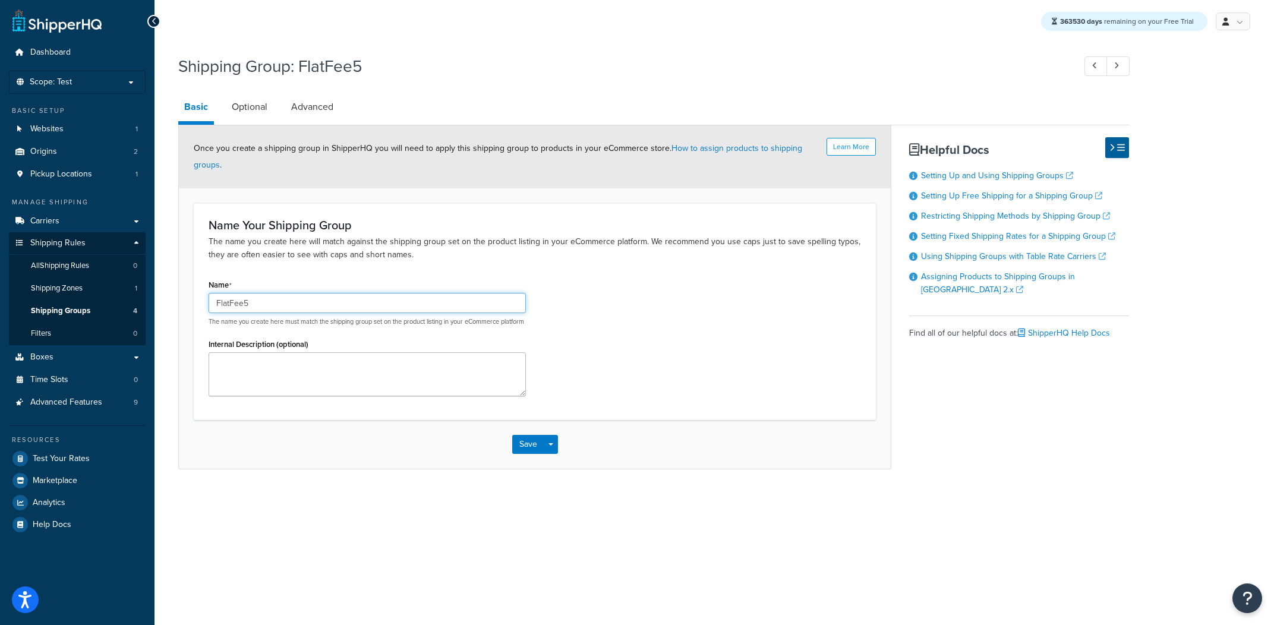
click at [247, 302] on input "FlatFee5" at bounding box center [367, 303] width 317 height 20
type input "Free"
click at [556, 454] on button "Save Dropdown" at bounding box center [551, 444] width 14 height 19
click at [564, 478] on button "Save and Edit" at bounding box center [569, 466] width 115 height 25
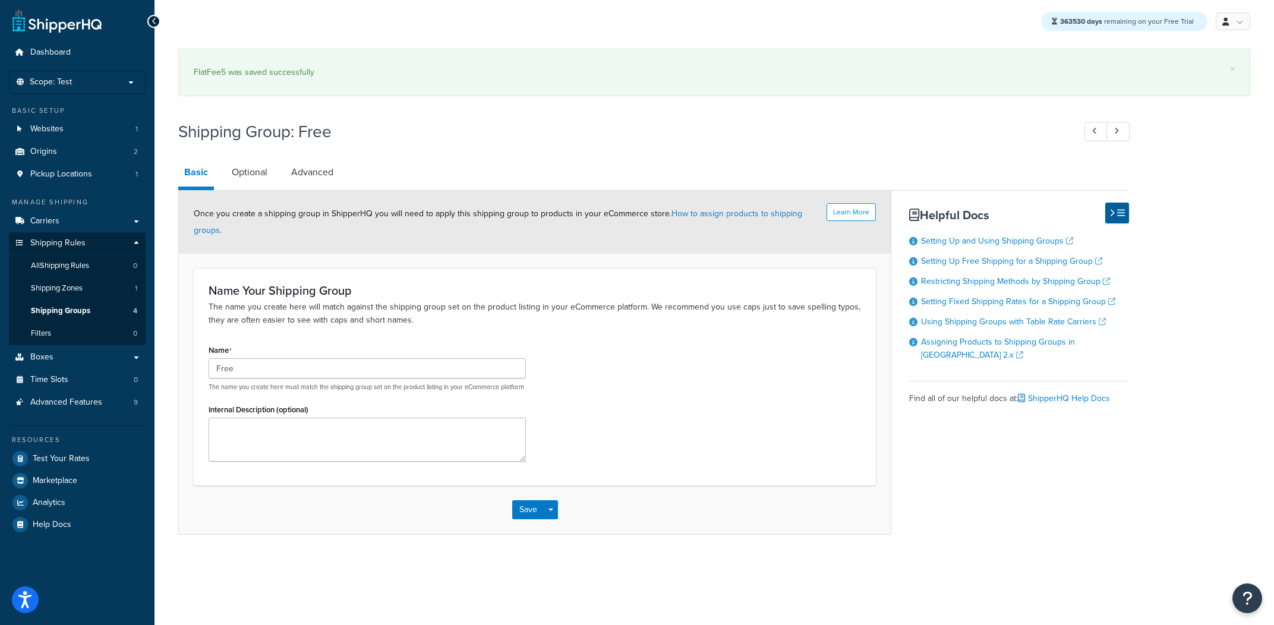
click at [559, 523] on div "Save Save Dropdown Save and Edit Save and Duplicate Save and Create New" at bounding box center [535, 509] width 712 height 49
click at [558, 523] on div "Save Save Dropdown Save and Edit Save and Duplicate Save and Create New" at bounding box center [535, 509] width 712 height 49
click at [346, 368] on input "Free" at bounding box center [367, 368] width 317 height 20
click at [75, 302] on link "Shipping Groups 4" at bounding box center [77, 311] width 137 height 22
click at [75, 307] on span "Shipping Groups" at bounding box center [60, 311] width 59 height 10
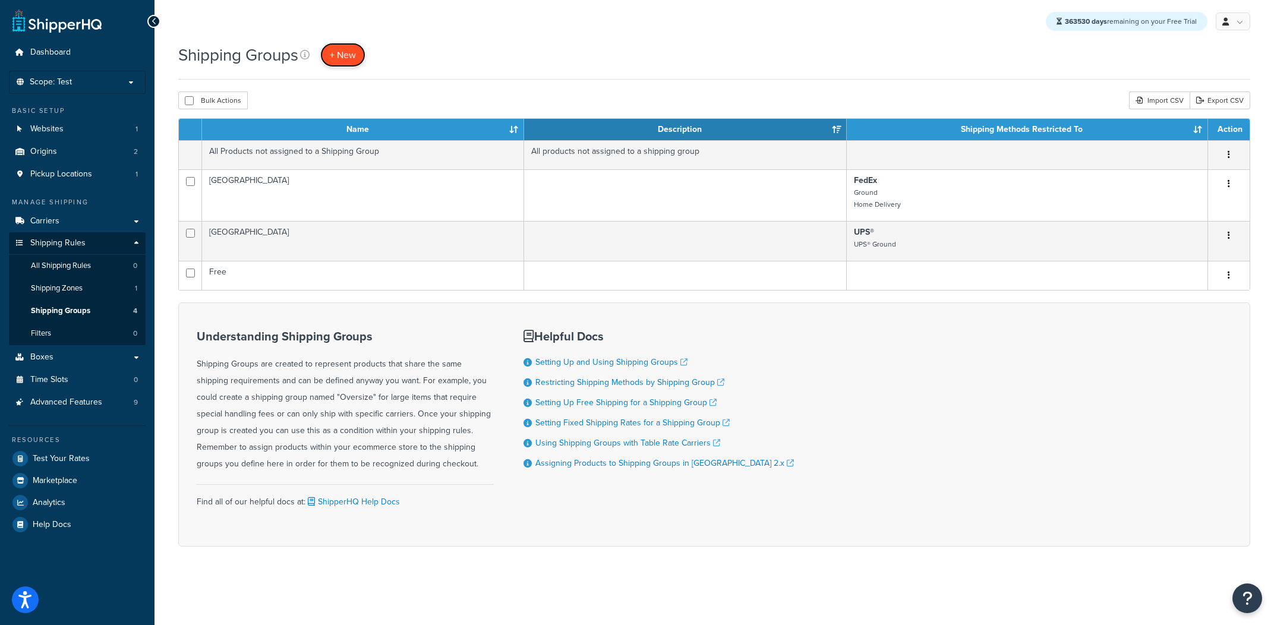
click at [360, 58] on link "+ New" at bounding box center [342, 55] width 45 height 24
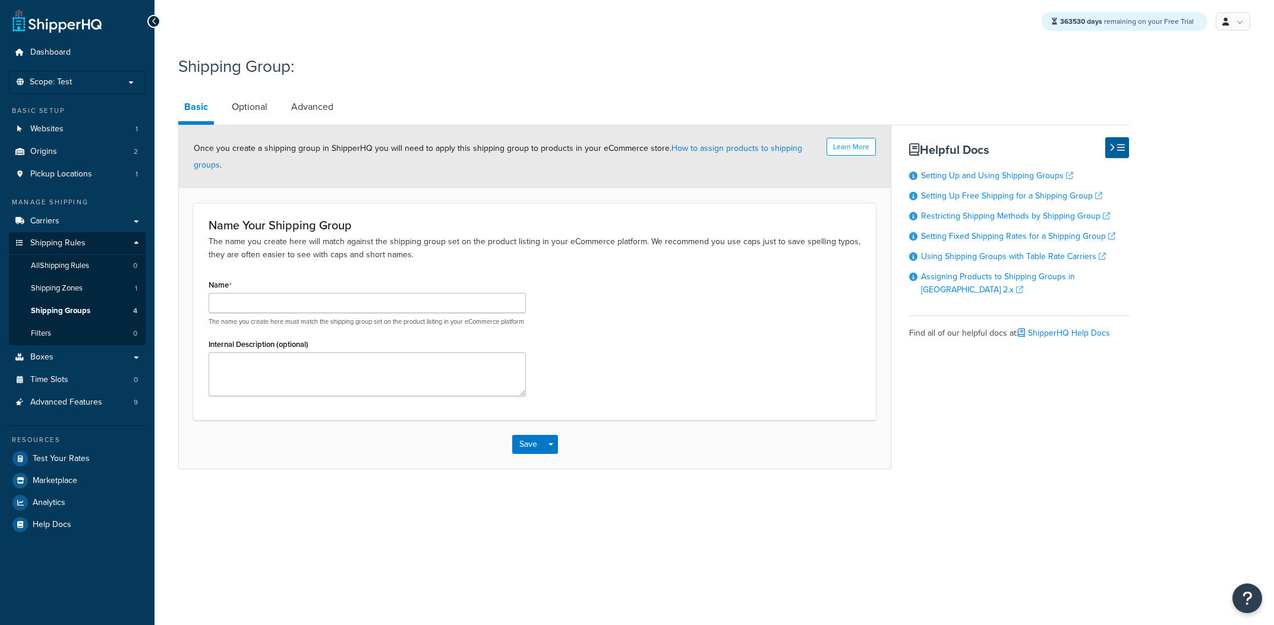
click at [411, 303] on input "Name" at bounding box center [367, 303] width 317 height 20
click at [389, 311] on input "FlatFee5" at bounding box center [367, 303] width 317 height 20
type input "FlatFee5"
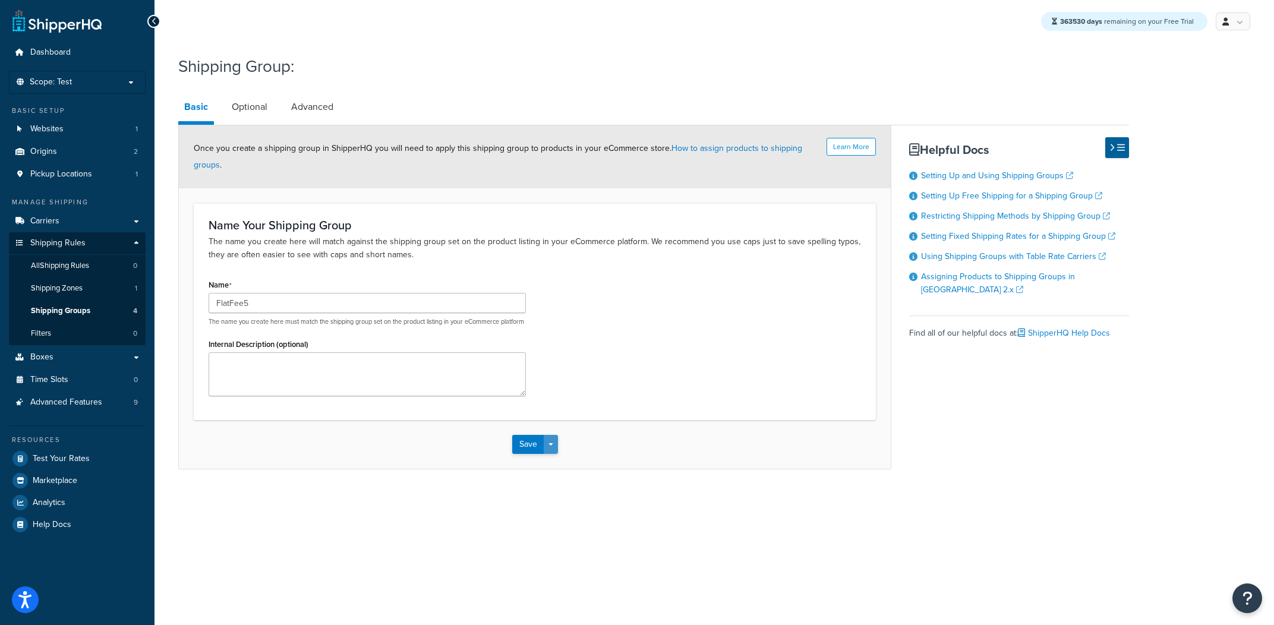
click at [551, 451] on button "Save Dropdown" at bounding box center [551, 444] width 14 height 19
click at [588, 519] on button "Save and Create New" at bounding box center [569, 515] width 115 height 25
click at [313, 291] on div "Name The name you create here must match the shipping group set on the product …" at bounding box center [367, 301] width 317 height 50
click at [301, 320] on p "The name you create here must match the shipping group set on the product listi…" at bounding box center [367, 321] width 317 height 9
click at [310, 310] on input "Name" at bounding box center [367, 303] width 317 height 20
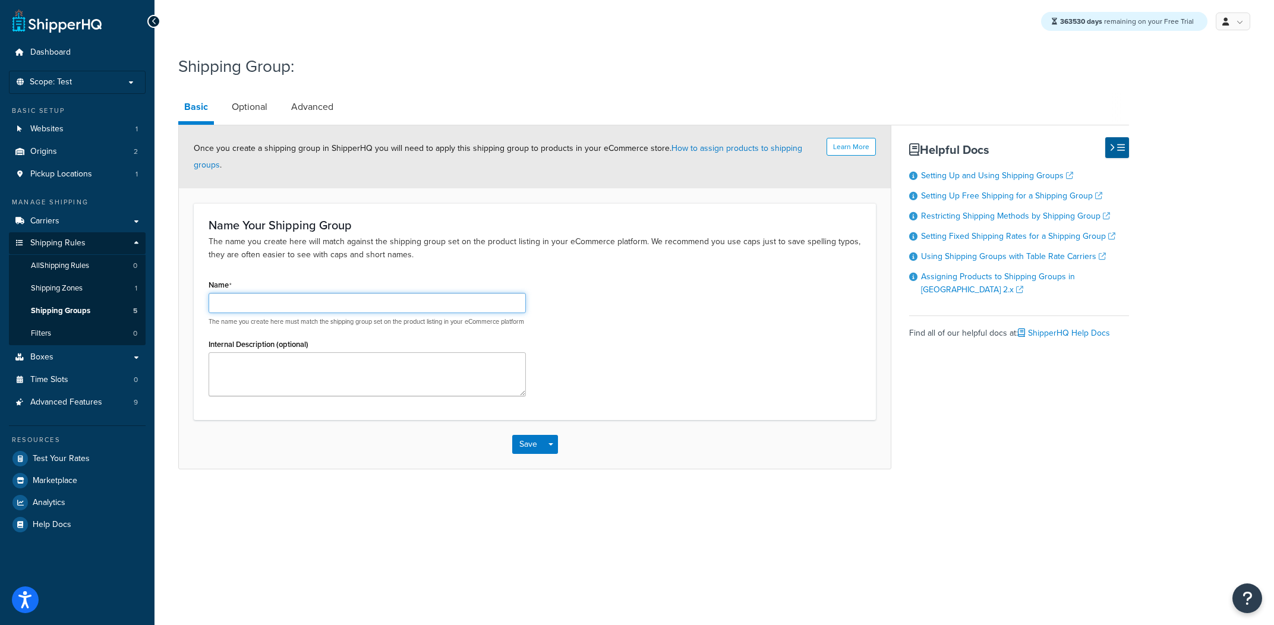
paste input "FlatFee5"
type input "FlatFee10"
click at [551, 449] on button "Save Dropdown" at bounding box center [551, 444] width 14 height 19
click at [560, 528] on button "Save and Create New" at bounding box center [569, 515] width 115 height 25
click at [301, 349] on label "Internal Description (optional)" at bounding box center [259, 344] width 100 height 9
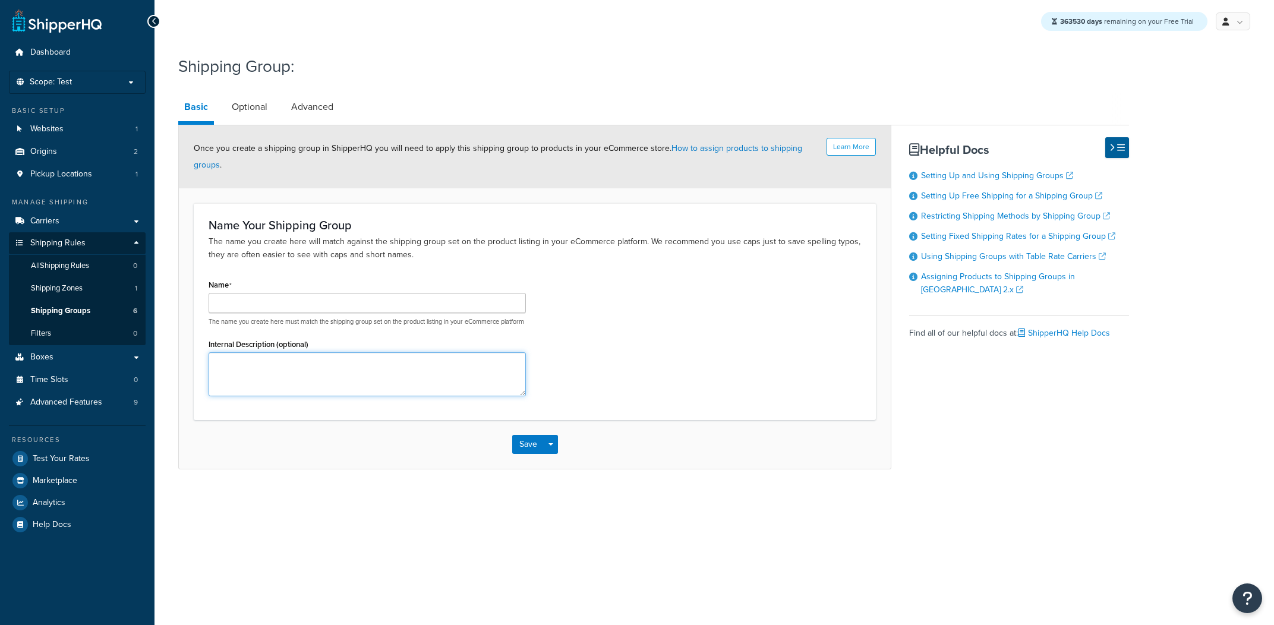
click at [301, 358] on textarea "Internal Description (optional)" at bounding box center [367, 374] width 317 height 44
click at [318, 298] on input "Name" at bounding box center [367, 303] width 317 height 20
paste input "FlatFee5"
type input "FlatFee15"
click at [550, 448] on button "Save Dropdown" at bounding box center [551, 444] width 14 height 19
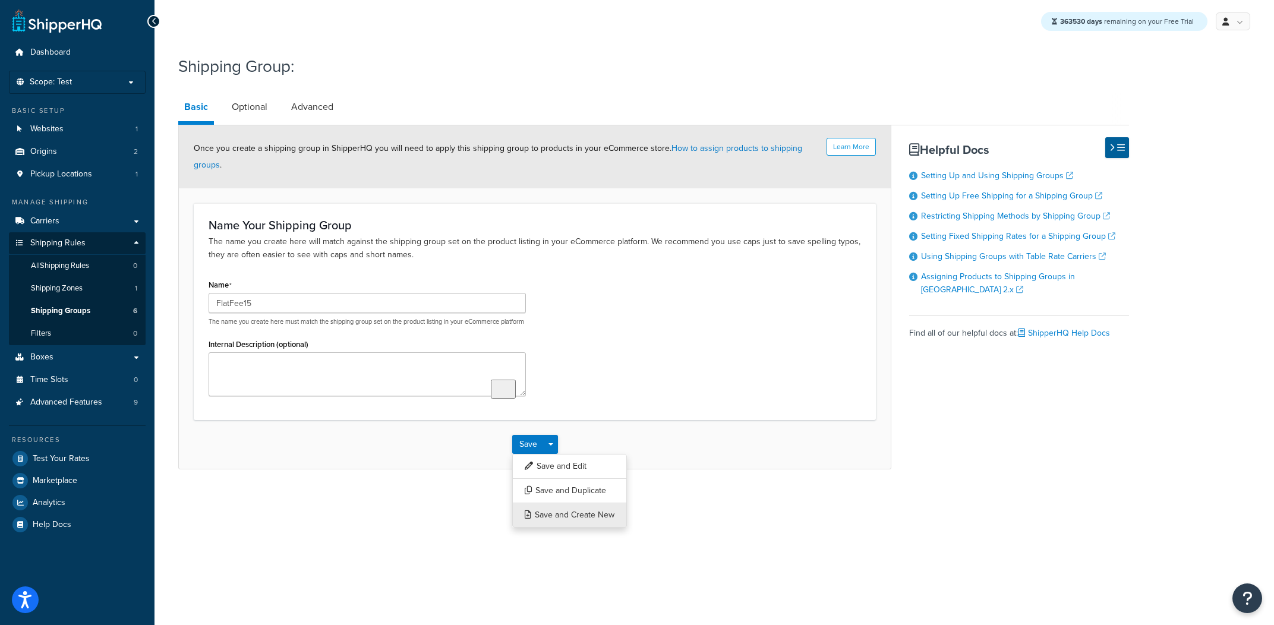
click at [552, 518] on button "Save and Create New" at bounding box center [569, 515] width 115 height 25
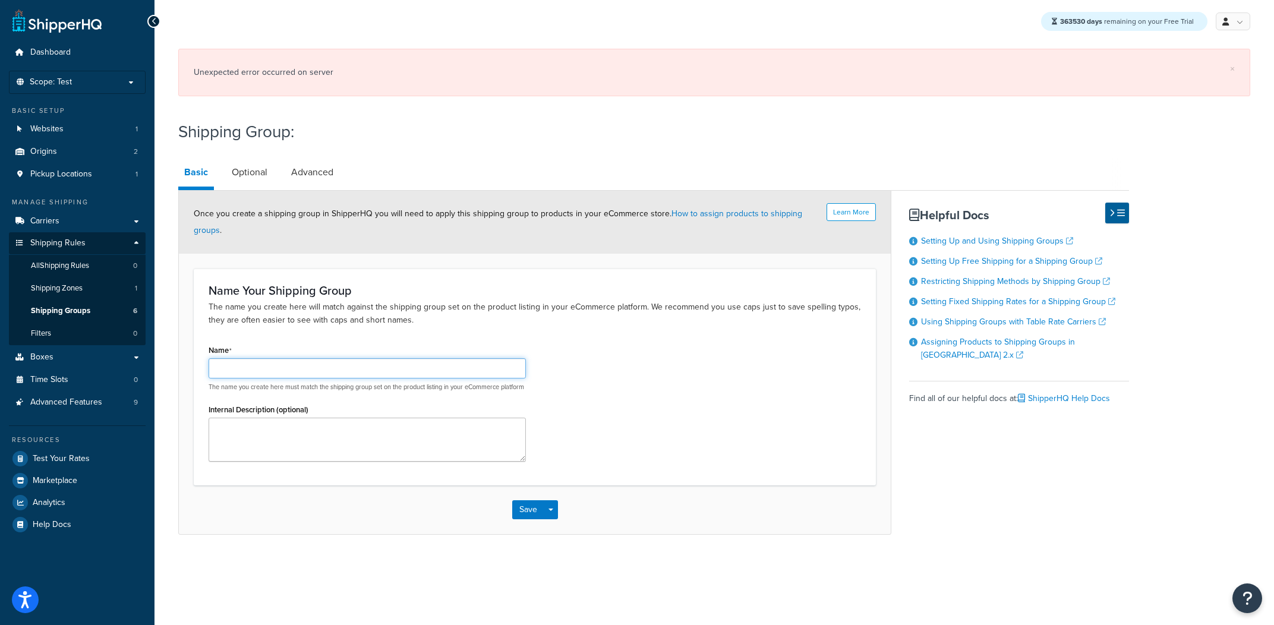
click at [330, 343] on div "Name The name you create here must match the shipping group set on the product …" at bounding box center [367, 367] width 317 height 50
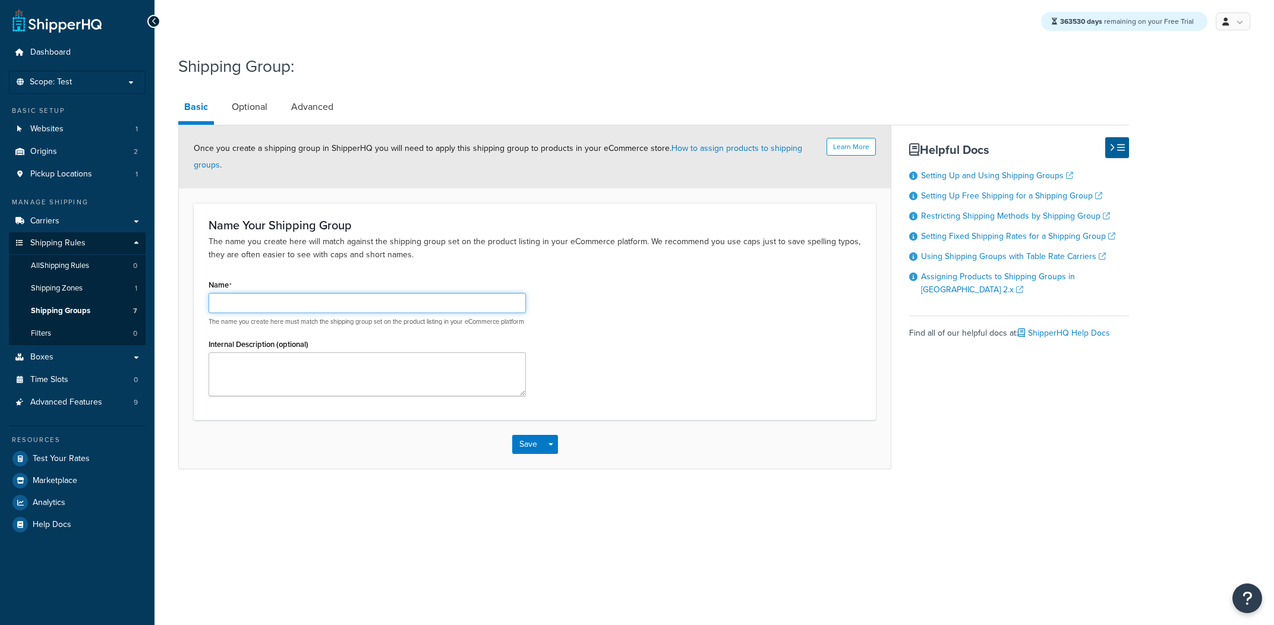
click at [335, 297] on input "Name" at bounding box center [367, 303] width 317 height 20
paste input "FlatFee5"
type input "FlatFee20"
click at [510, 454] on div "Save Save Dropdown Save and Edit Save and Duplicate Save and Create New" at bounding box center [535, 444] width 712 height 49
click at [523, 453] on button "Save" at bounding box center [528, 444] width 32 height 19
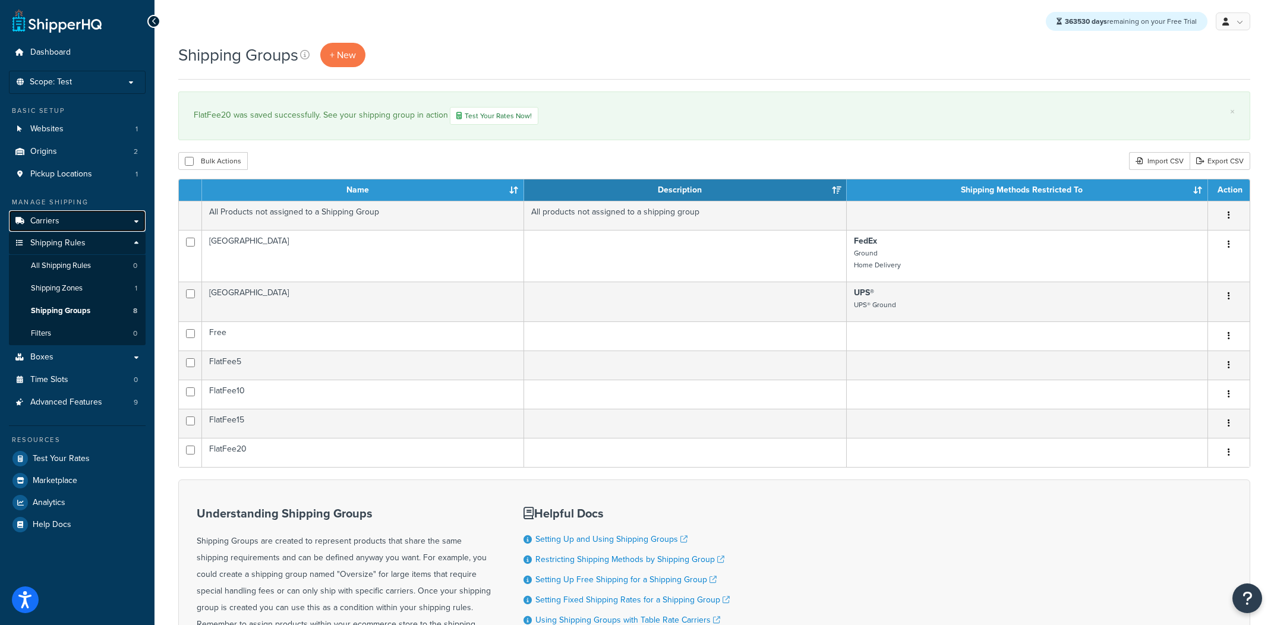
click at [34, 210] on link "Carriers" at bounding box center [77, 221] width 137 height 22
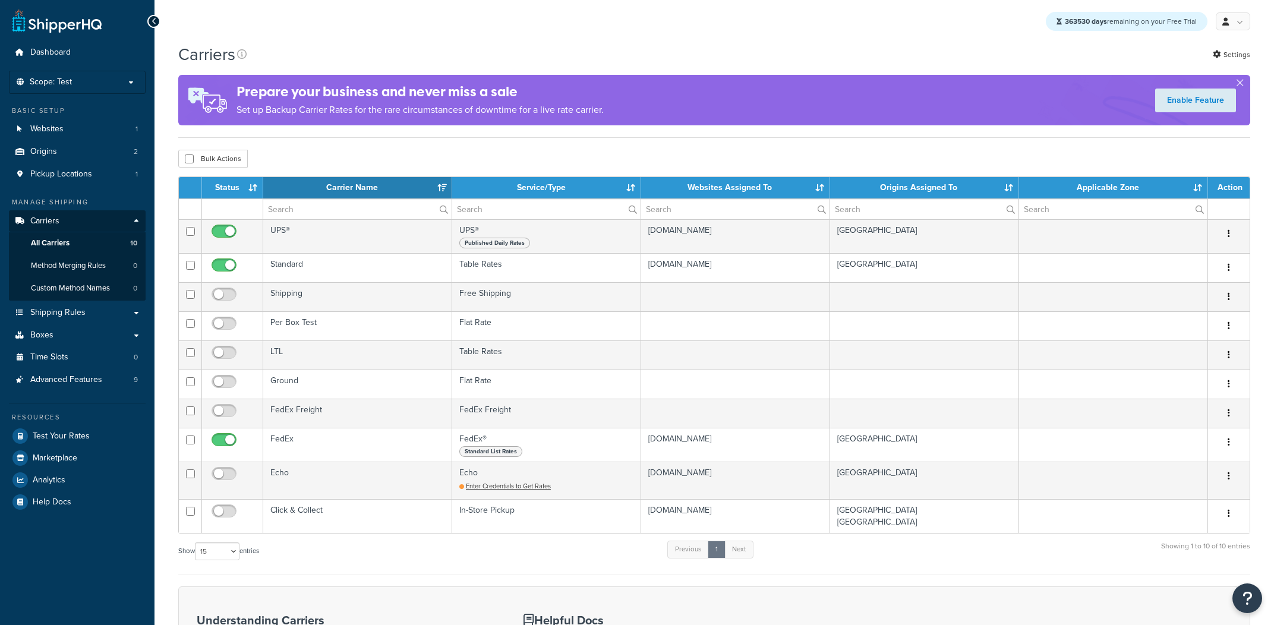
select select "15"
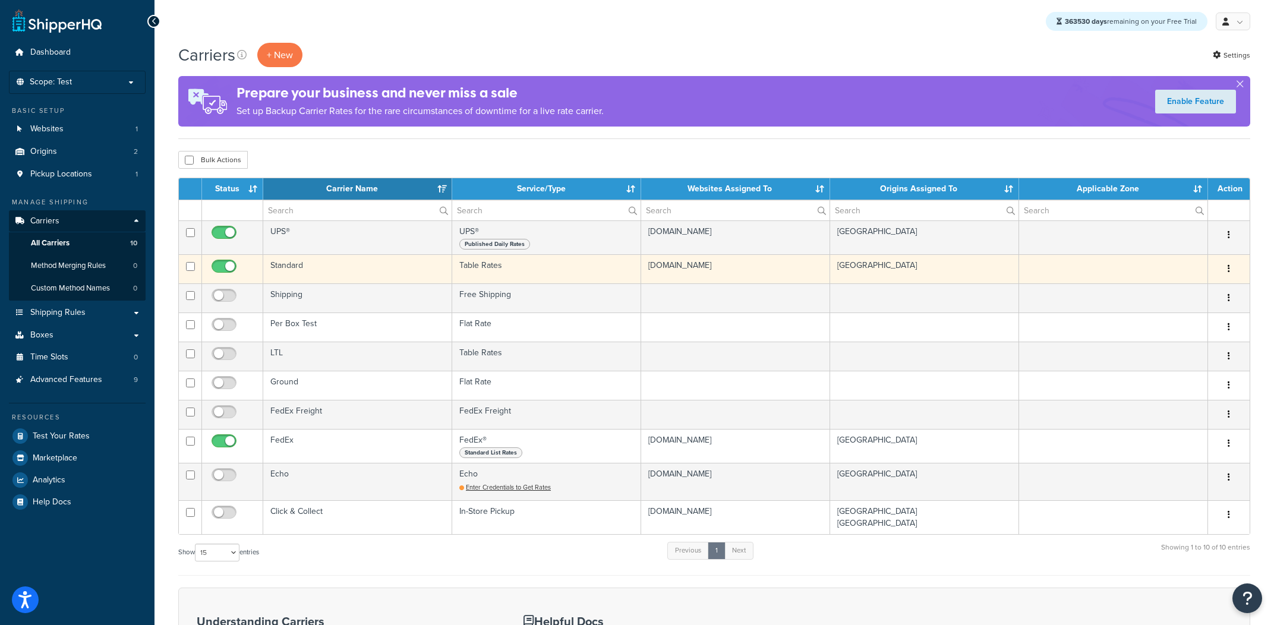
click at [353, 275] on td "Standard" at bounding box center [357, 268] width 189 height 29
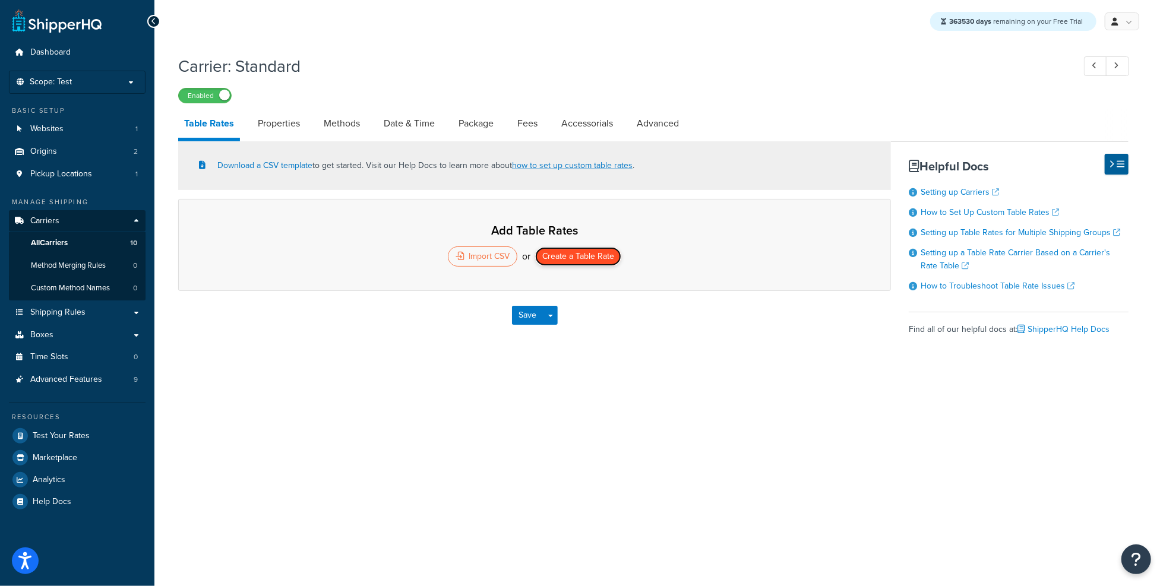
click at [584, 261] on button "Create a Table Rate" at bounding box center [578, 256] width 86 height 19
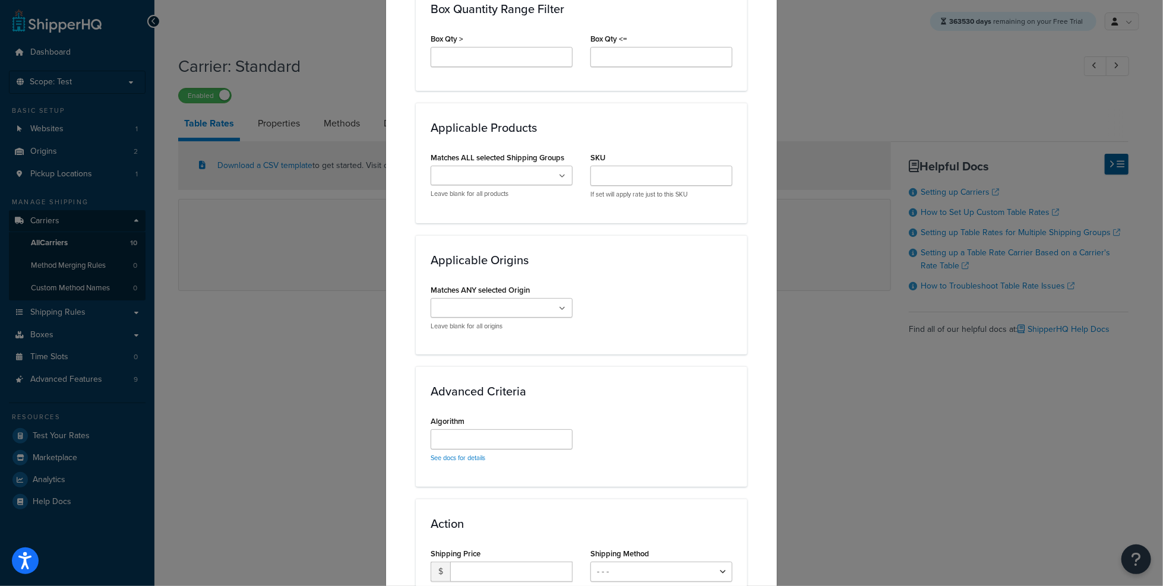
scroll to position [827, 0]
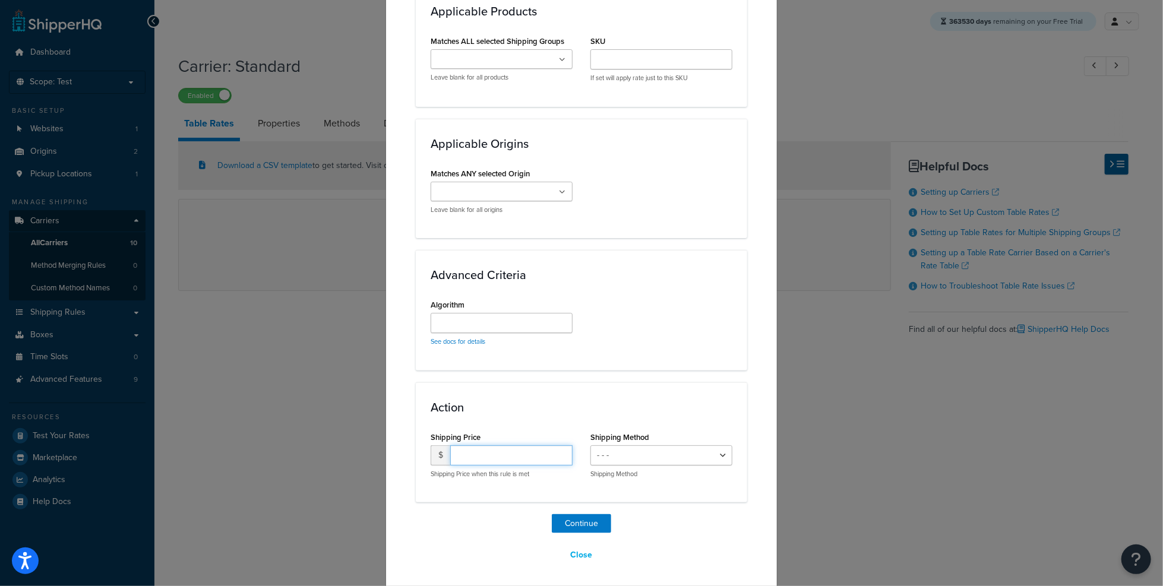
click at [521, 455] on input "number" at bounding box center [511, 456] width 122 height 20
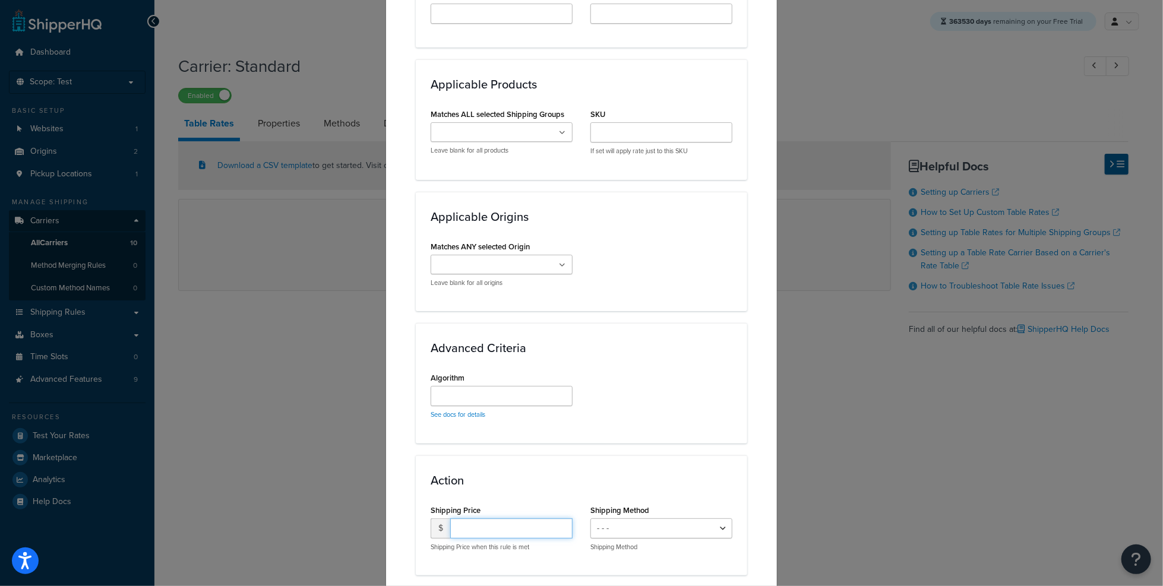
scroll to position [753, 0]
click at [493, 140] on ul at bounding box center [502, 133] width 142 height 20
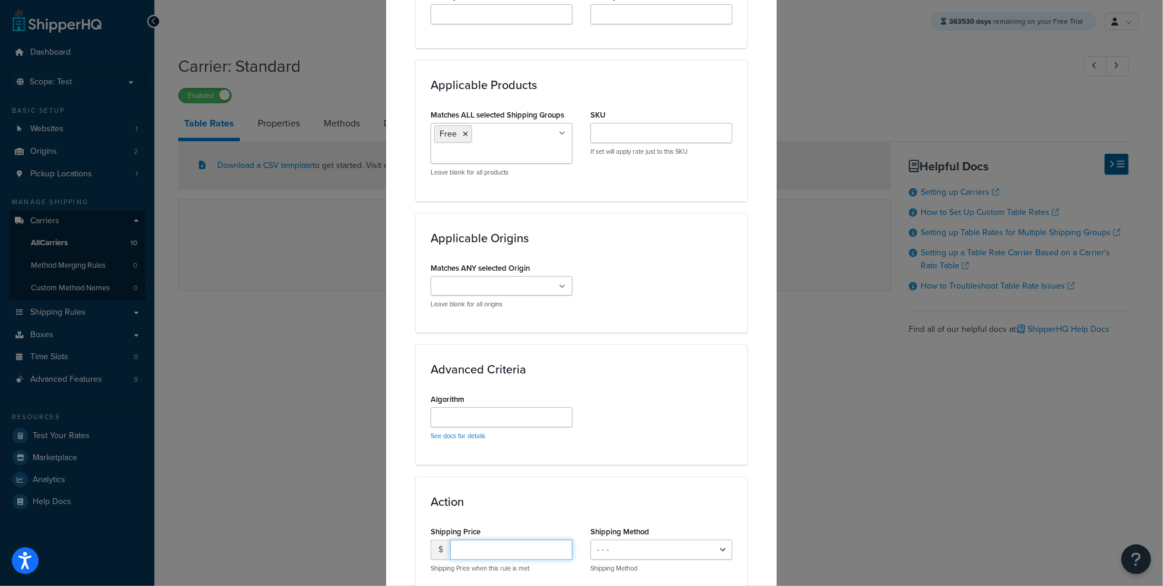
click at [496, 551] on input "number" at bounding box center [511, 550] width 122 height 20
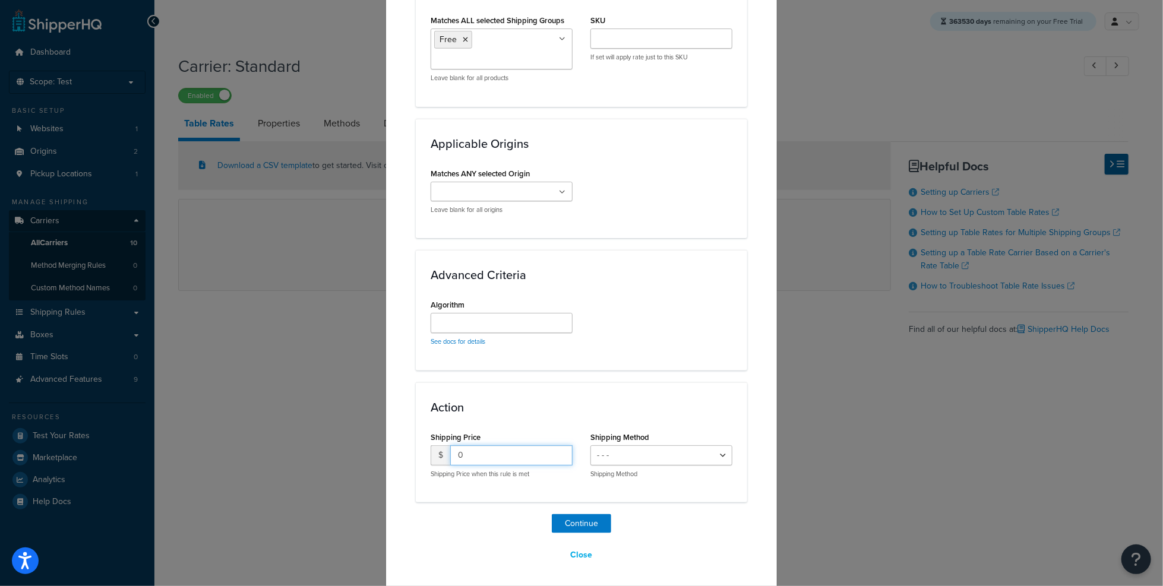
type input "0"
click at [587, 518] on button "Continue" at bounding box center [581, 524] width 59 height 19
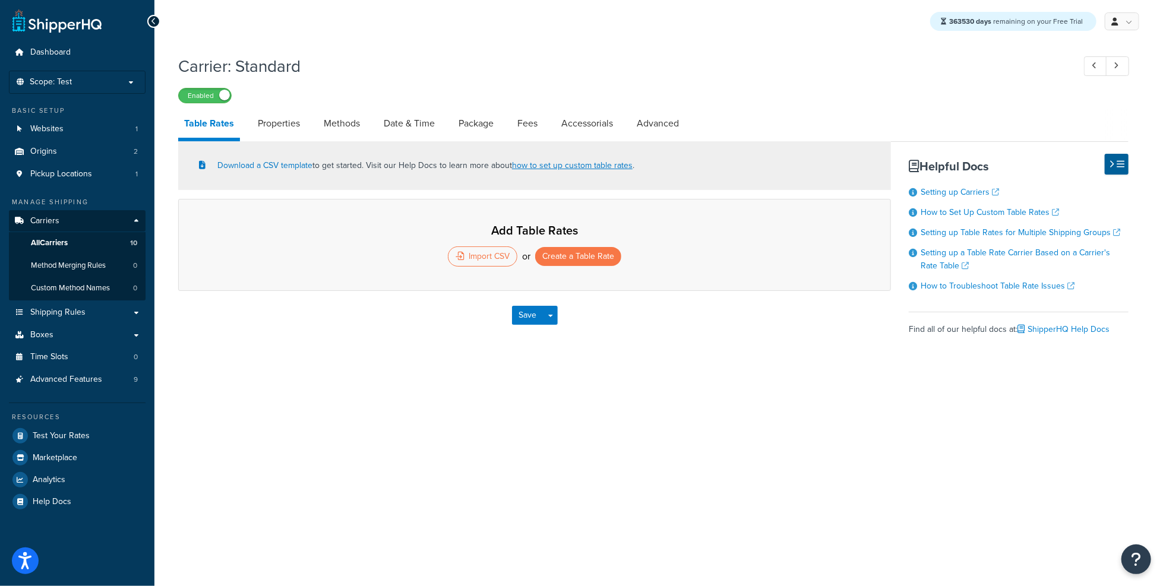
select select "25"
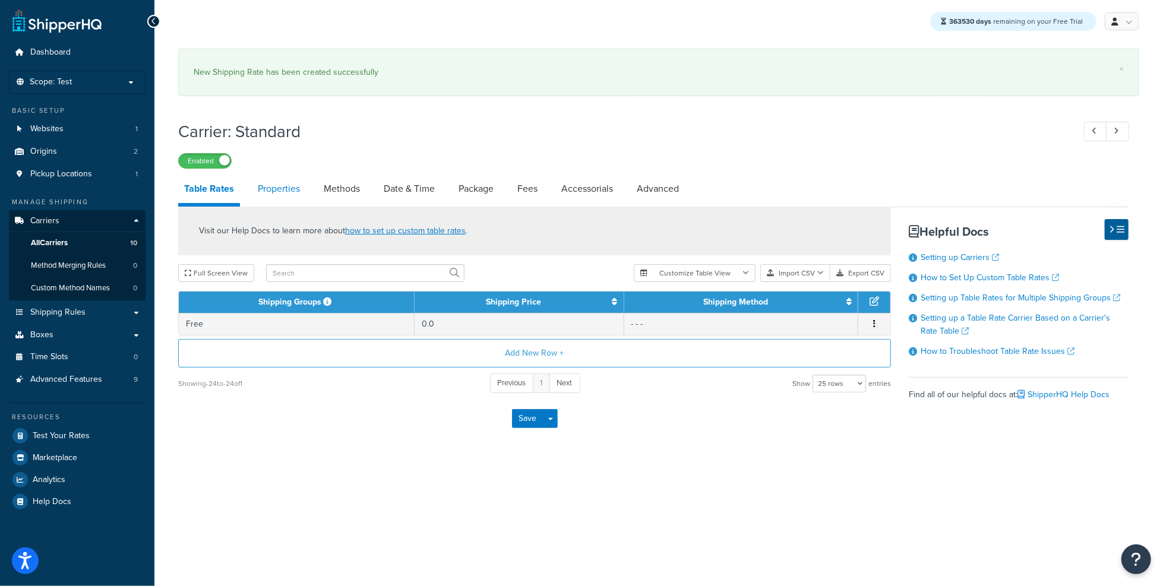
click at [280, 191] on link "Properties" at bounding box center [279, 189] width 54 height 29
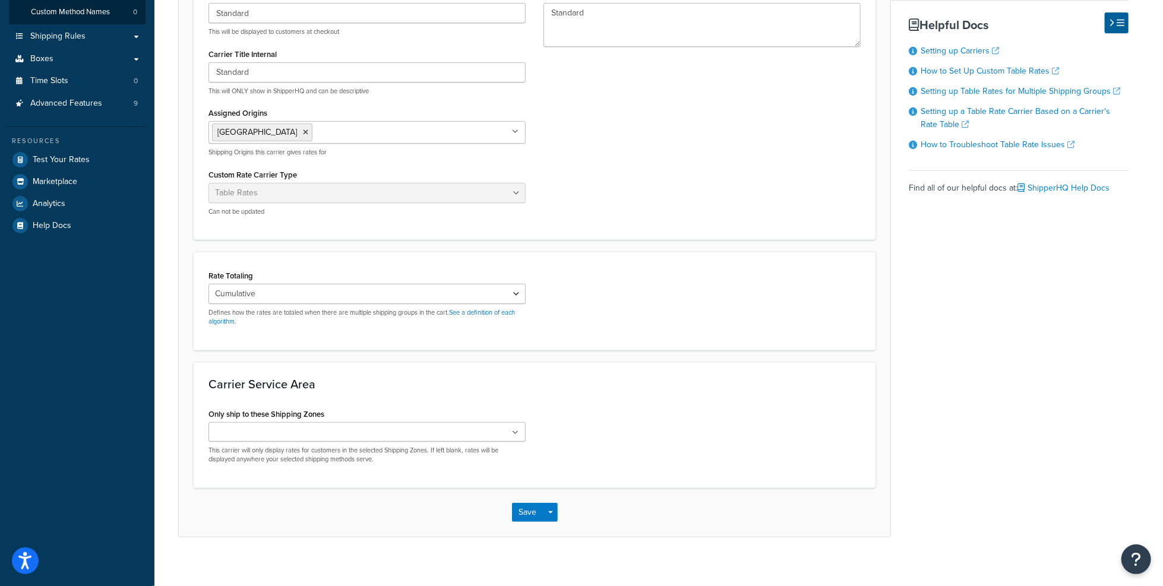
scroll to position [283, 0]
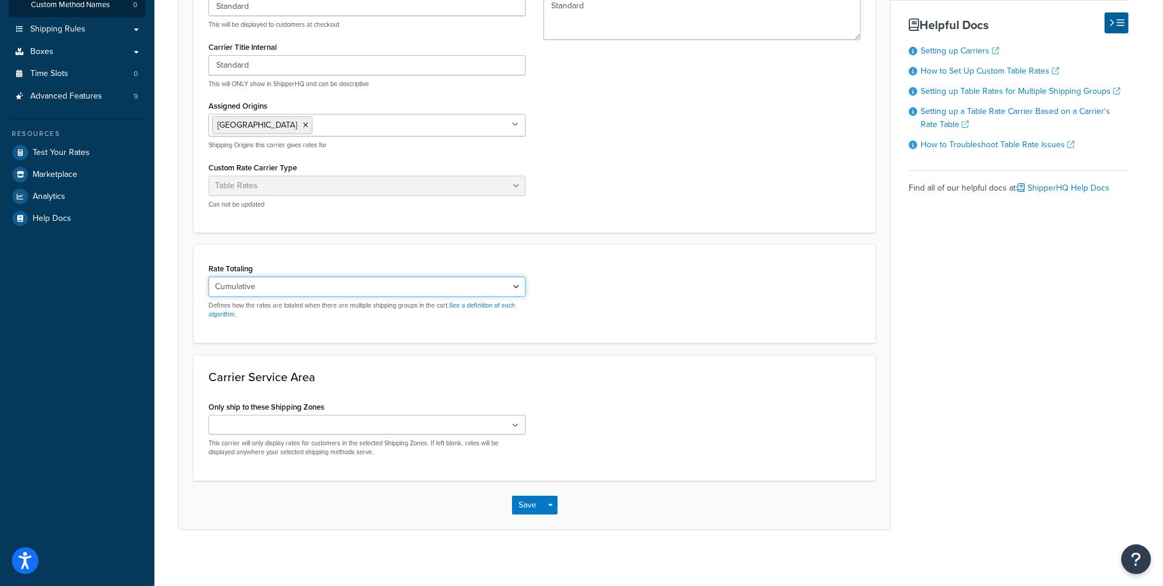
select select "HIGHEST"
click option "Highest" at bounding box center [0, 0] width 0 height 0
click at [555, 502] on button "Save Dropdown" at bounding box center [551, 505] width 14 height 19
click at [564, 521] on button "Save and Edit" at bounding box center [555, 527] width 87 height 25
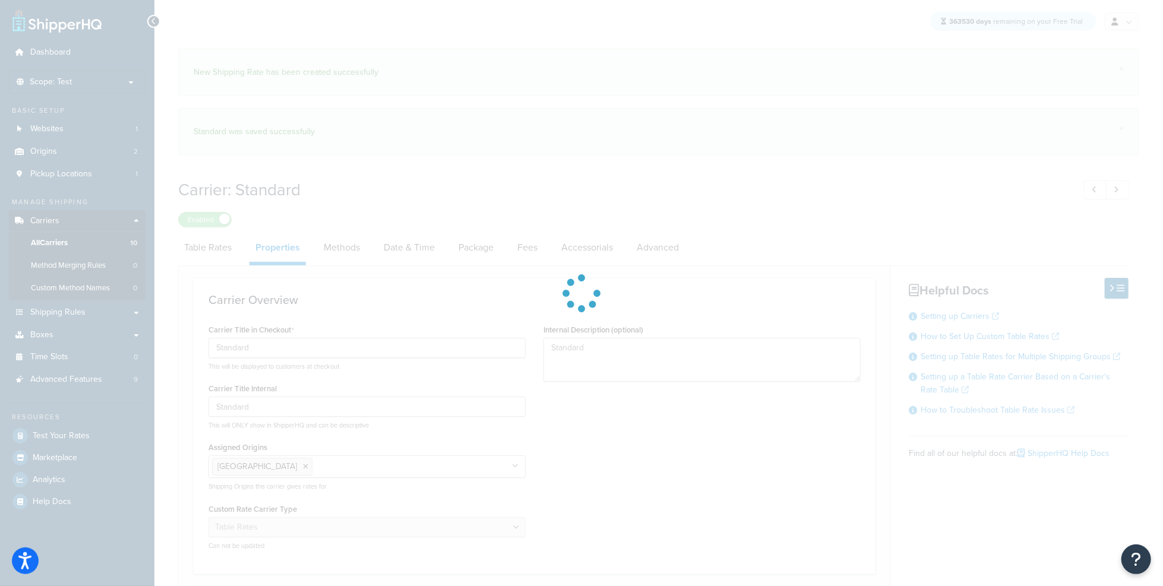
click at [210, 251] on div at bounding box center [581, 293] width 1163 height 586
select select "HIGHEST"
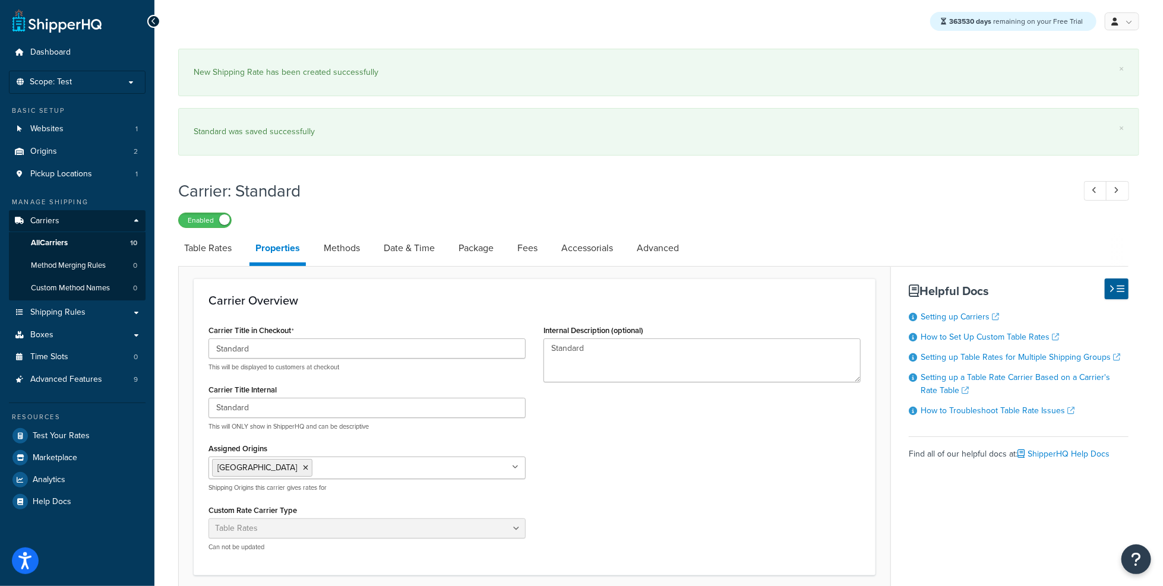
click at [210, 251] on link "Table Rates" at bounding box center [207, 248] width 59 height 29
select select "25"
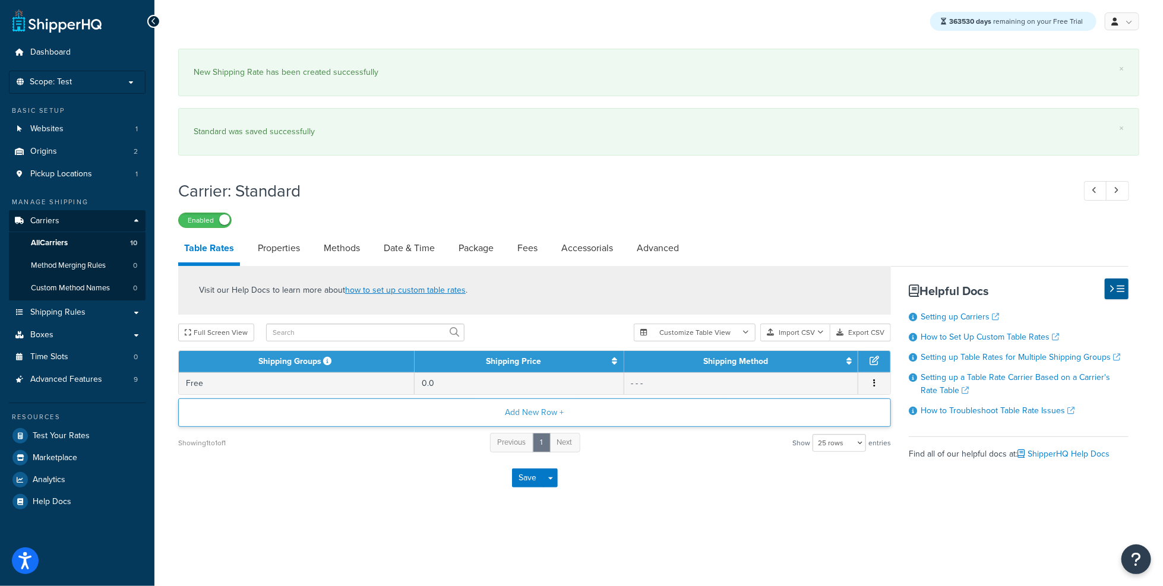
click at [510, 417] on button "Add New Row +" at bounding box center [534, 413] width 713 height 29
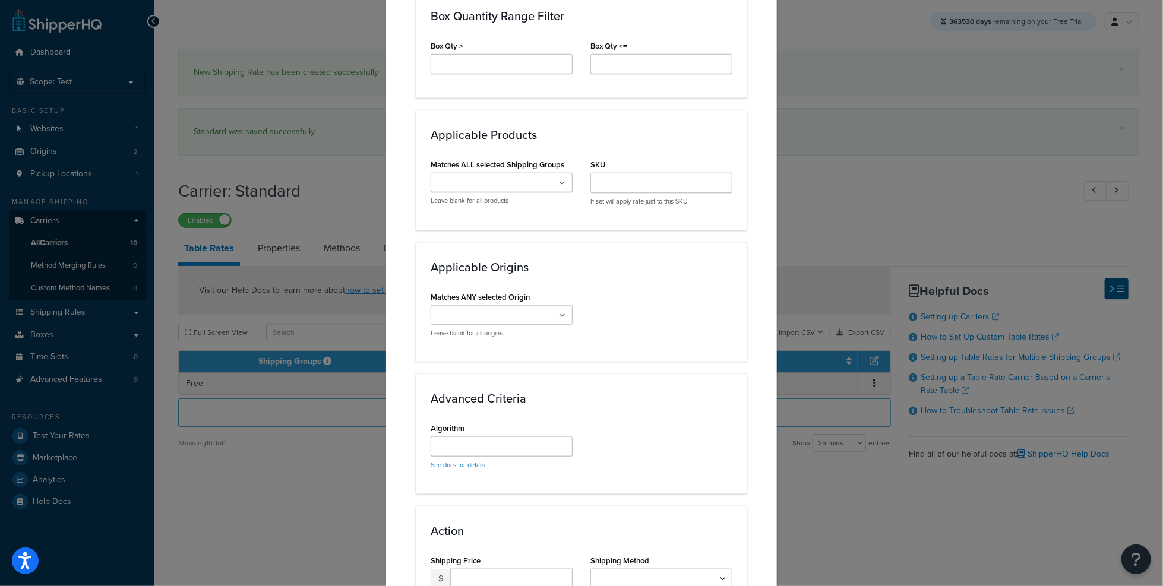
scroll to position [827, 0]
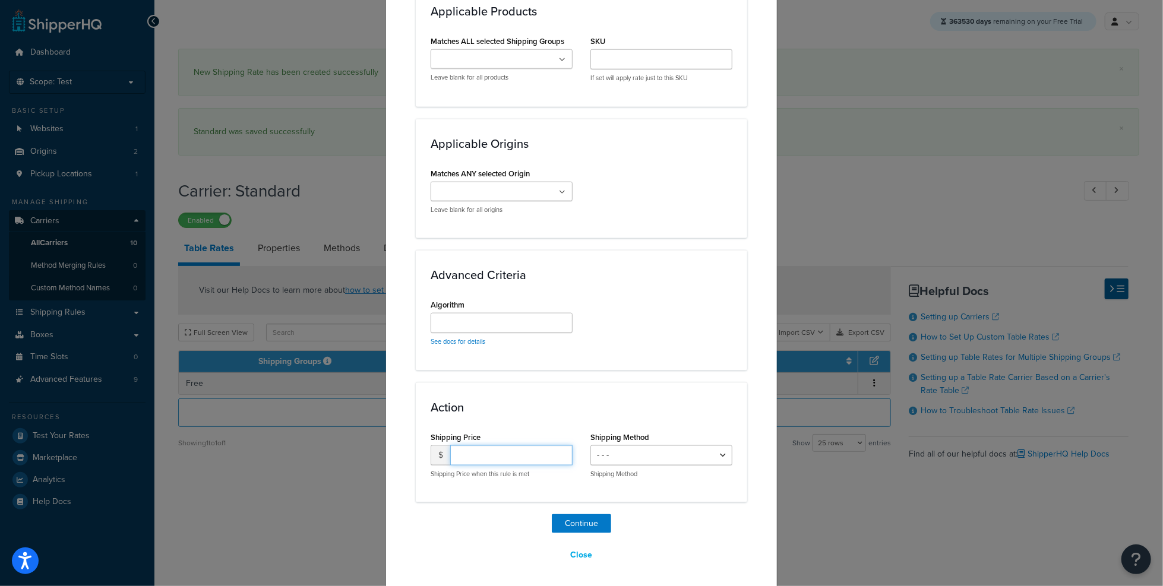
click at [531, 459] on input "number" at bounding box center [511, 456] width 122 height 20
click at [497, 59] on input "Matches ALL selected Shipping Groups" at bounding box center [486, 59] width 105 height 13
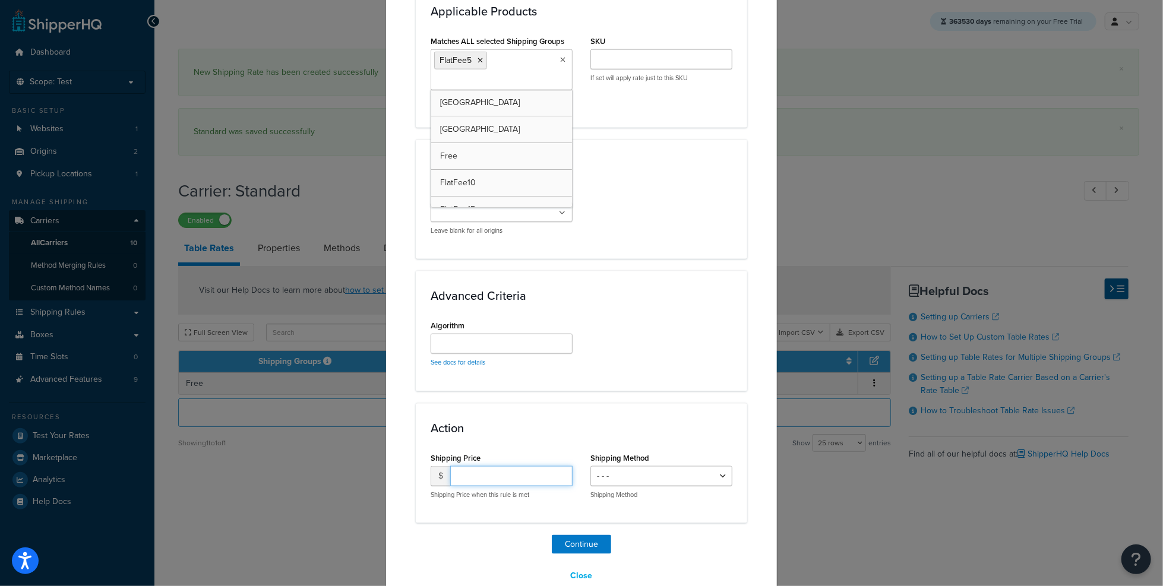
click at [522, 471] on input "number" at bounding box center [511, 476] width 122 height 20
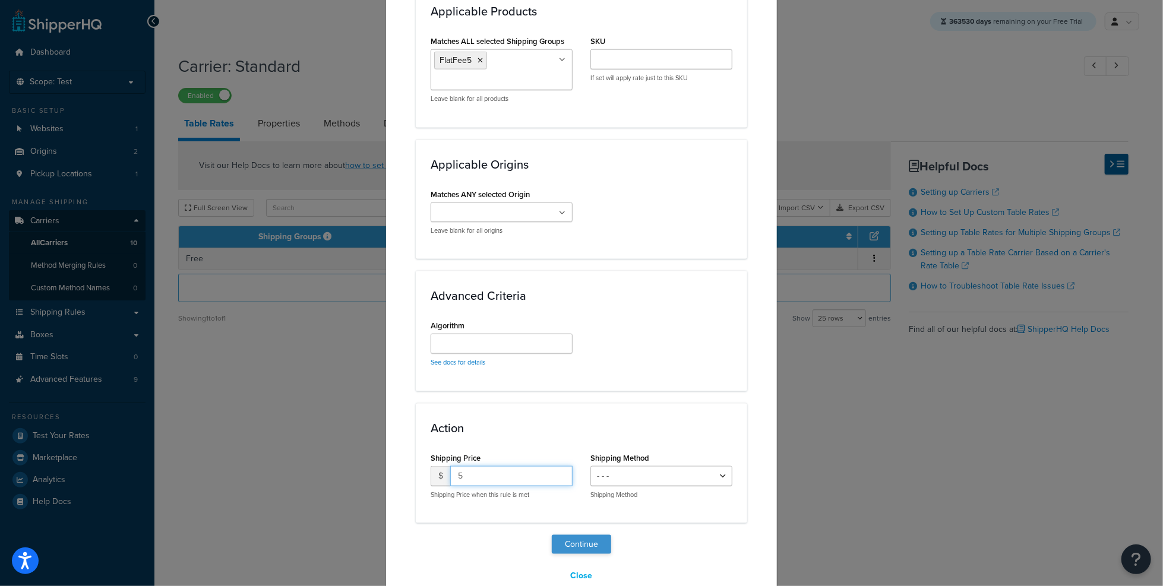
type input "5"
click at [585, 541] on button "Continue" at bounding box center [581, 544] width 59 height 19
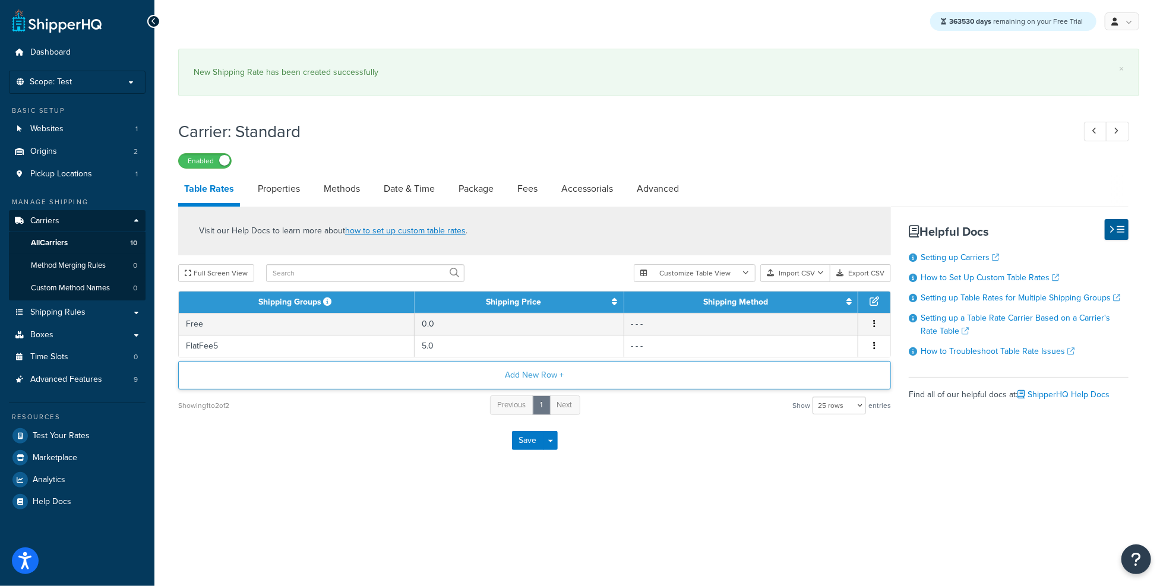
click at [526, 371] on button "Add New Row +" at bounding box center [534, 375] width 713 height 29
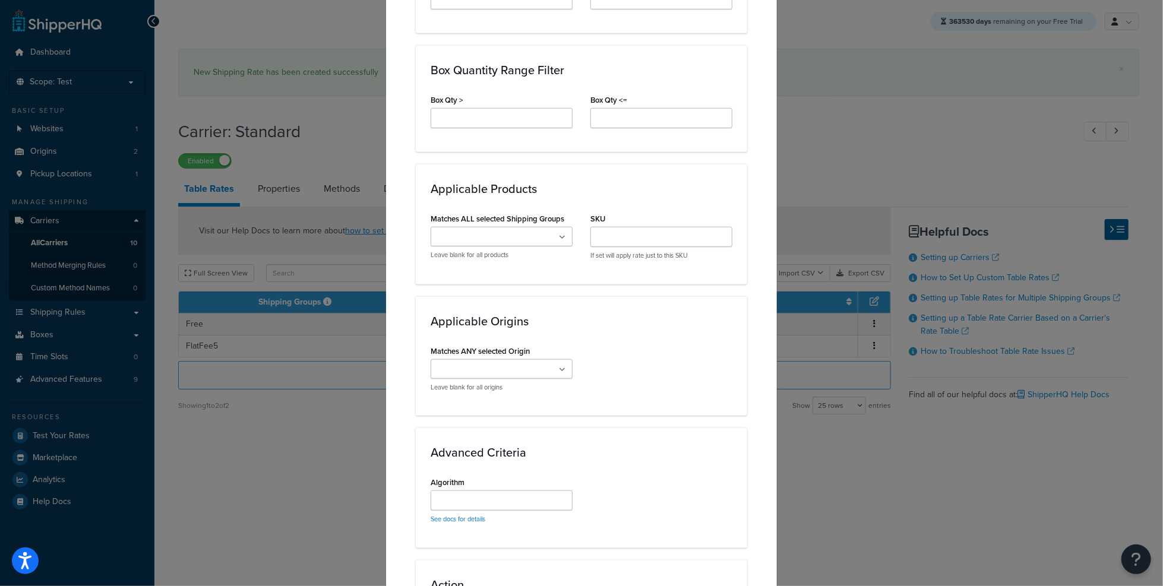
scroll to position [655, 0]
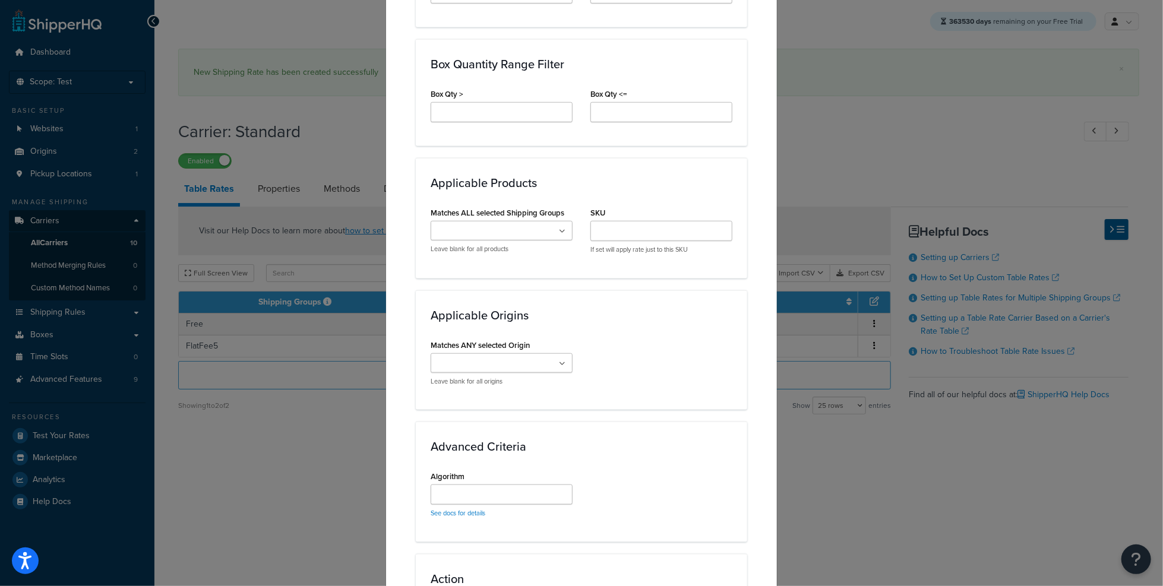
click at [480, 226] on input "Matches ALL selected Shipping Groups" at bounding box center [486, 231] width 105 height 13
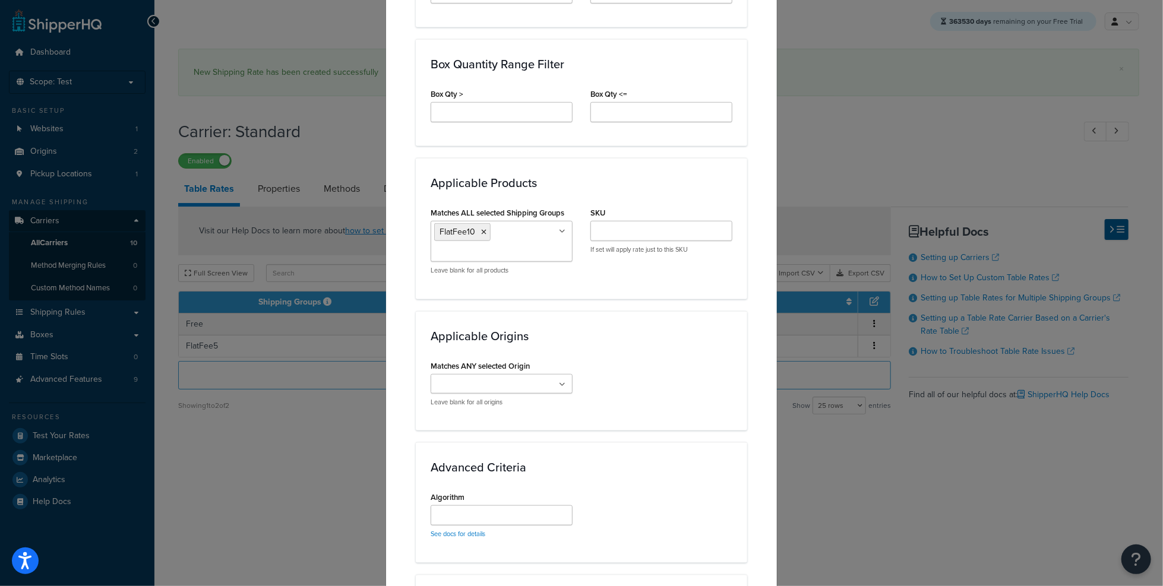
click at [630, 367] on div "Matches ANY selected Origin West Coast East Coast Leave blank for all origins" at bounding box center [582, 387] width 320 height 58
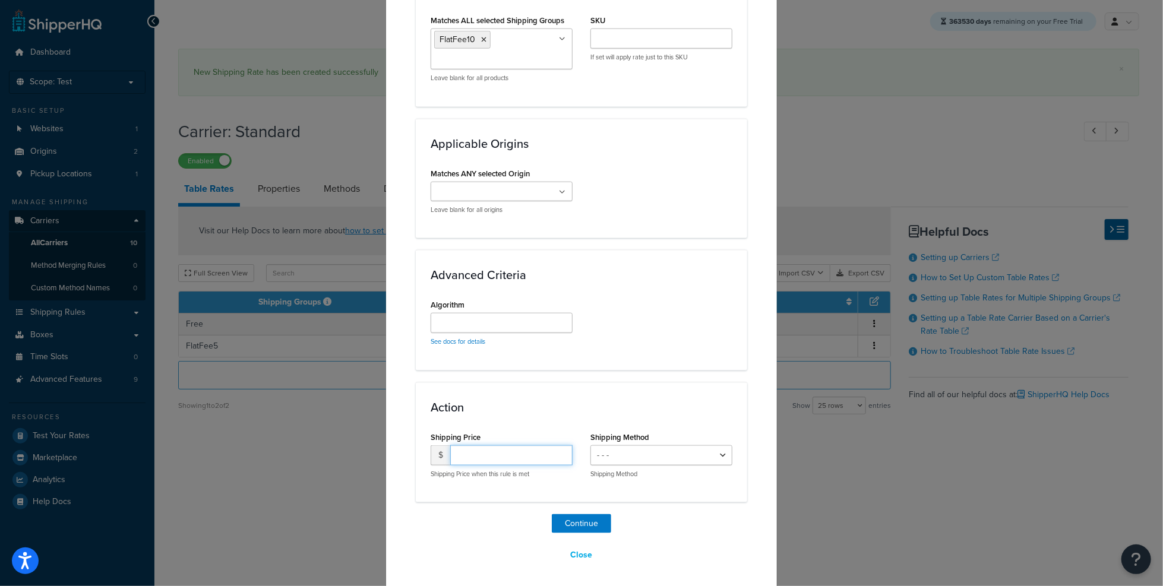
click at [507, 452] on input "number" at bounding box center [511, 456] width 122 height 20
type input "10"
click at [590, 525] on button "Continue" at bounding box center [581, 524] width 59 height 19
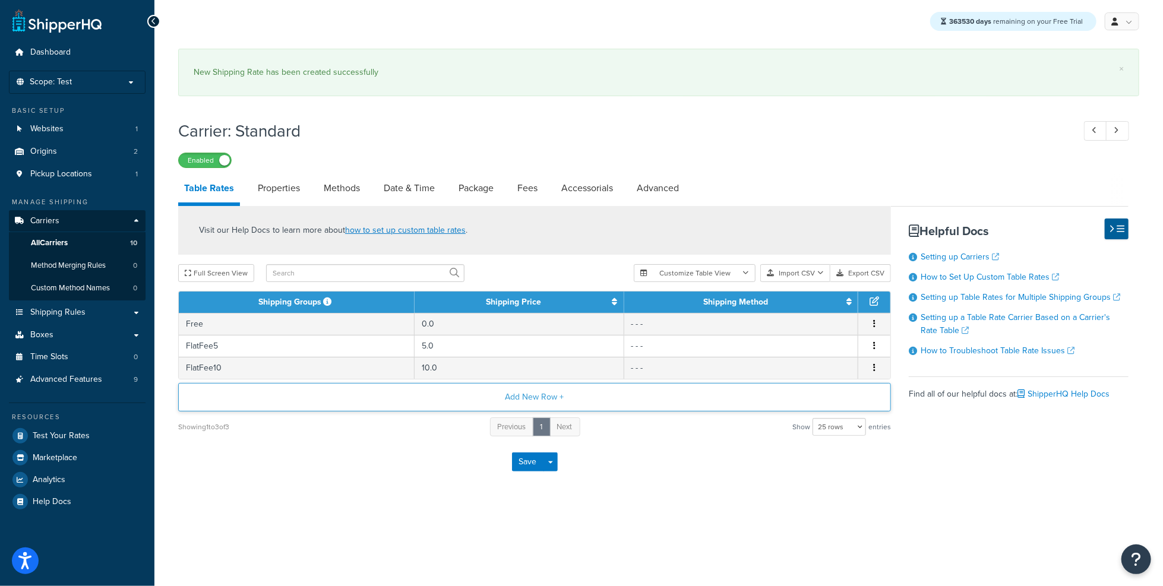
click at [570, 383] on button "Add New Row +" at bounding box center [534, 397] width 713 height 29
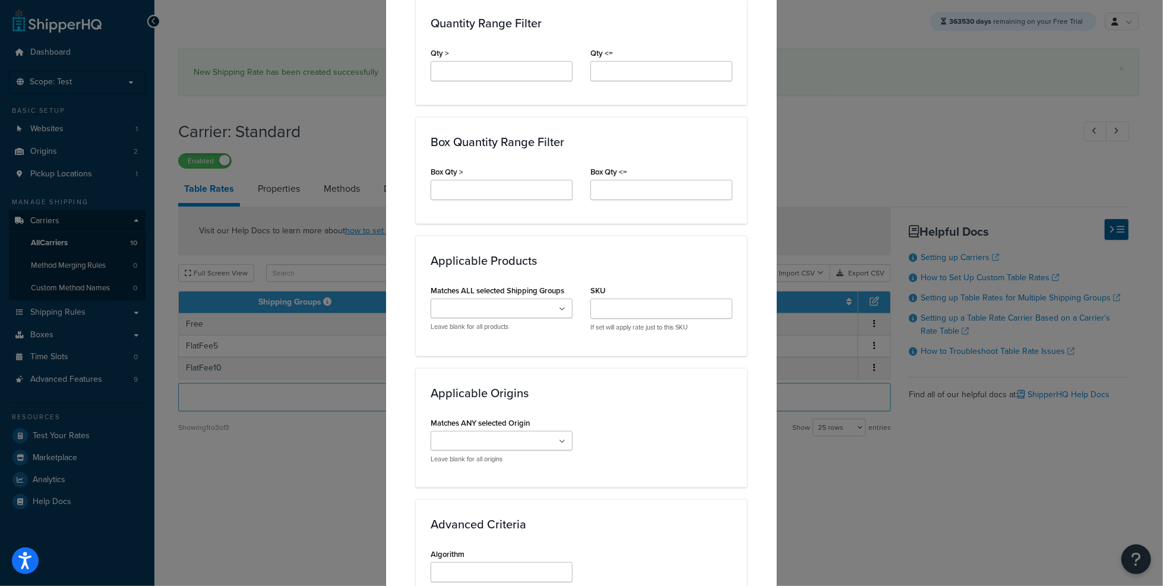
scroll to position [581, 0]
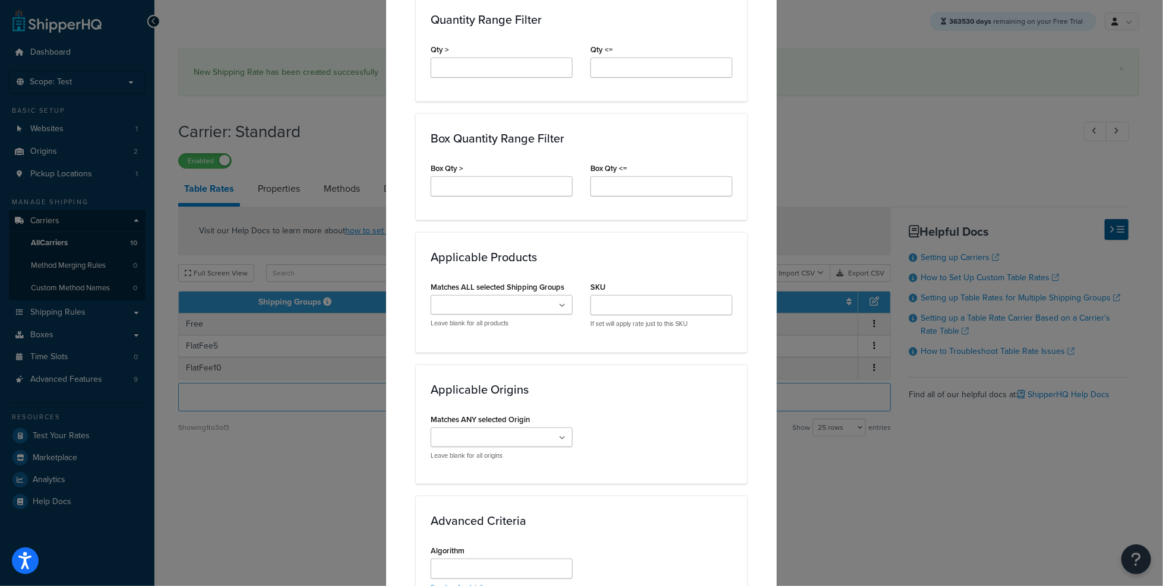
click at [503, 330] on div "Matches ALL selected Shipping Groups West Coast East Coast Free FlatFee5 FlatFe…" at bounding box center [502, 308] width 160 height 58
click at [494, 299] on input "Matches ALL selected Shipping Groups" at bounding box center [486, 305] width 105 height 13
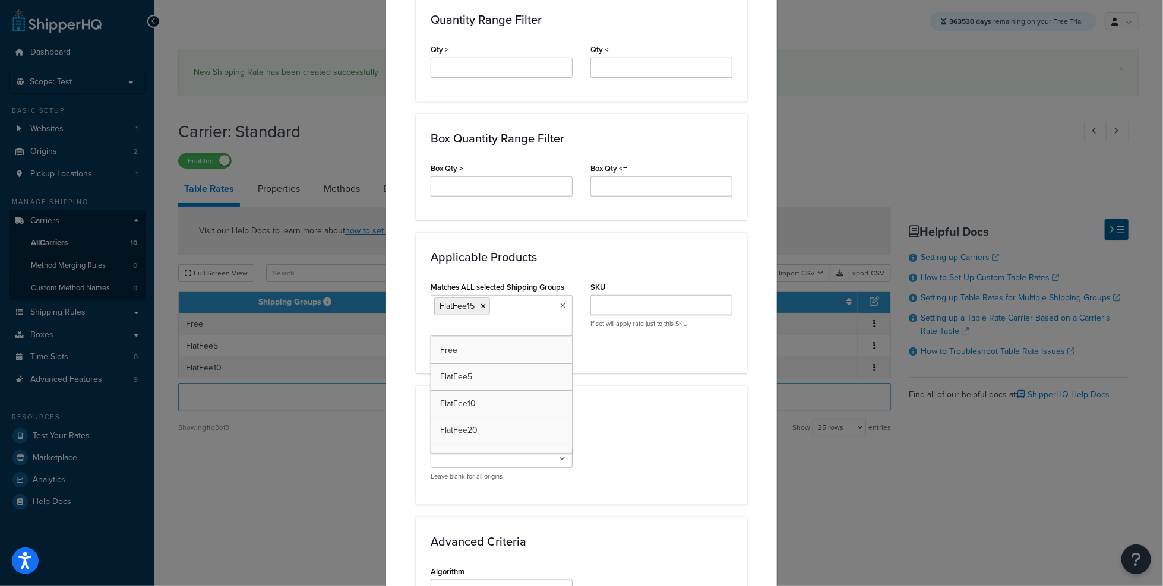
click at [665, 404] on h3 "Applicable Origins" at bounding box center [582, 410] width 302 height 13
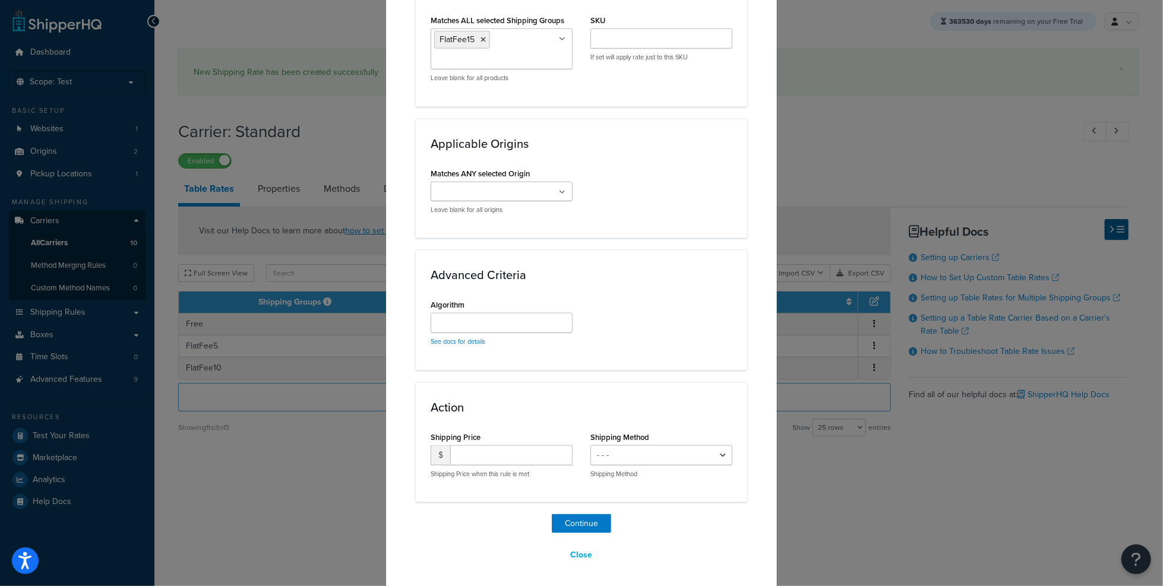
click at [538, 474] on p "Shipping Price when this rule is met" at bounding box center [502, 474] width 142 height 9
click at [519, 446] on input "number" at bounding box center [511, 456] width 122 height 20
type input "15"
click at [588, 517] on button "Continue" at bounding box center [581, 524] width 59 height 19
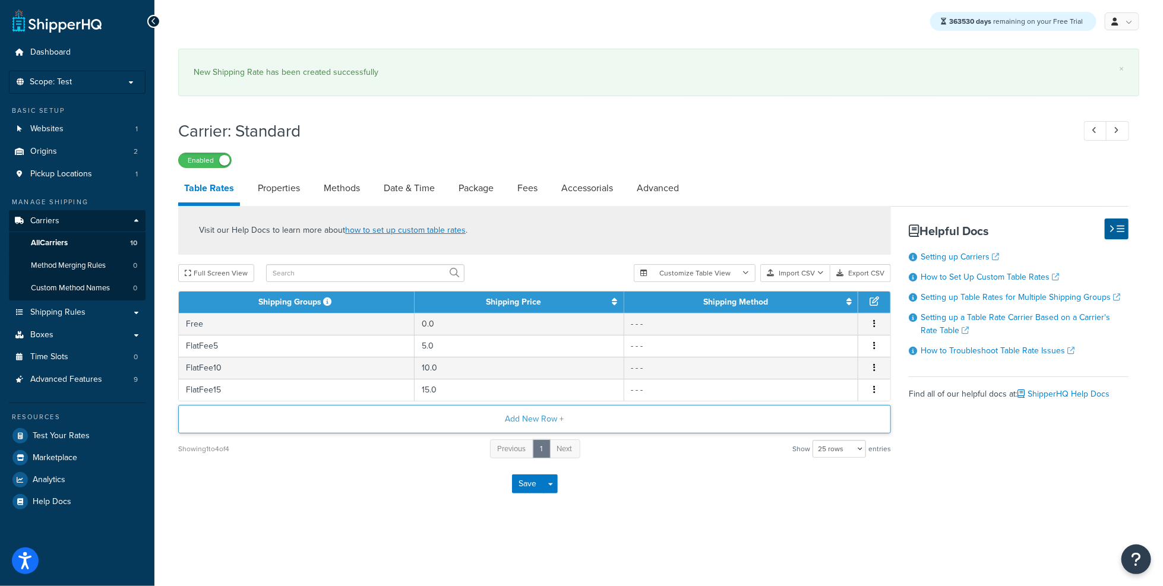
click at [602, 427] on button "Add New Row +" at bounding box center [534, 419] width 713 height 29
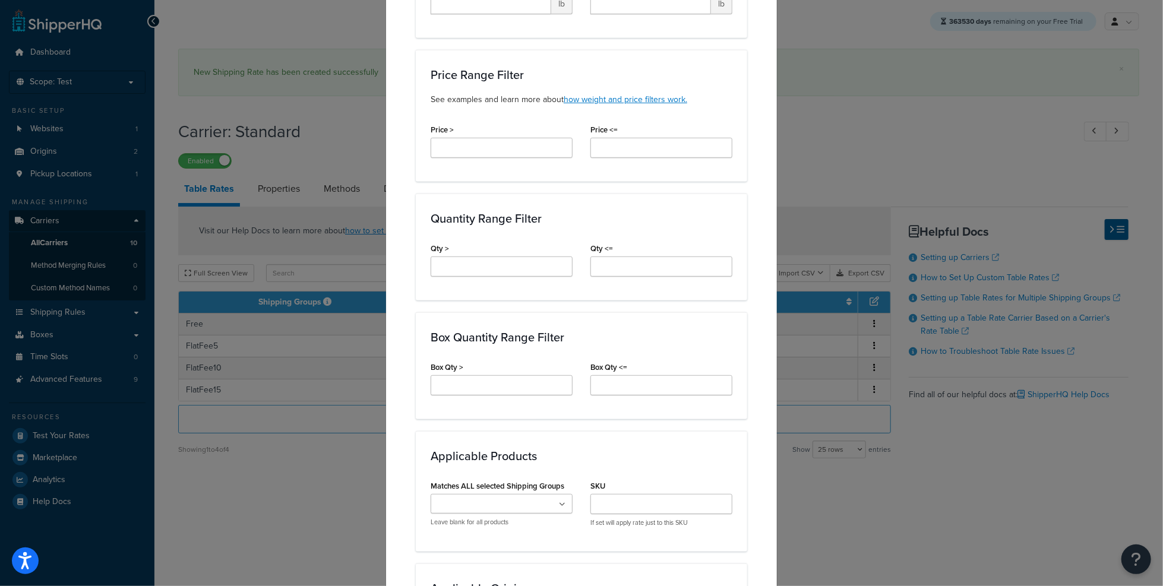
scroll to position [406, 0]
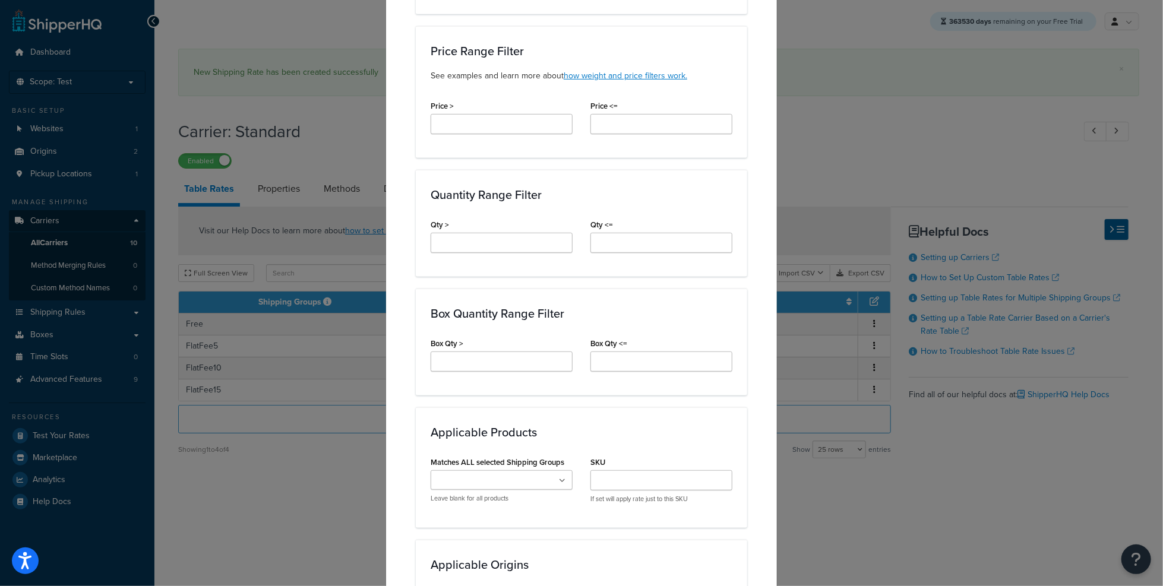
click at [503, 471] on ul at bounding box center [502, 481] width 142 height 20
click at [597, 426] on h3 "Applicable Products" at bounding box center [582, 432] width 302 height 13
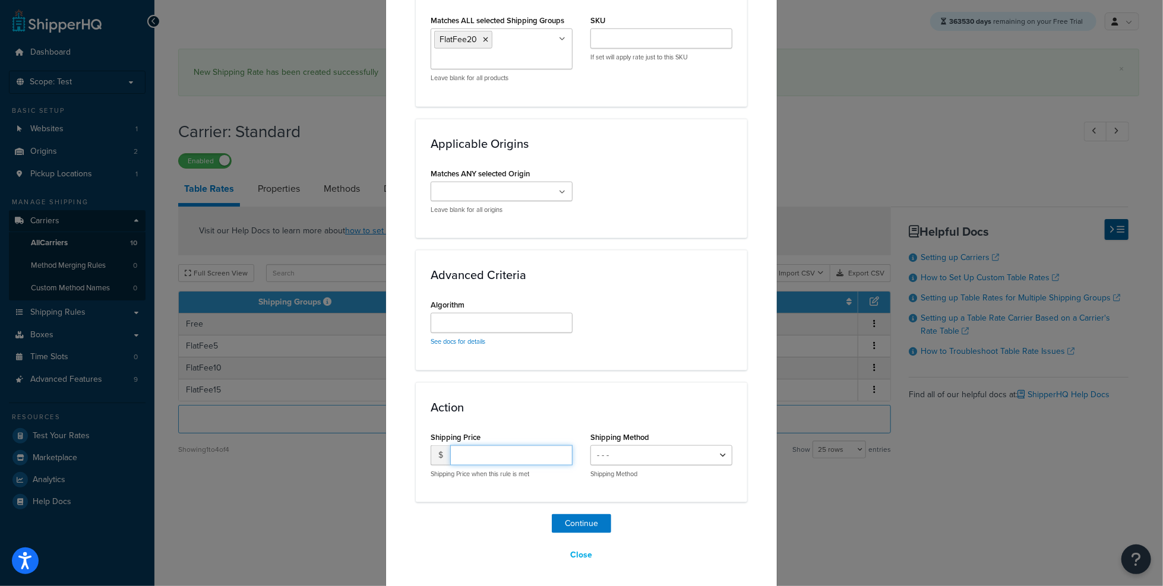
click at [518, 446] on input "number" at bounding box center [511, 456] width 122 height 20
type input "20"
click at [579, 517] on button "Continue" at bounding box center [581, 524] width 59 height 19
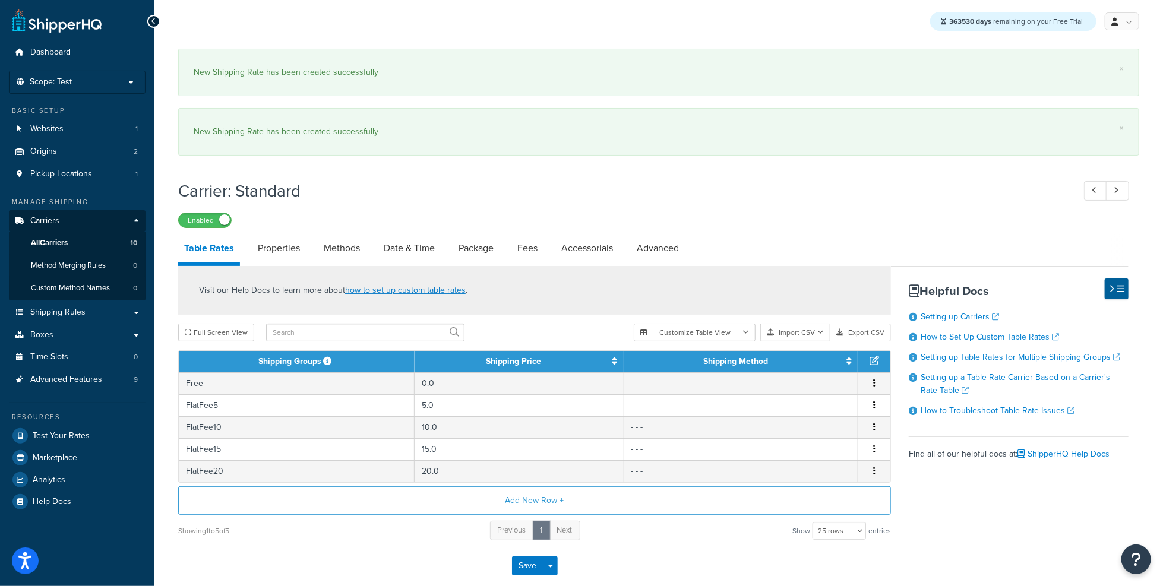
click at [119, 423] on div "Resources Test Your Rates Marketplace Analytics Help Docs" at bounding box center [77, 458] width 137 height 110
click at [115, 427] on link "Test Your Rates" at bounding box center [77, 435] width 137 height 21
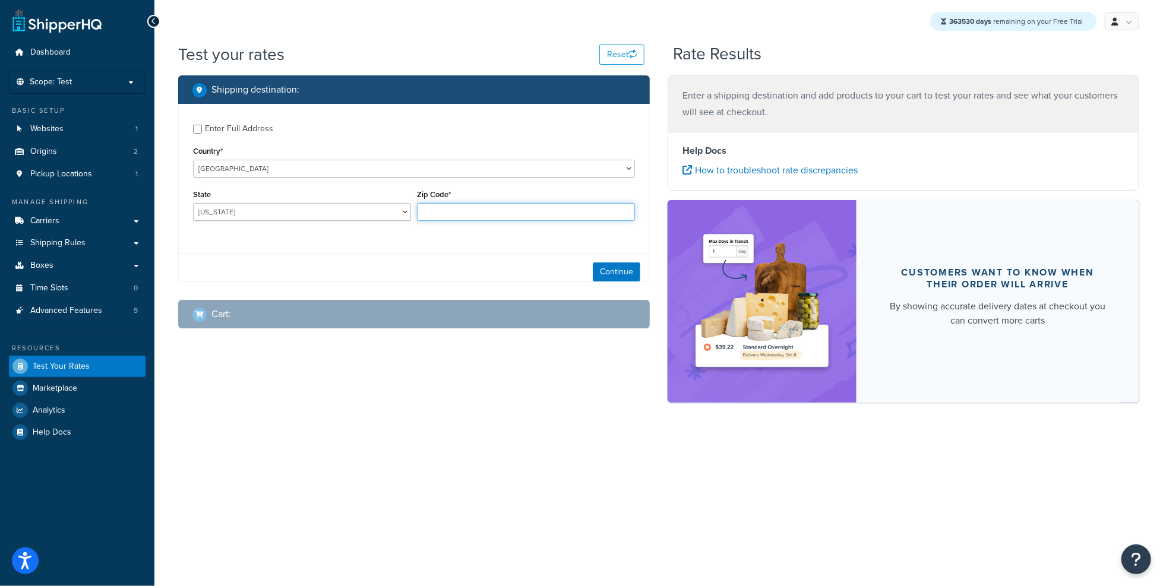
click at [440, 215] on input "Zip Code*" at bounding box center [526, 212] width 218 height 18
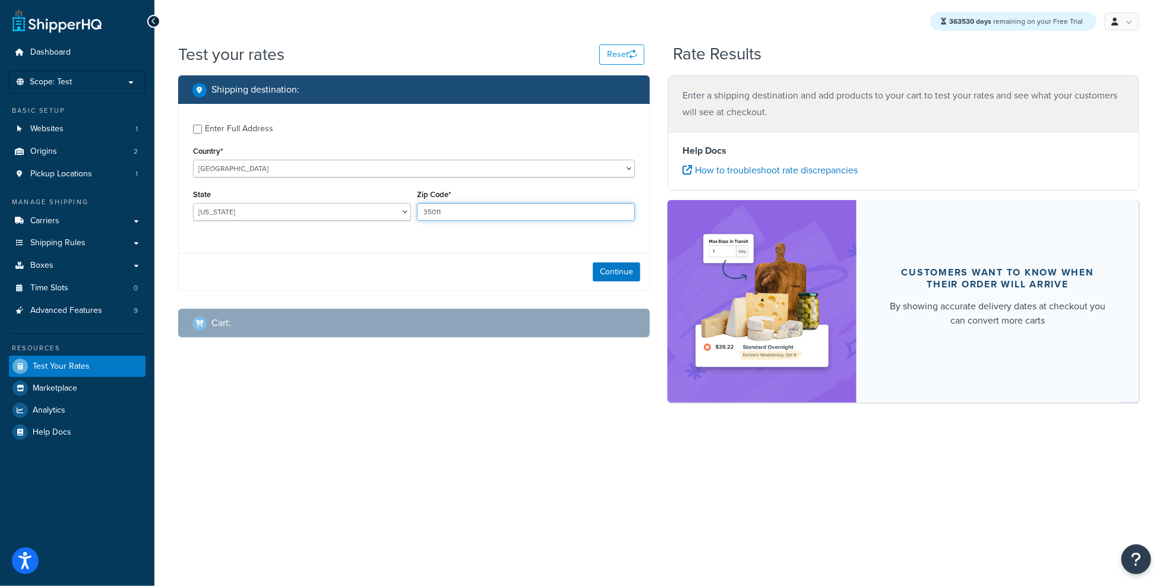
type input "35011"
click at [595, 255] on div "Continue" at bounding box center [414, 271] width 471 height 37
click at [616, 263] on div "Continue" at bounding box center [414, 271] width 471 height 37
click at [614, 267] on button "Continue" at bounding box center [617, 272] width 48 height 19
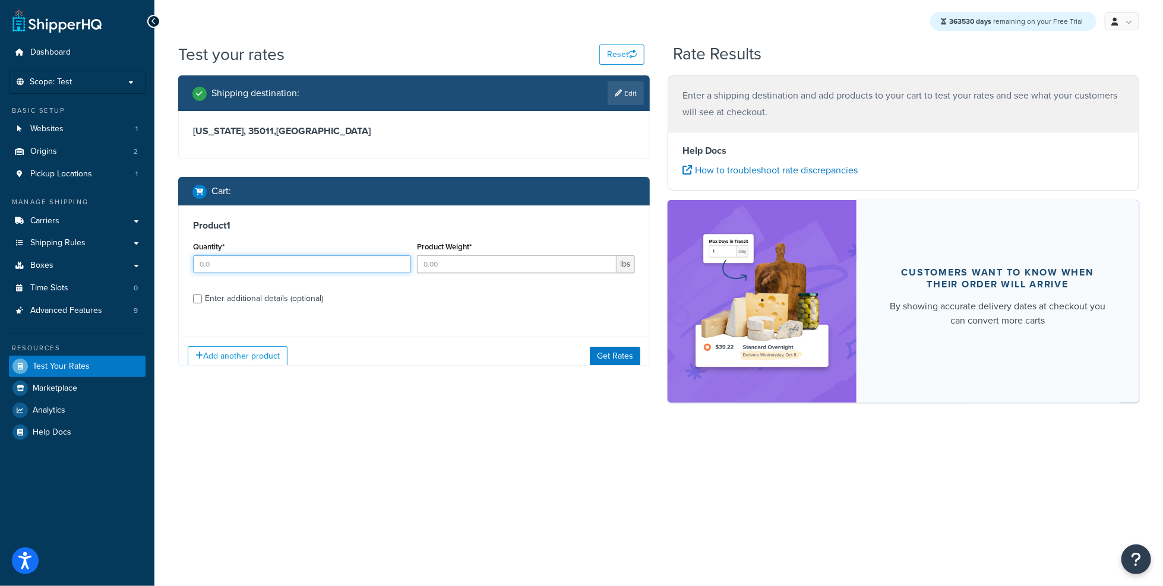
click at [319, 269] on input "Quantity*" at bounding box center [302, 265] width 218 height 18
type input "1"
type input "5"
click at [293, 302] on div "Enter additional details (optional)" at bounding box center [264, 299] width 118 height 17
click at [202, 302] on input "Enter additional details (optional)" at bounding box center [197, 299] width 9 height 9
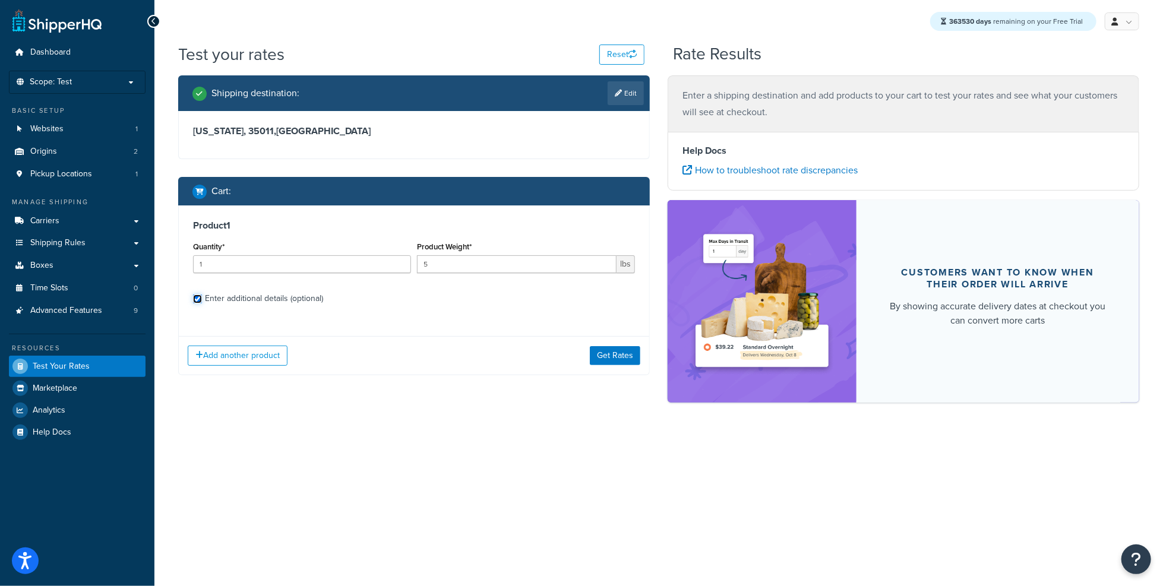
checkbox input "true"
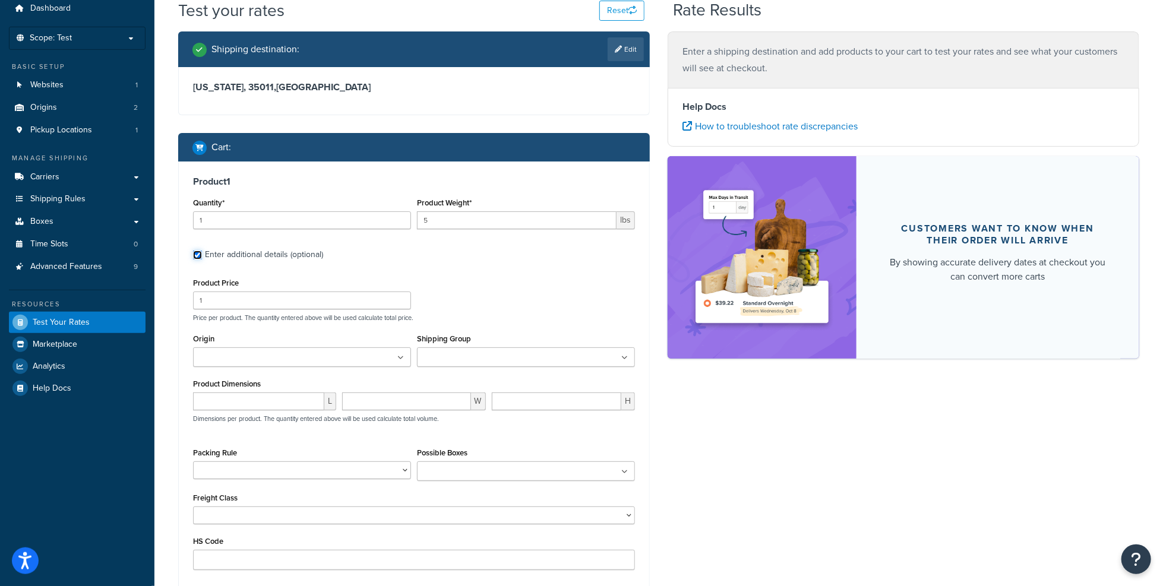
scroll to position [51, 0]
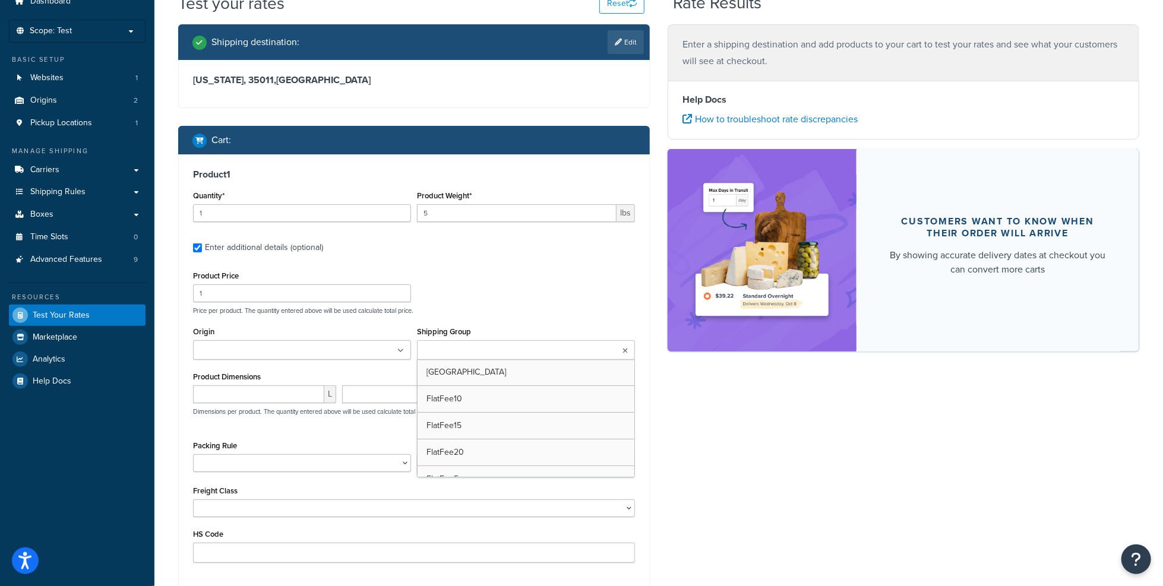
click at [477, 340] on ul at bounding box center [526, 350] width 218 height 20
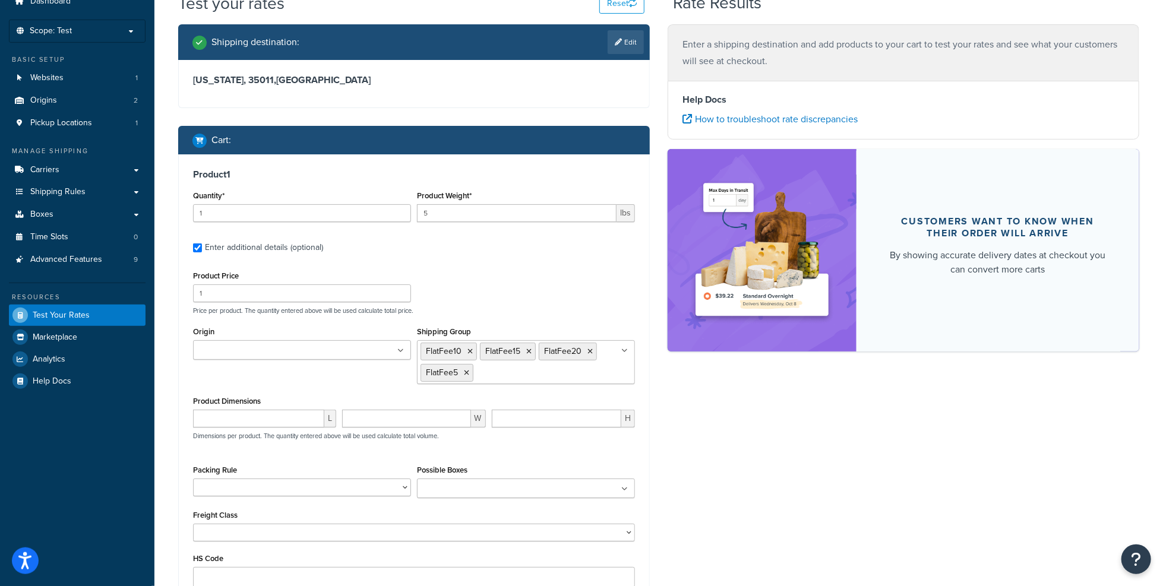
click at [677, 425] on div "Shipping destination : Edit Alabama, 35011 , United States Cart : Product 1 Qua…" at bounding box center [658, 349] width 979 height 651
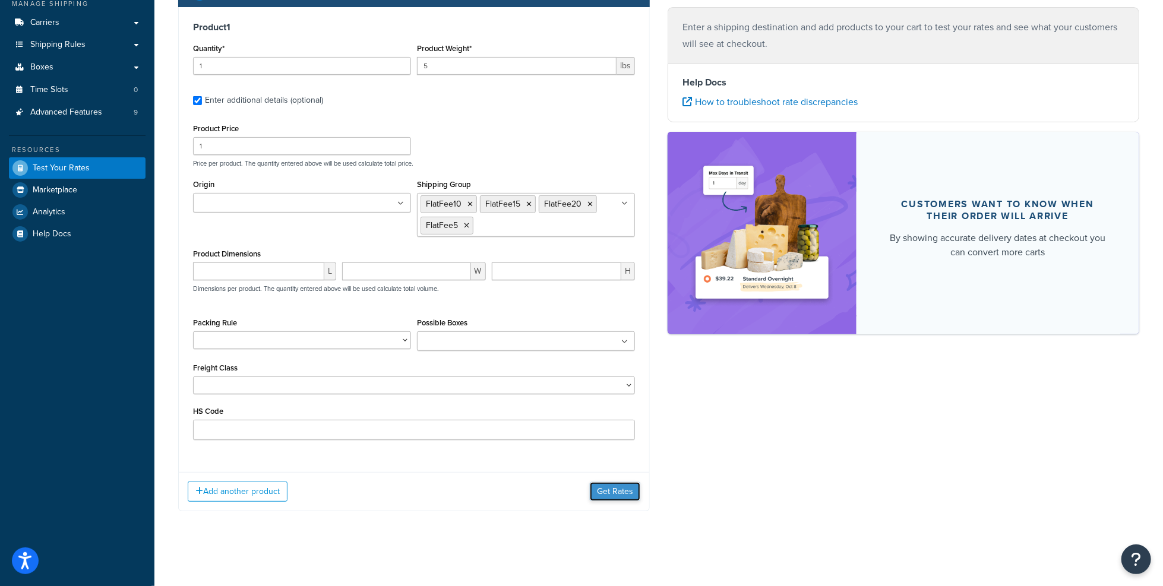
click at [626, 482] on button "Get Rates" at bounding box center [615, 491] width 51 height 19
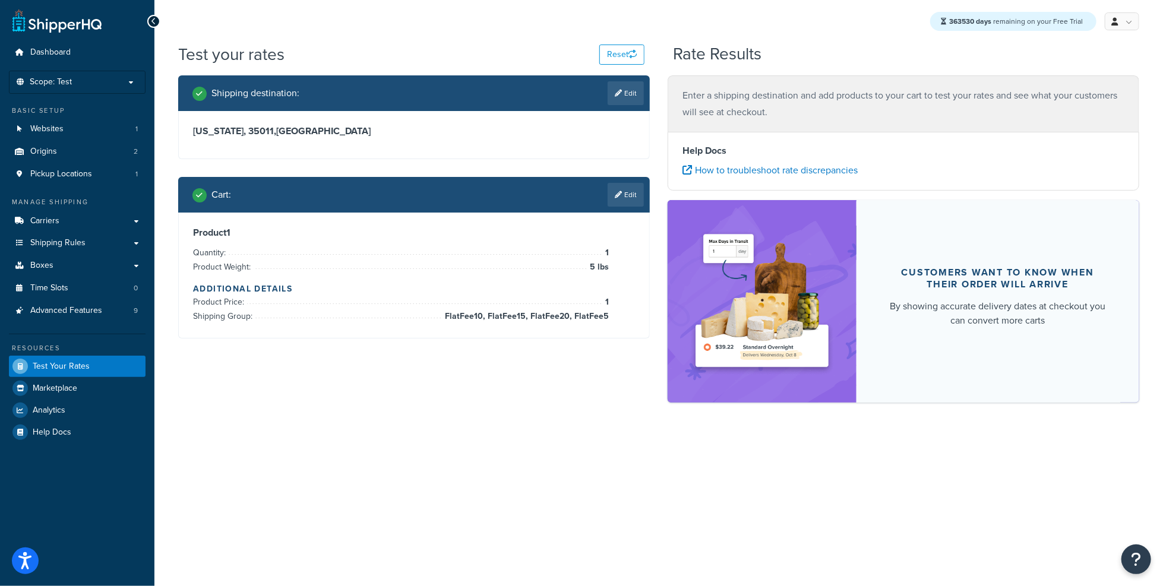
scroll to position [0, 0]
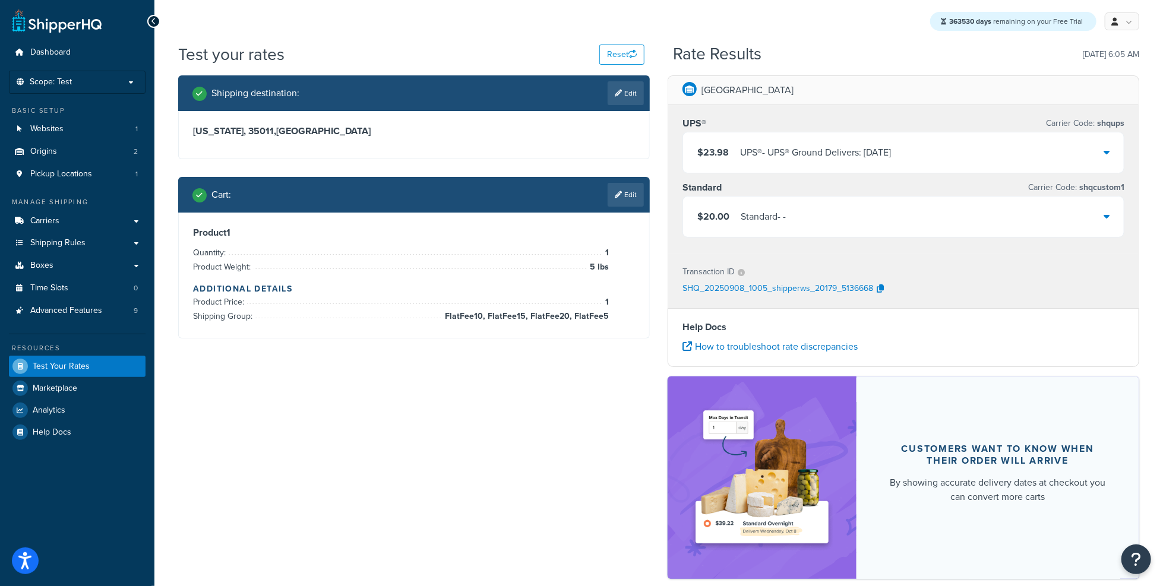
click at [798, 219] on div "$20.00 Standard - -" at bounding box center [903, 217] width 441 height 40
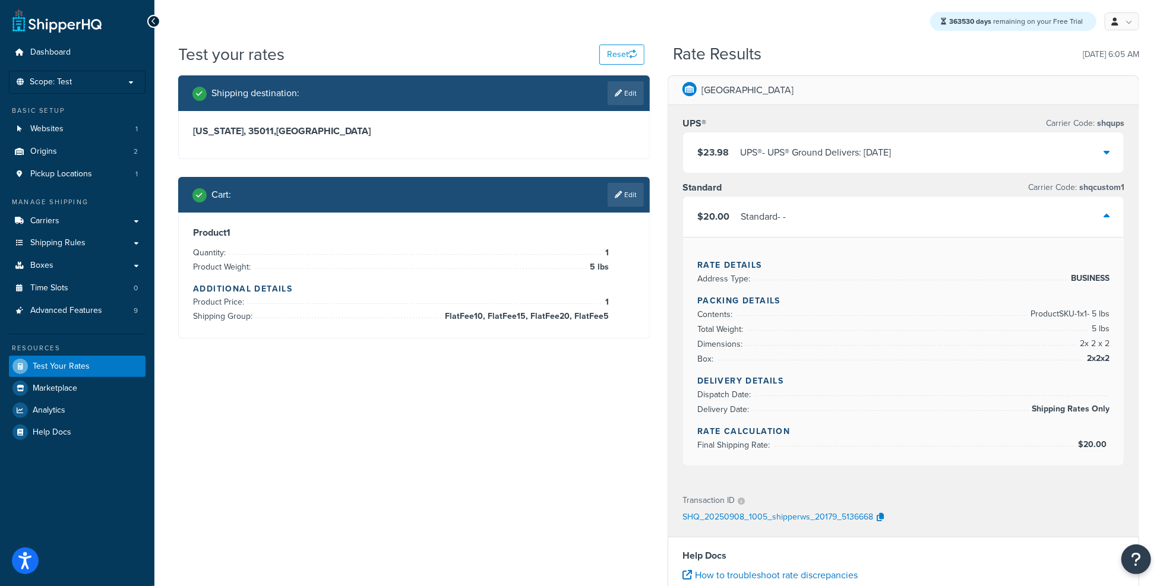
click at [836, 215] on div "$20.00 Standard - -" at bounding box center [903, 217] width 441 height 40
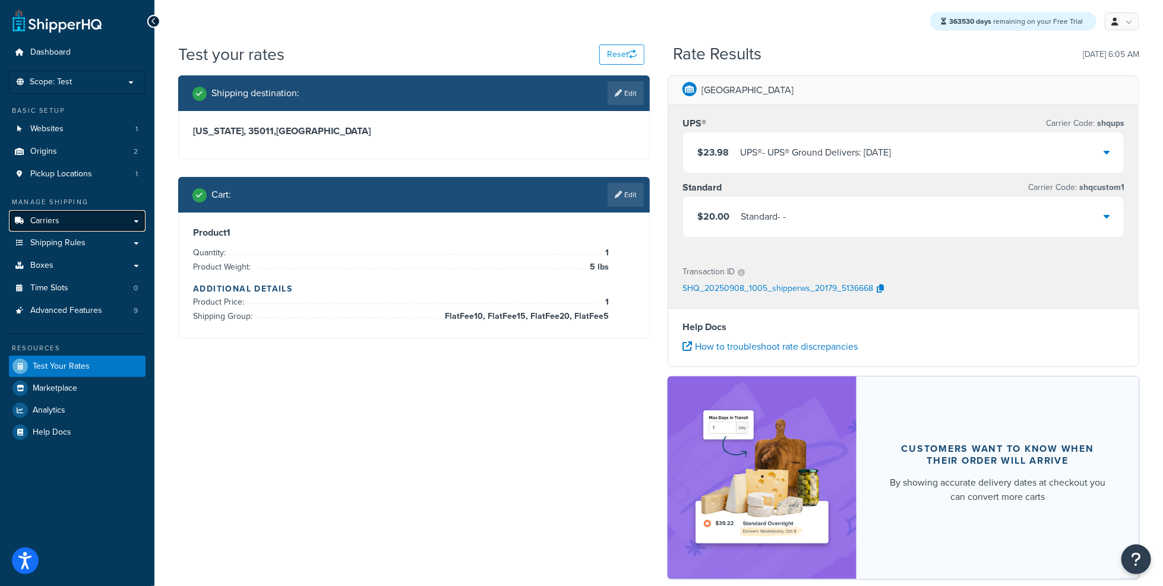
click at [115, 217] on link "Carriers" at bounding box center [77, 221] width 137 height 22
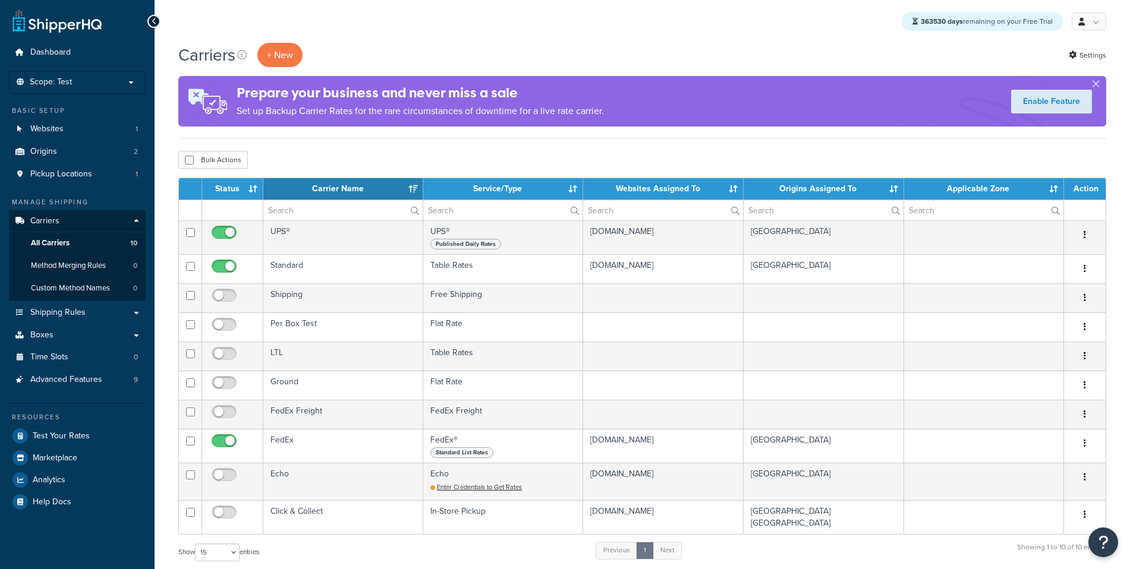
select select "15"
click at [295, 43] on button "+ New" at bounding box center [279, 55] width 45 height 24
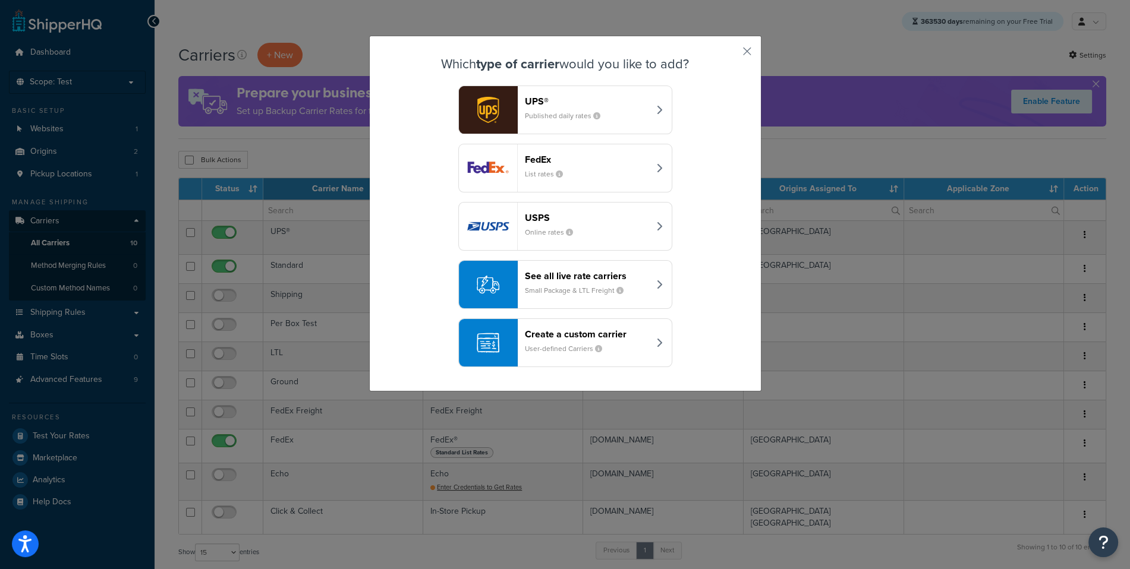
click at [641, 321] on button "Create a custom carrier User-defined Carriers" at bounding box center [565, 342] width 214 height 49
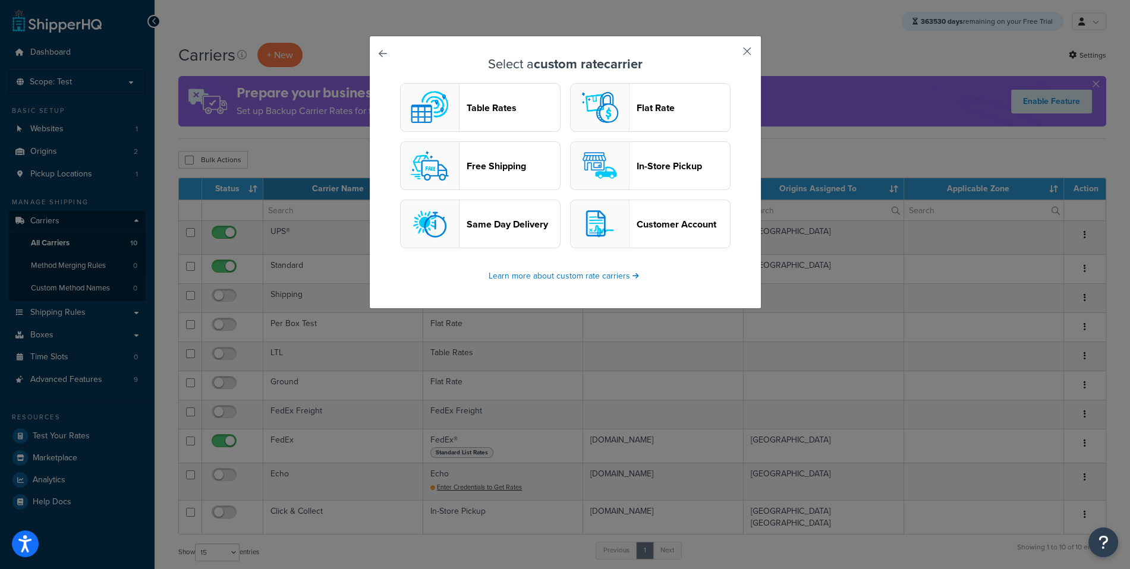
click at [731, 54] on button "button" at bounding box center [729, 55] width 3 height 3
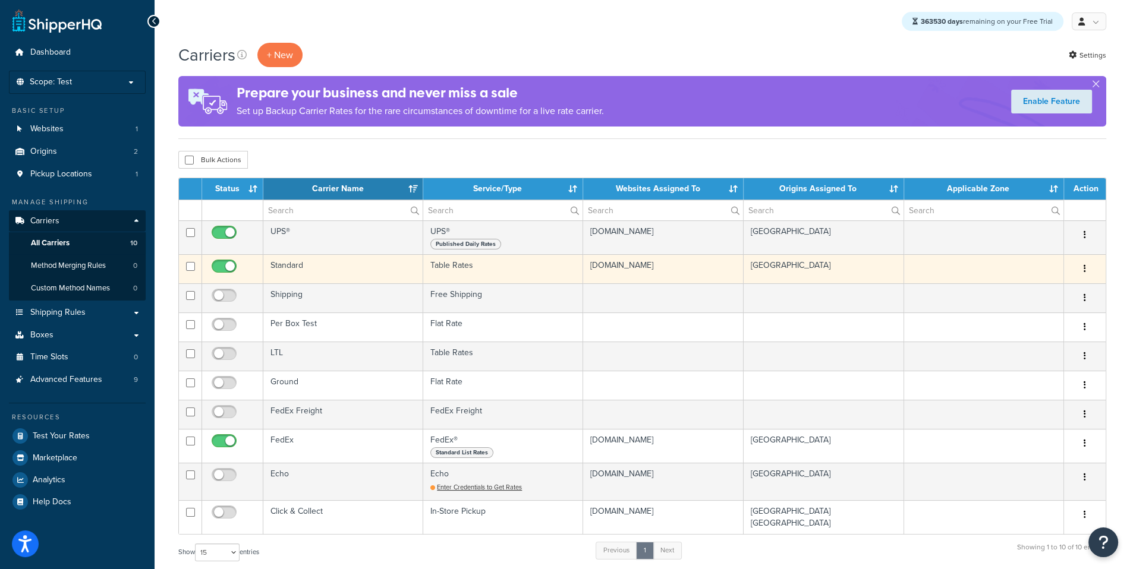
click at [301, 275] on td "Standard" at bounding box center [343, 268] width 160 height 29
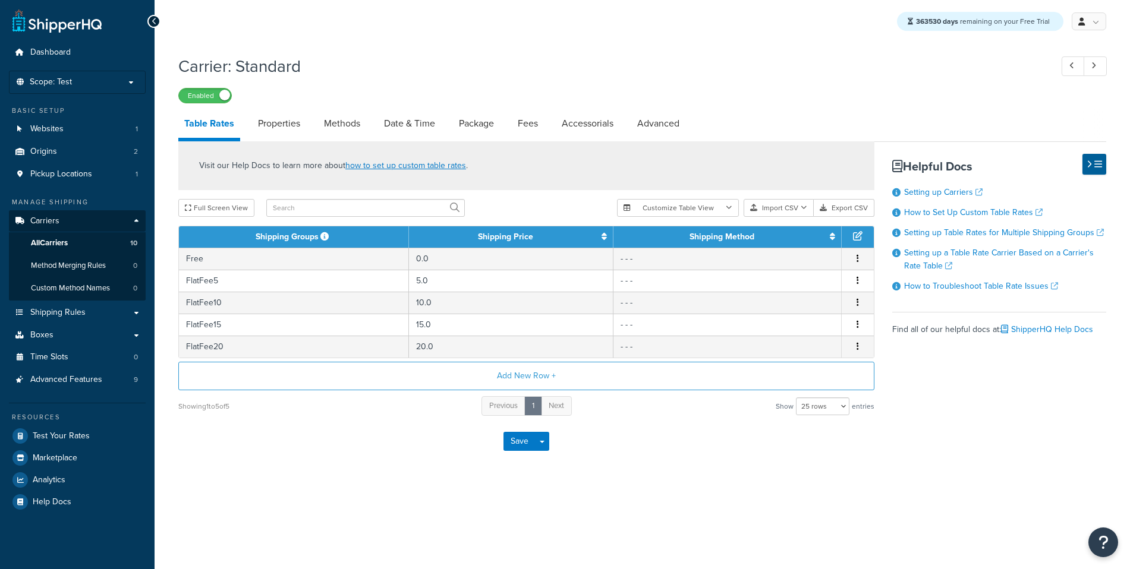
select select "25"
click at [1018, 231] on link "Setting up Table Rates for Multiple Shipping Groups" at bounding box center [1004, 232] width 200 height 12
click at [286, 133] on link "Properties" at bounding box center [279, 123] width 54 height 29
select select "HIGHEST"
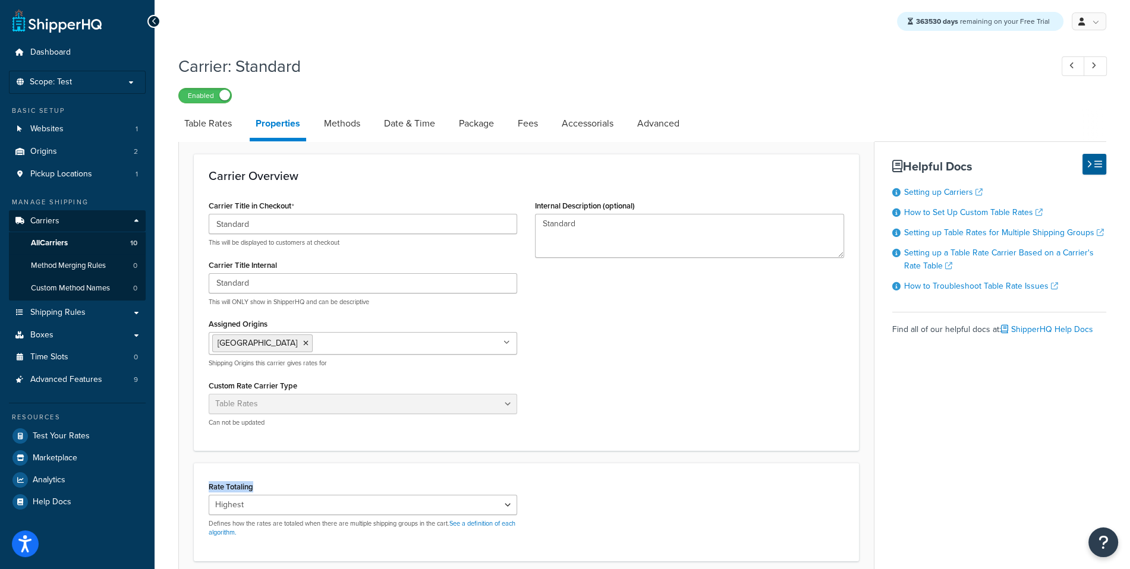
drag, startPoint x: 263, startPoint y: 486, endPoint x: 192, endPoint y: 486, distance: 70.7
click at [192, 486] on form "Carrier Overview Carrier Title in Checkout Standard This will be displayed to c…" at bounding box center [526, 451] width 695 height 594
copy div "Rate Totaling"
click at [481, 522] on link "See a definition of each algorithm." at bounding box center [362, 528] width 307 height 18
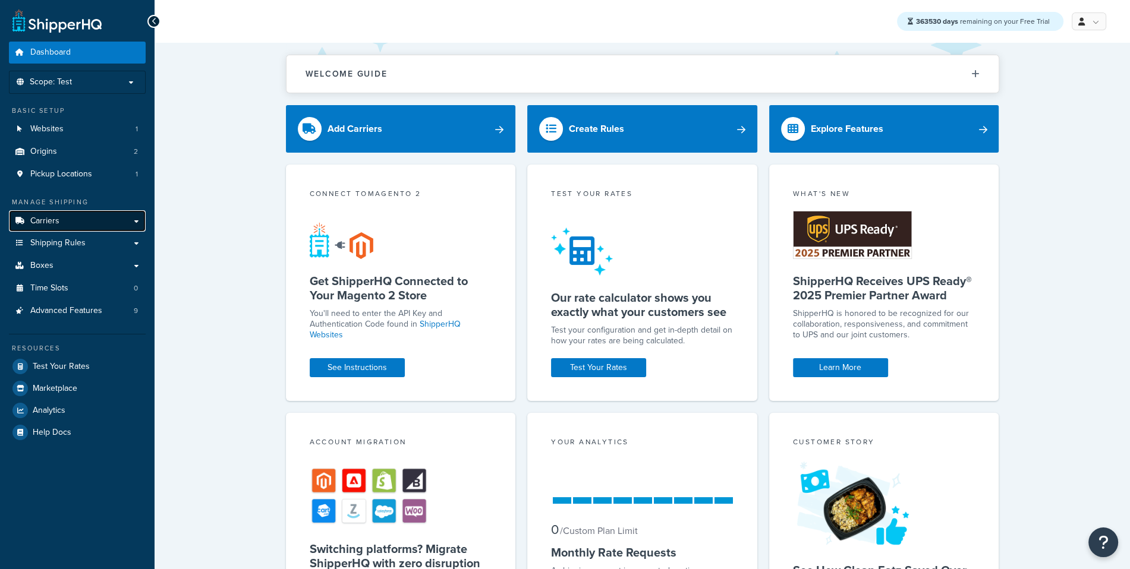
click at [110, 228] on link "Carriers" at bounding box center [77, 221] width 137 height 22
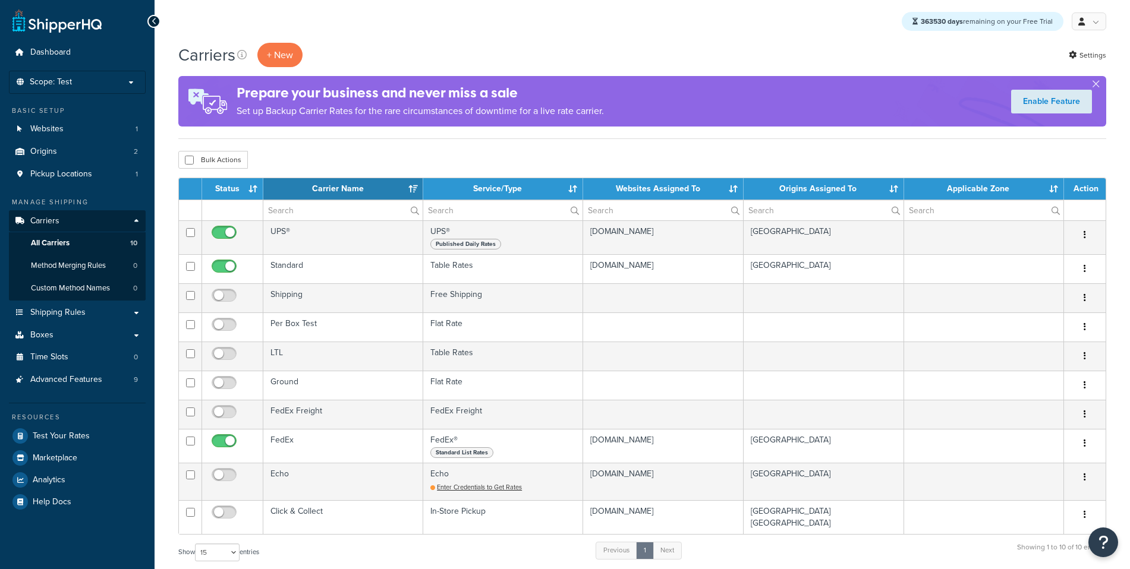
select select "15"
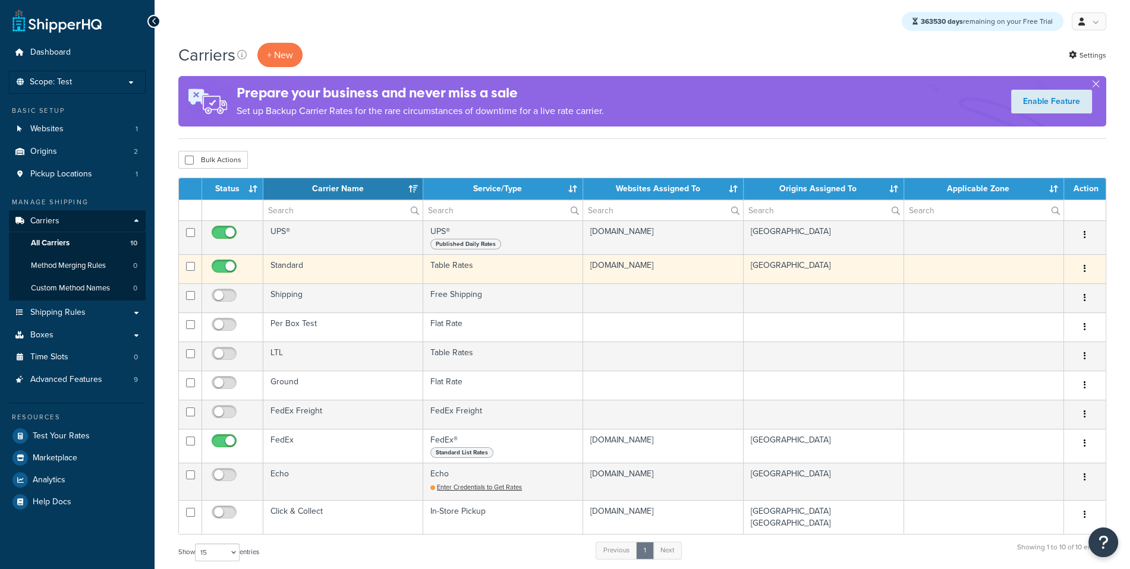
click at [314, 263] on td "Standard" at bounding box center [343, 268] width 160 height 29
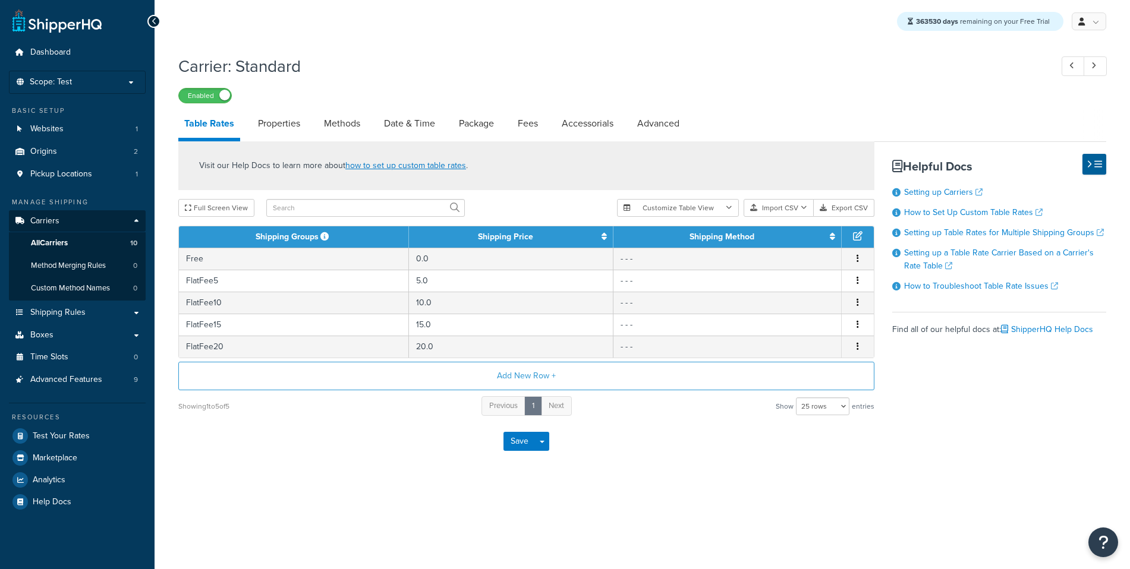
select select "25"
click at [689, 450] on div "Save Save Dropdown Save and Edit" at bounding box center [526, 441] width 696 height 49
click at [351, 133] on link "Methods" at bounding box center [342, 123] width 48 height 29
select select "25"
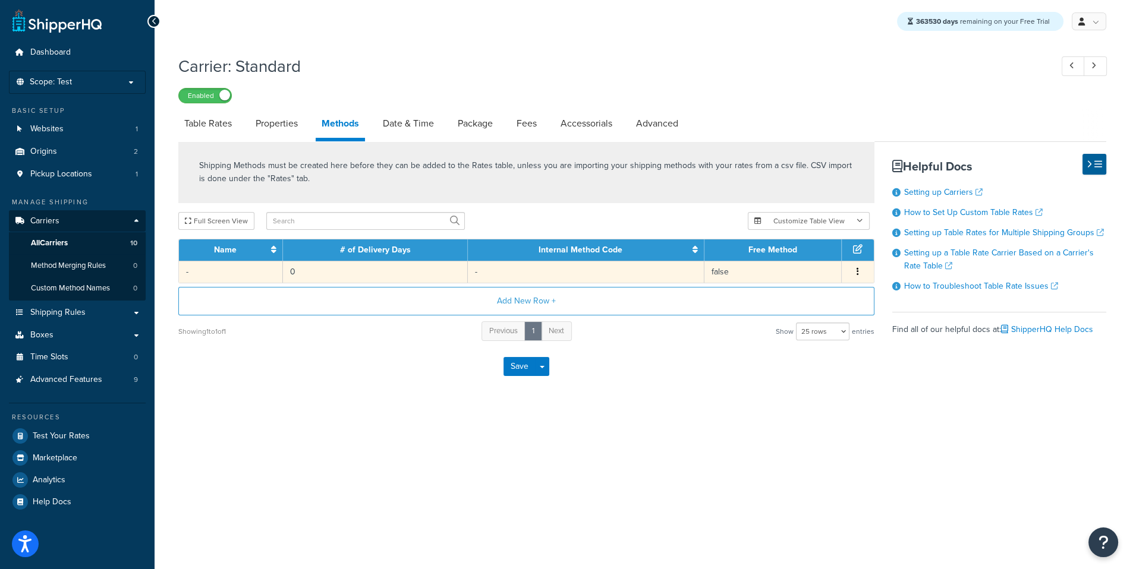
click at [390, 267] on td "0" at bounding box center [375, 272] width 185 height 22
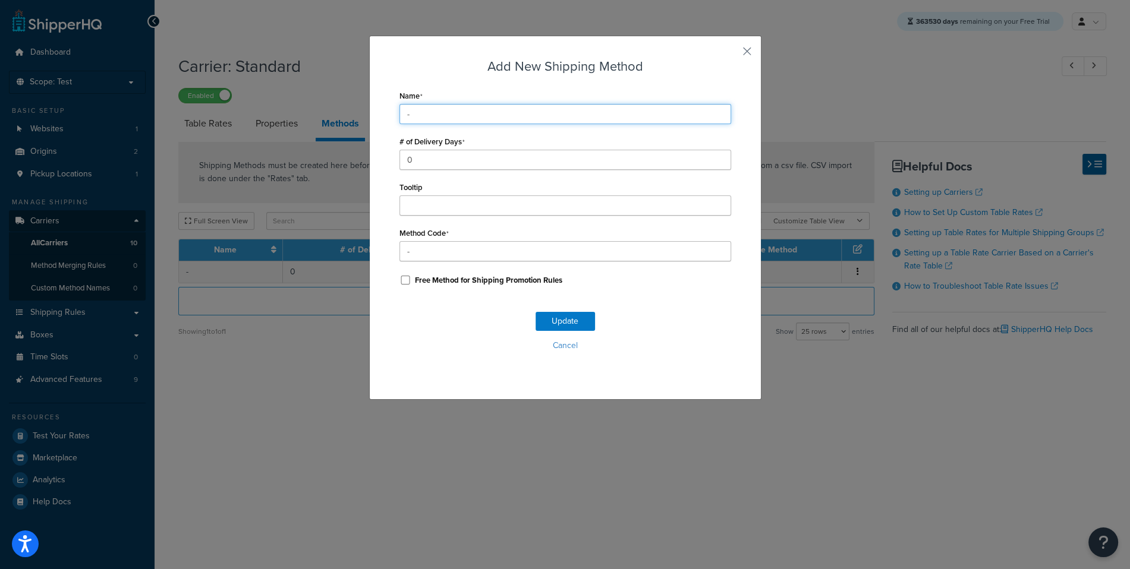
click at [411, 119] on input "-" at bounding box center [565, 114] width 332 height 20
type input "Standard"
click at [559, 313] on button "Update" at bounding box center [564, 321] width 59 height 19
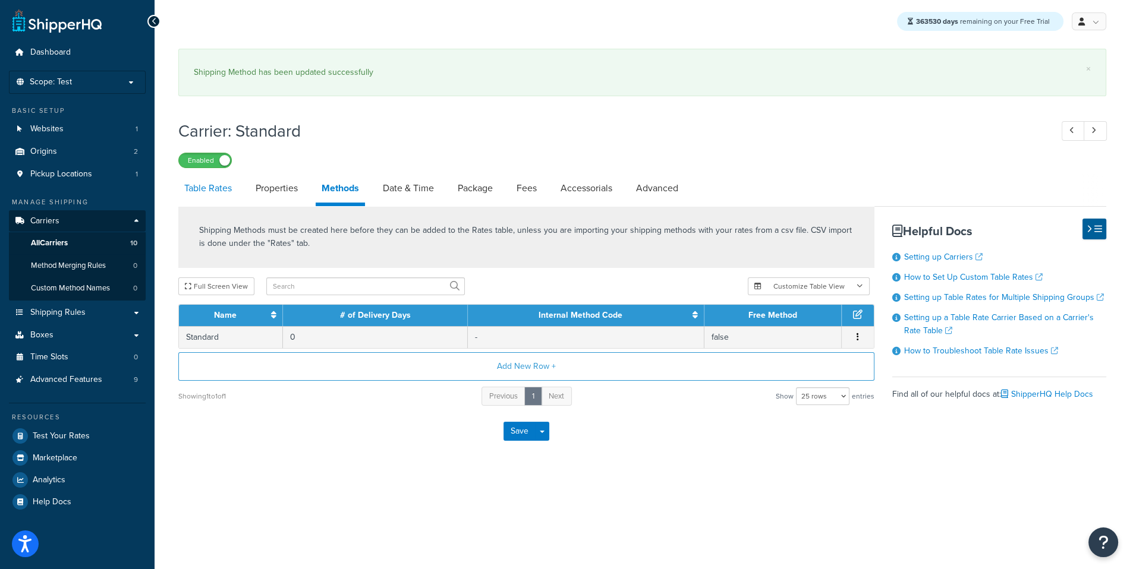
click at [219, 174] on link "Table Rates" at bounding box center [207, 188] width 59 height 29
select select "25"
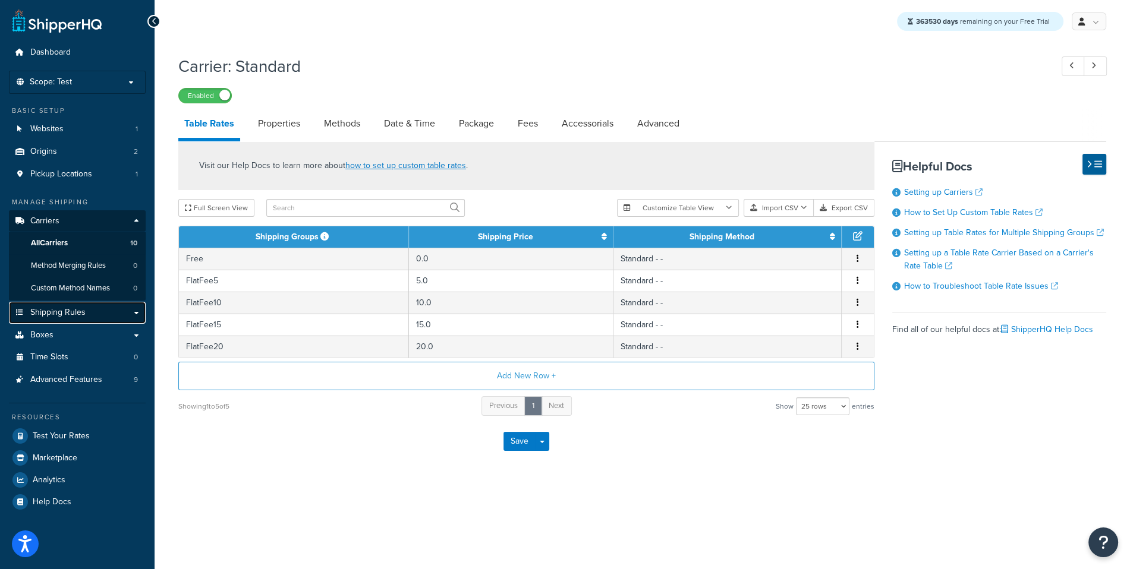
click at [89, 319] on link "Shipping Rules" at bounding box center [77, 313] width 137 height 22
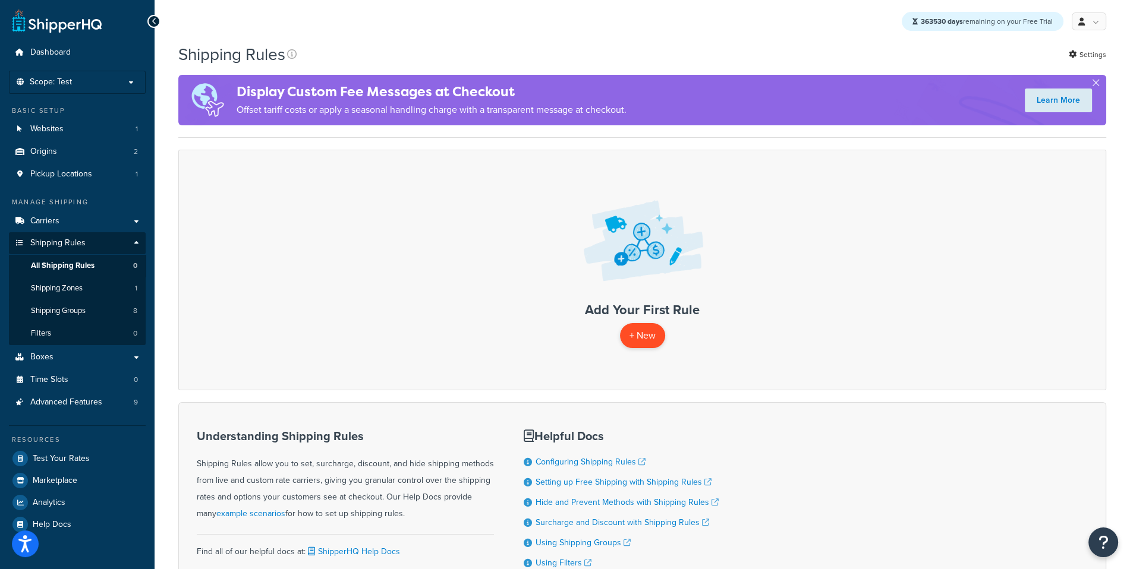
click at [649, 337] on p "+ New" at bounding box center [642, 335] width 45 height 24
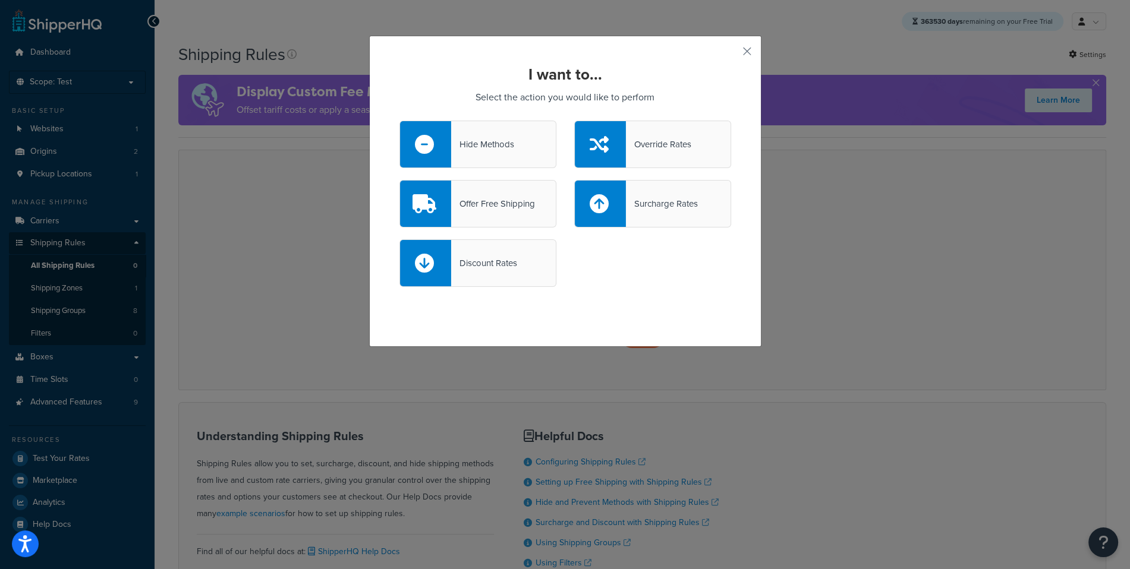
click at [617, 141] on div at bounding box center [600, 144] width 51 height 46
click at [0, 0] on input "Override Rates" at bounding box center [0, 0] width 0 height 0
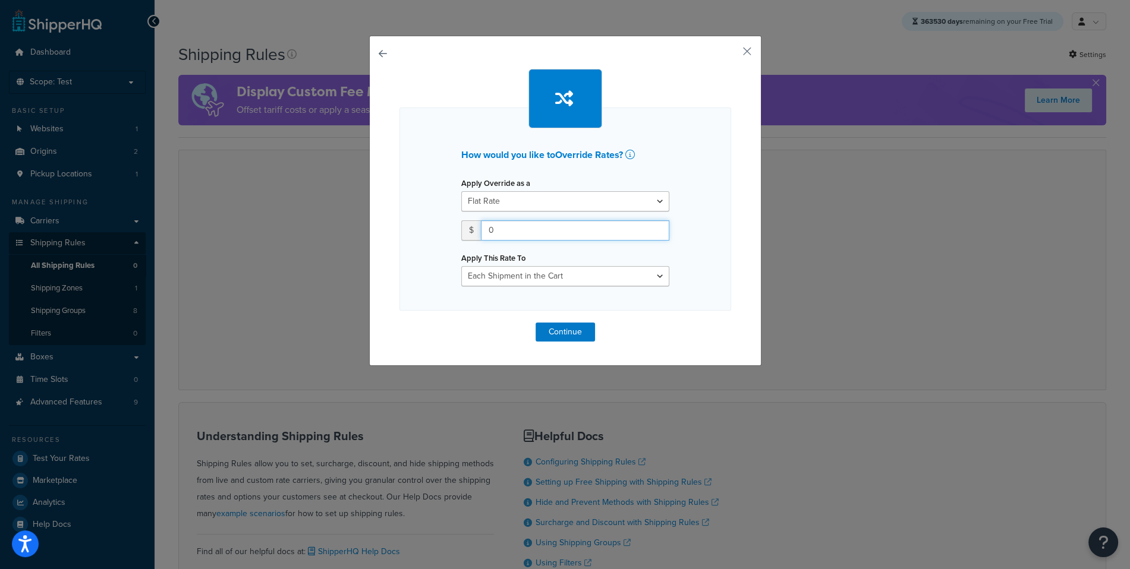
click at [531, 231] on input "0" at bounding box center [575, 230] width 188 height 20
type input "1"
type input "5"
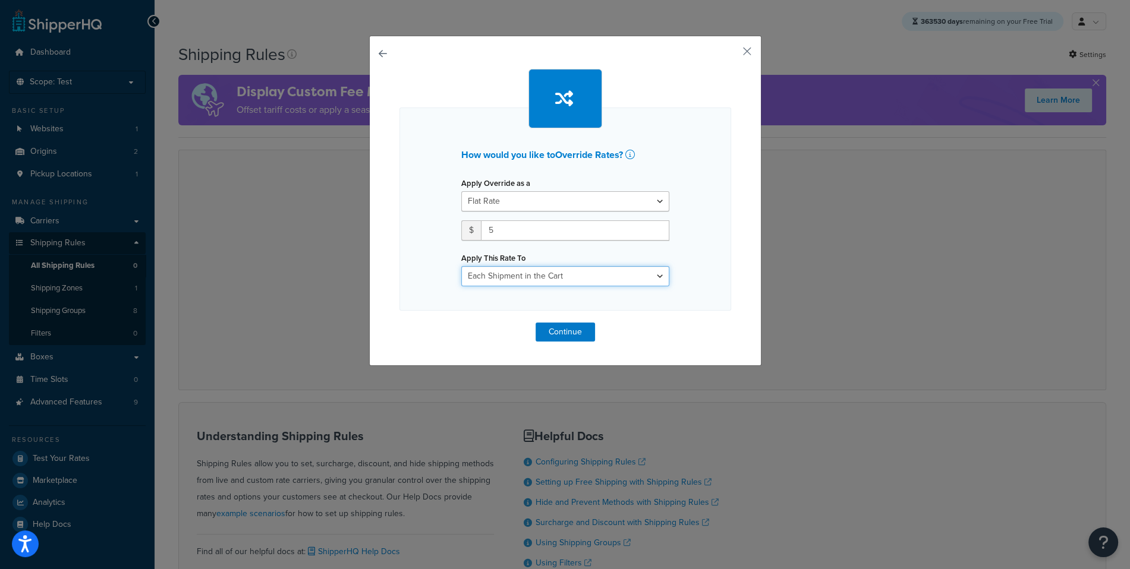
select select "SHIPPING_GROUP"
click option "Each Shipping Group in the Cart" at bounding box center [0, 0] width 0 height 0
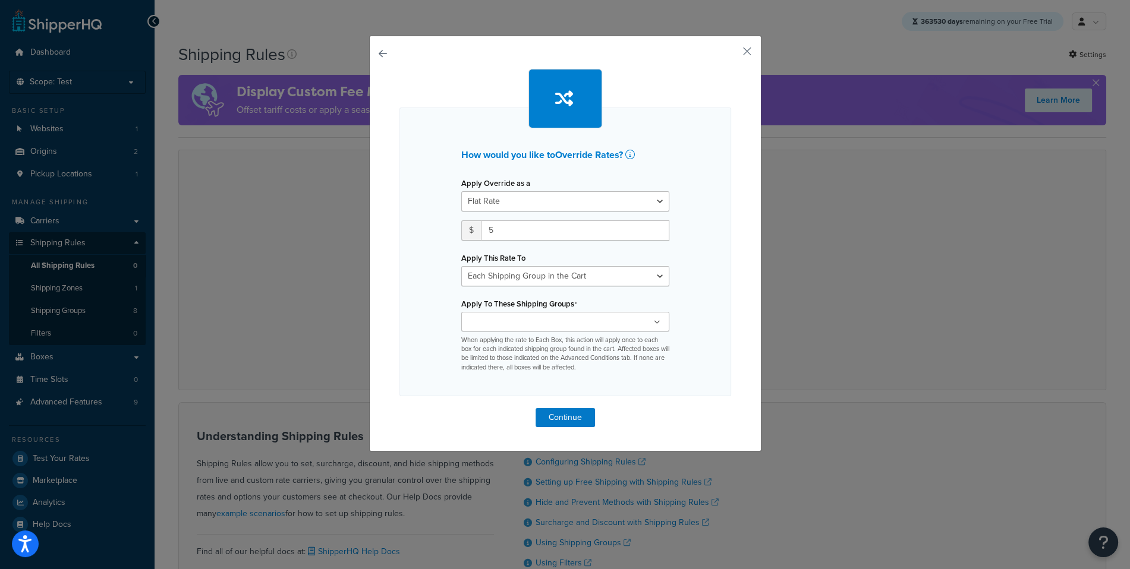
click at [540, 318] on input "Apply To These Shipping Groups" at bounding box center [517, 322] width 105 height 13
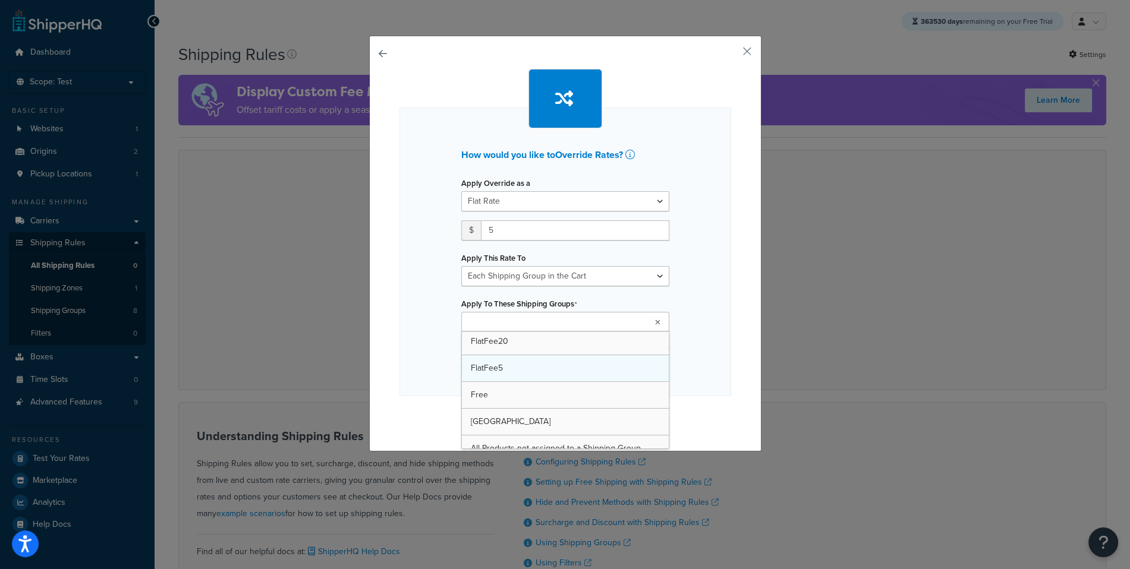
scroll to position [67, 0]
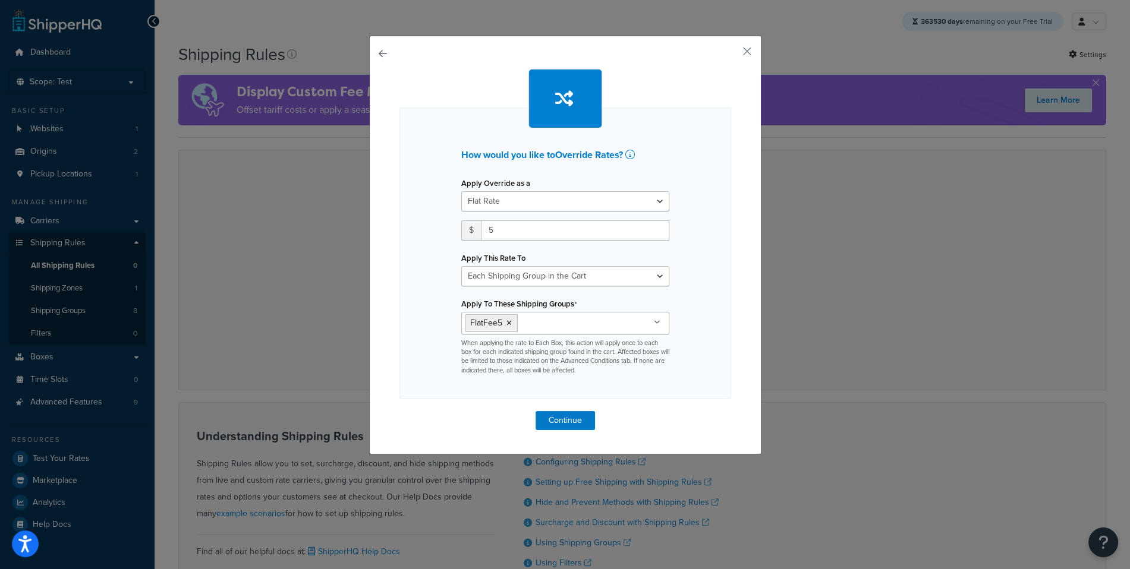
click at [702, 348] on div "How would you like to Override Rates ? Apply Override as a Flat Rate Percentage…" at bounding box center [565, 254] width 332 height 292
click at [557, 409] on div "How would you like to Override Rates ? Apply Override as a Flat Rate Percentage…" at bounding box center [565, 249] width 332 height 361
click at [554, 420] on button "Continue" at bounding box center [564, 420] width 59 height 19
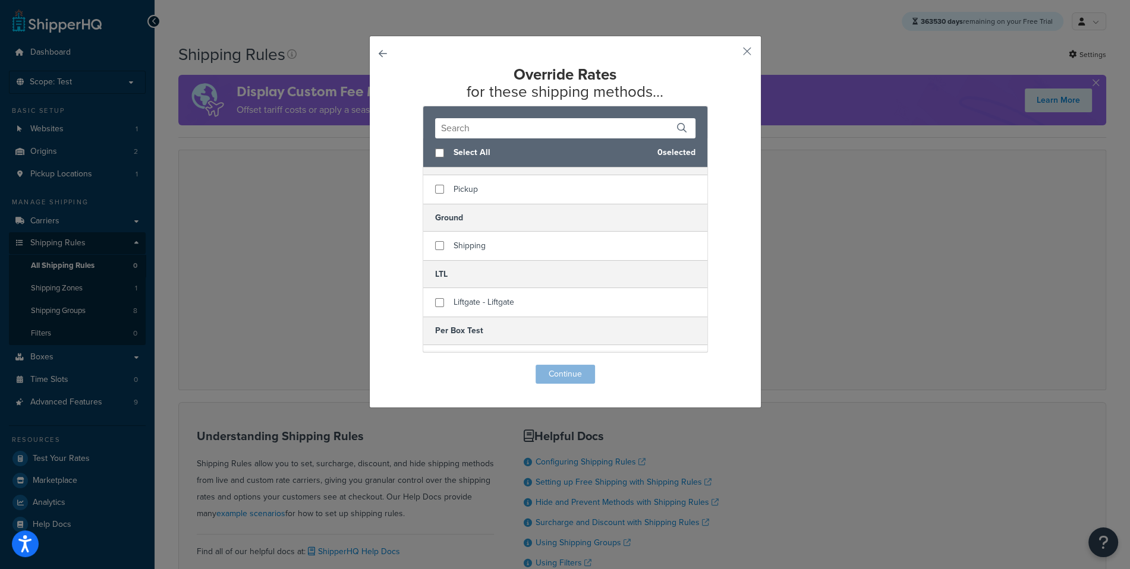
scroll to position [16, 0]
checkbox input "true"
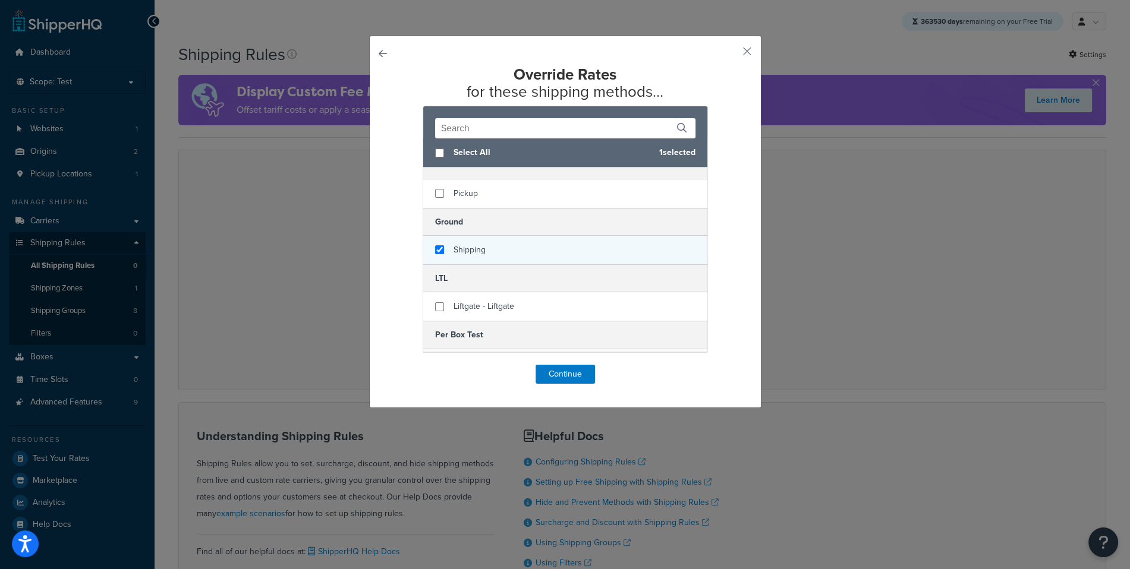
click at [503, 250] on div "Shipping" at bounding box center [565, 250] width 284 height 29
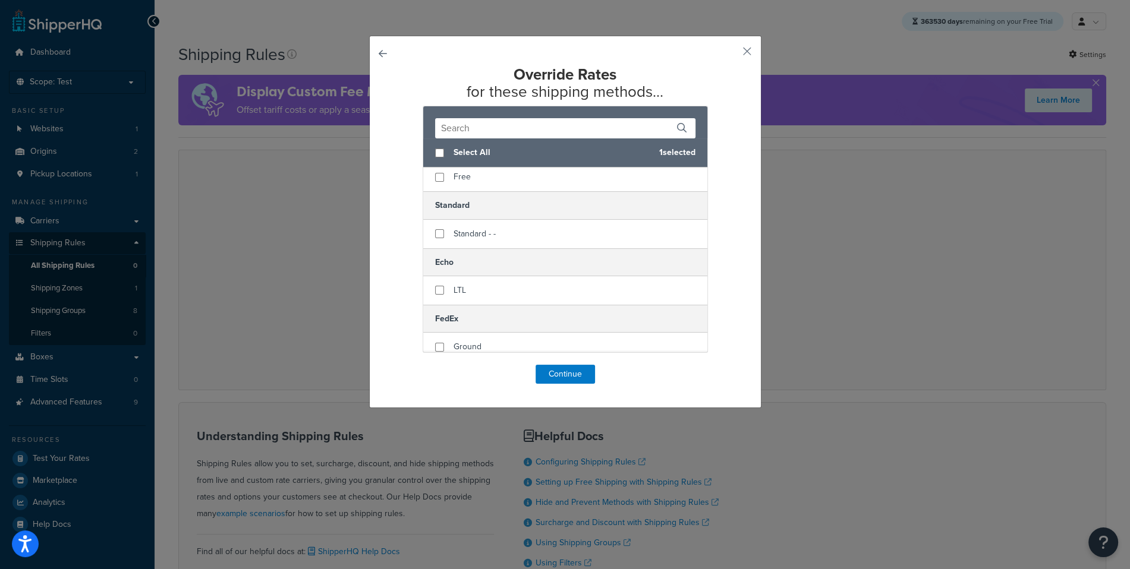
scroll to position [270, 0]
checkbox input "true"
click at [507, 210] on div "Standard - -" at bounding box center [565, 223] width 284 height 29
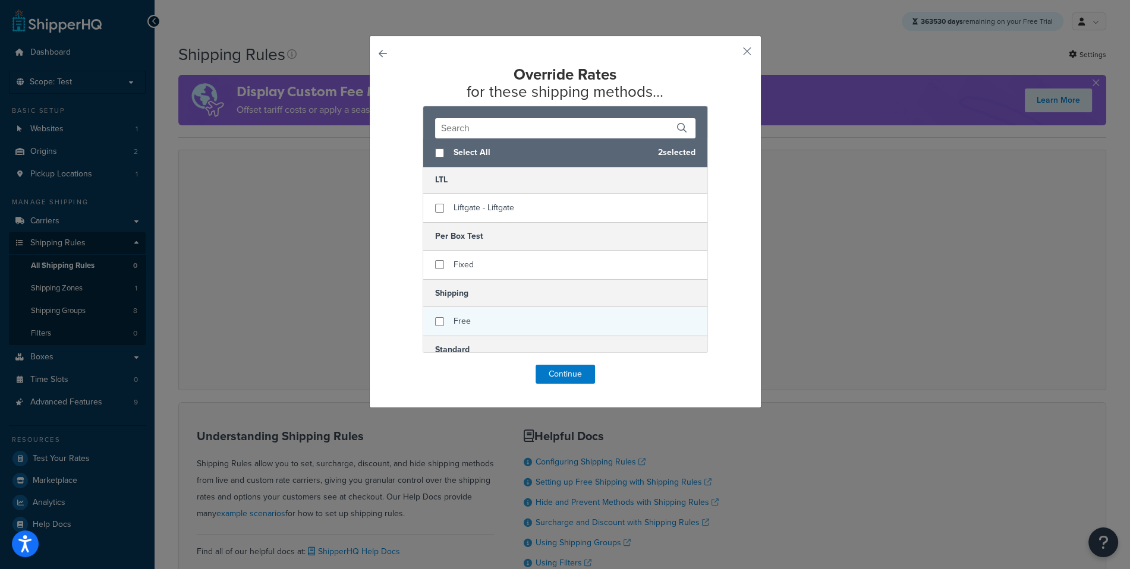
scroll to position [0, 0]
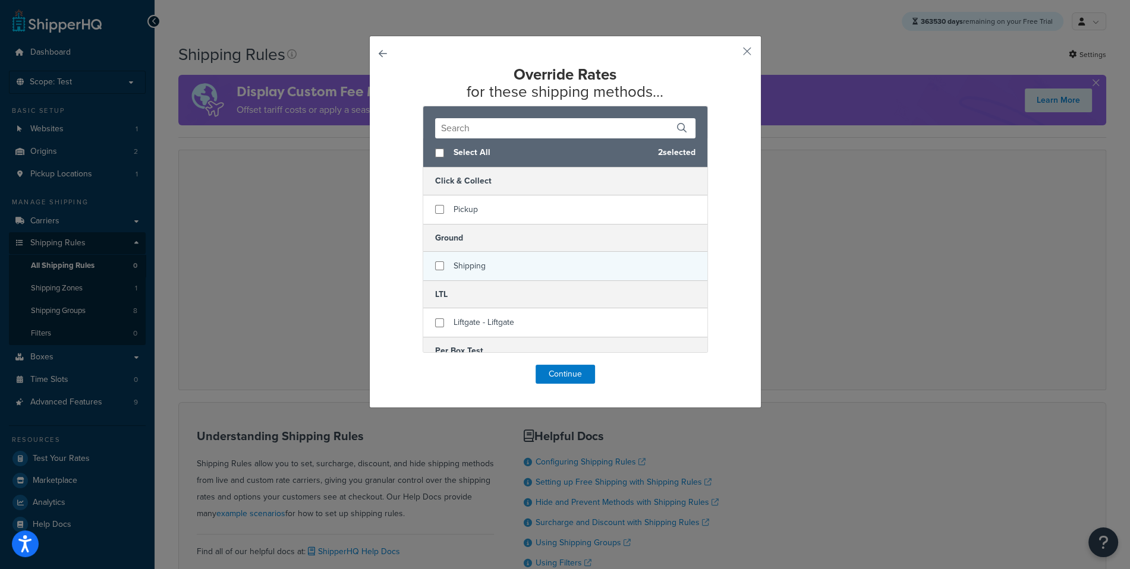
checkbox input "false"
click at [491, 272] on div "Shipping" at bounding box center [565, 266] width 284 height 29
click at [576, 370] on button "Continue" at bounding box center [564, 374] width 59 height 19
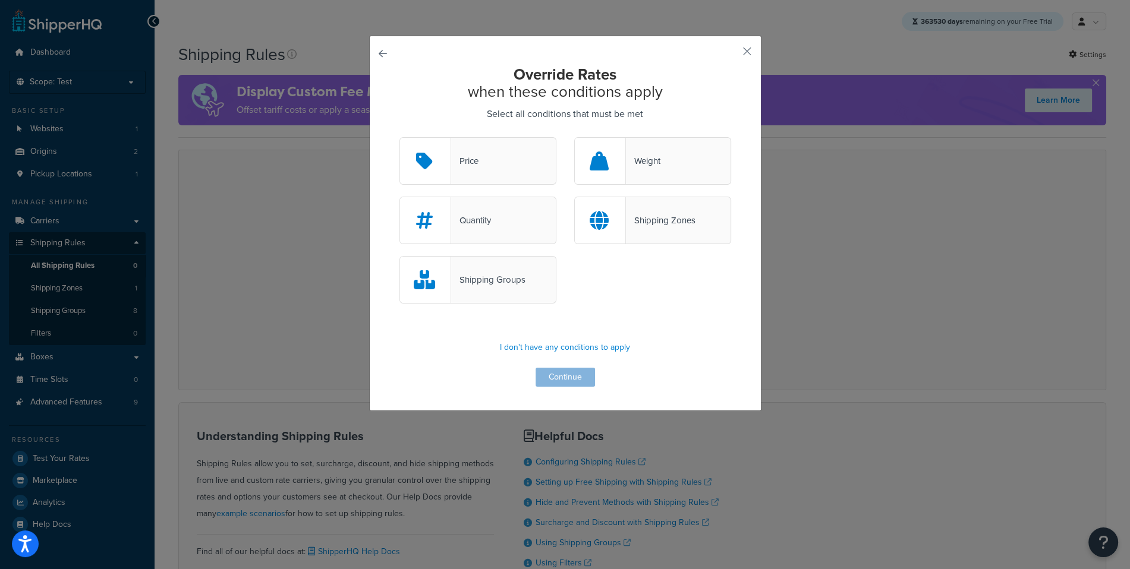
click at [541, 266] on div "Shipping Groups" at bounding box center [477, 280] width 157 height 48
click at [0, 0] on input "Shipping Groups" at bounding box center [0, 0] width 0 height 0
click at [578, 387] on button "Continue" at bounding box center [564, 377] width 59 height 19
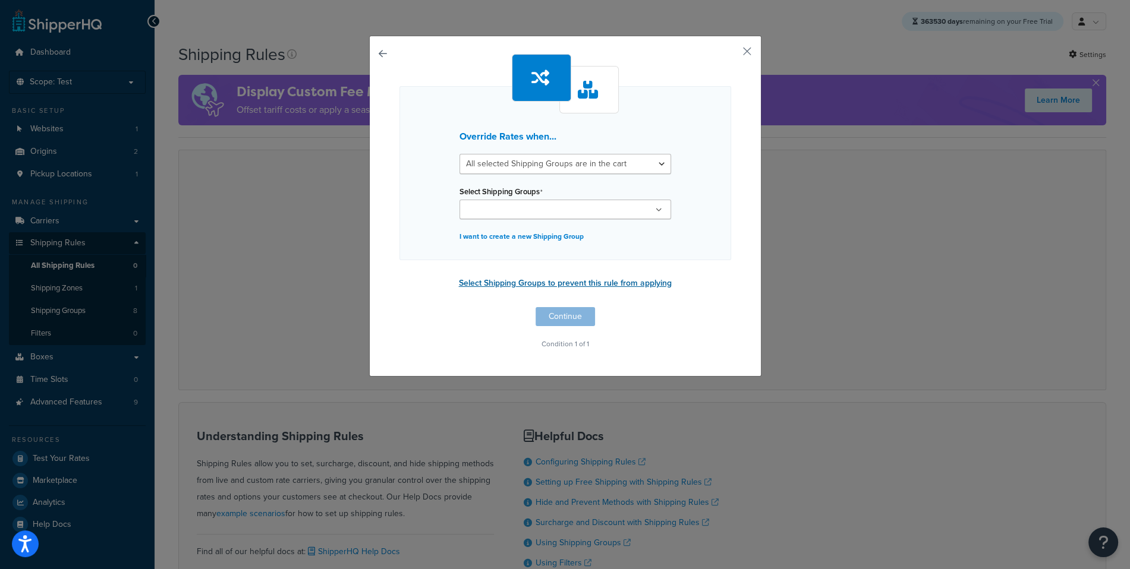
click at [566, 282] on button "Select Shipping Groups to prevent this rule from applying" at bounding box center [565, 284] width 220 height 18
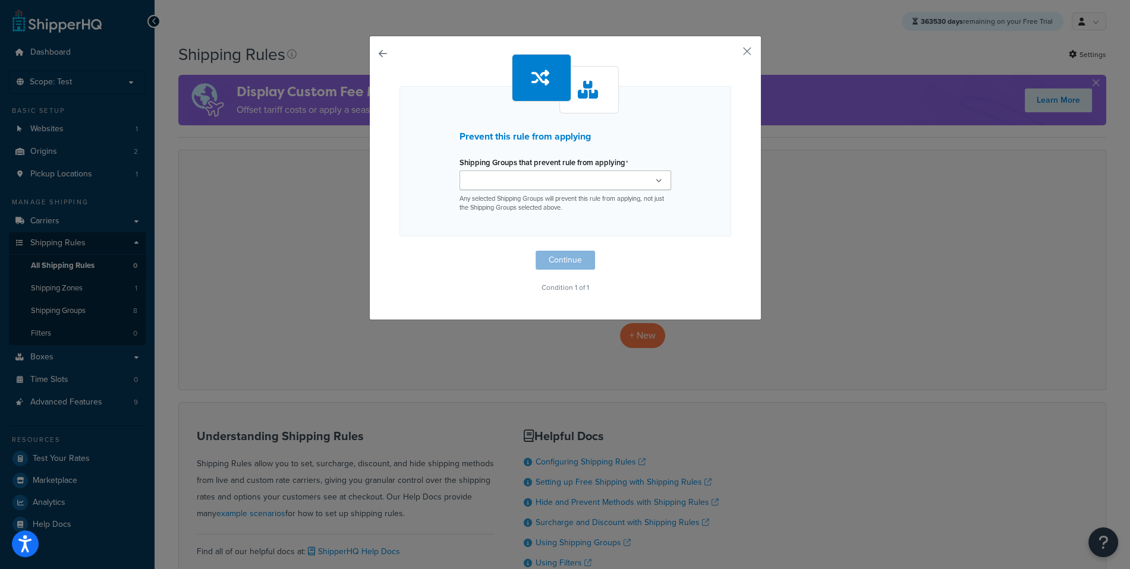
click at [518, 172] on ul at bounding box center [565, 181] width 212 height 20
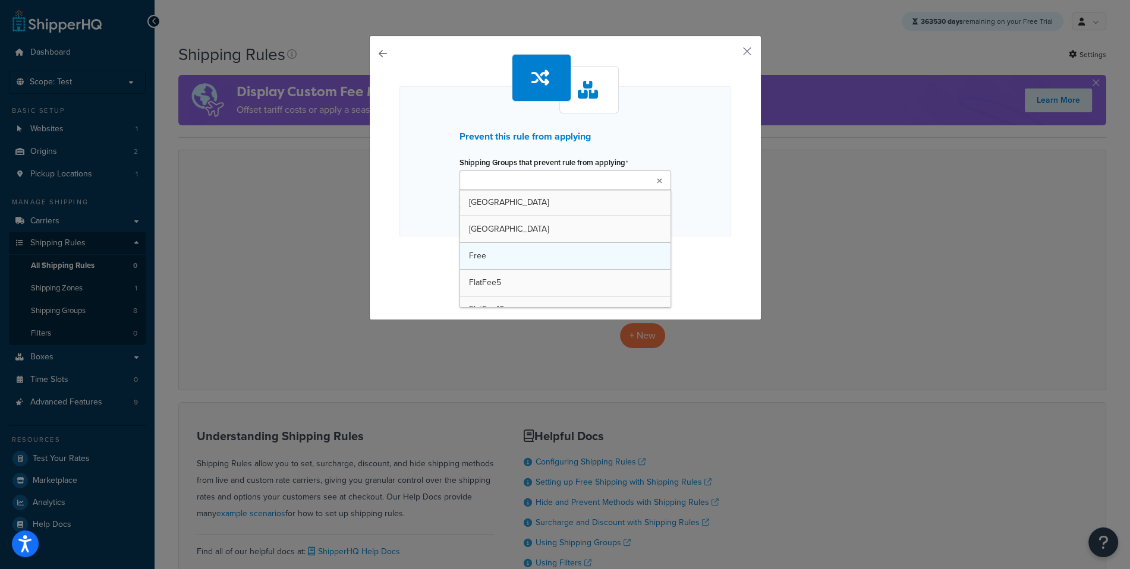
scroll to position [38, 0]
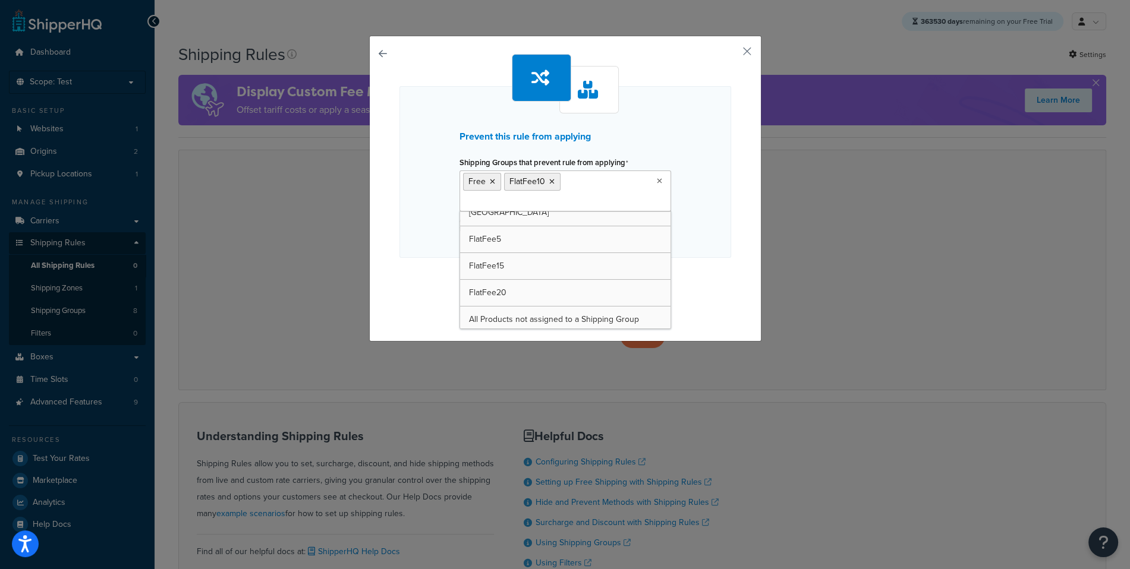
click at [752, 224] on div "Prevent this rule from applying Shipping Groups that prevent rule from applying…" at bounding box center [565, 189] width 392 height 306
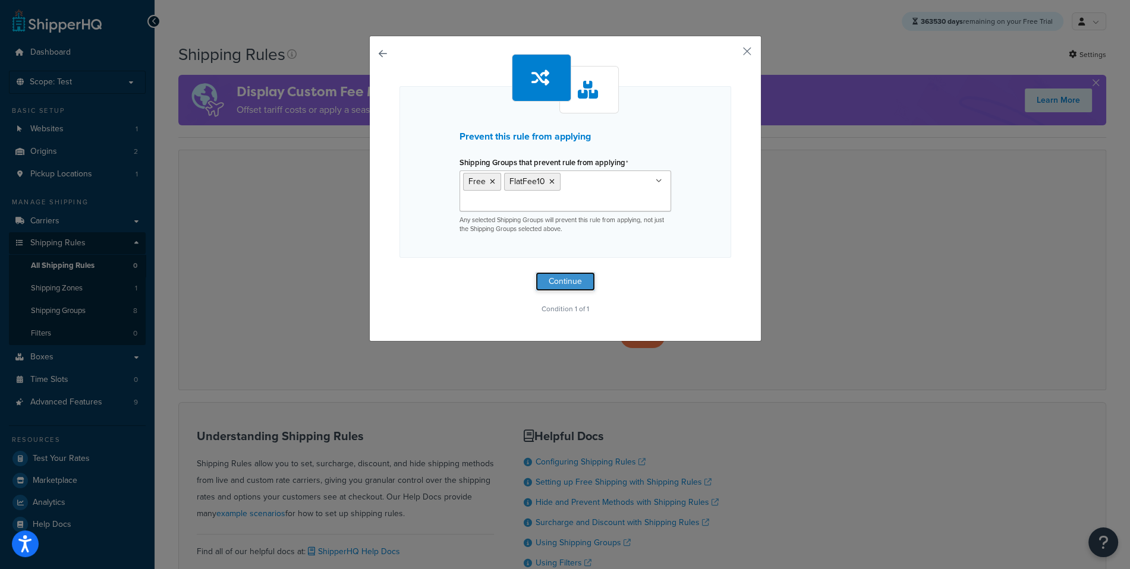
click at [557, 272] on button "Continue" at bounding box center [564, 281] width 59 height 19
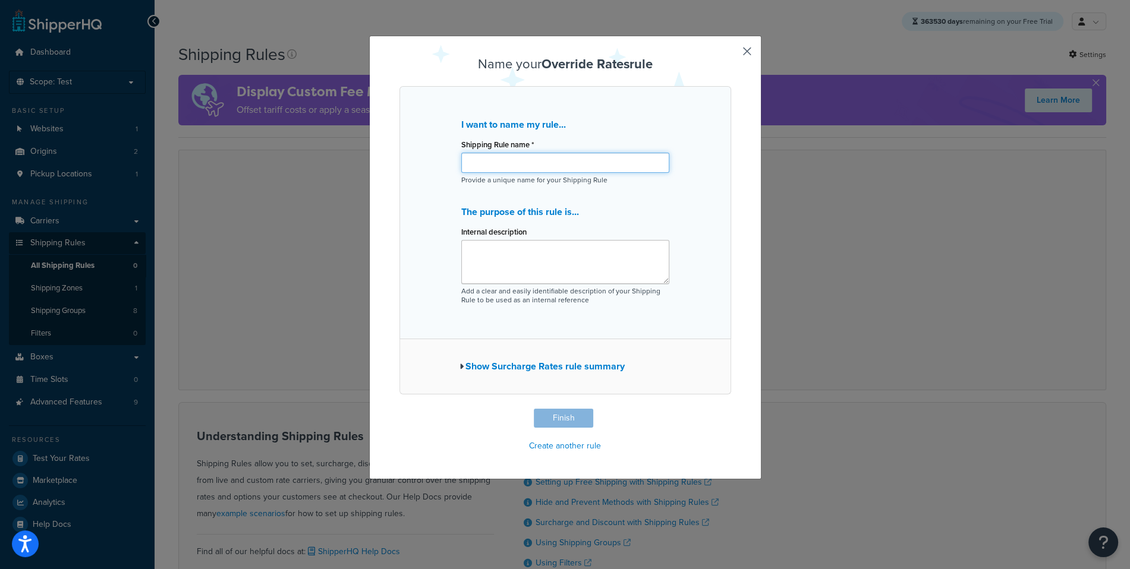
click at [545, 171] on input "Shipping Rule name *" at bounding box center [565, 163] width 208 height 20
type input "TEST"
click at [569, 417] on button "Finish" at bounding box center [563, 418] width 59 height 19
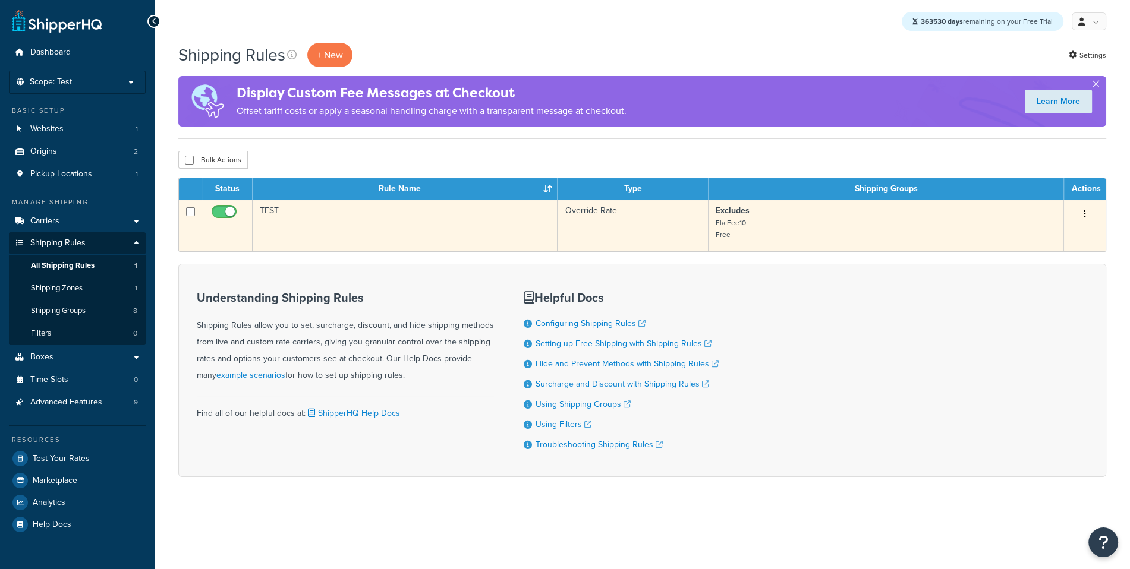
click at [340, 226] on td "TEST" at bounding box center [405, 226] width 305 height 52
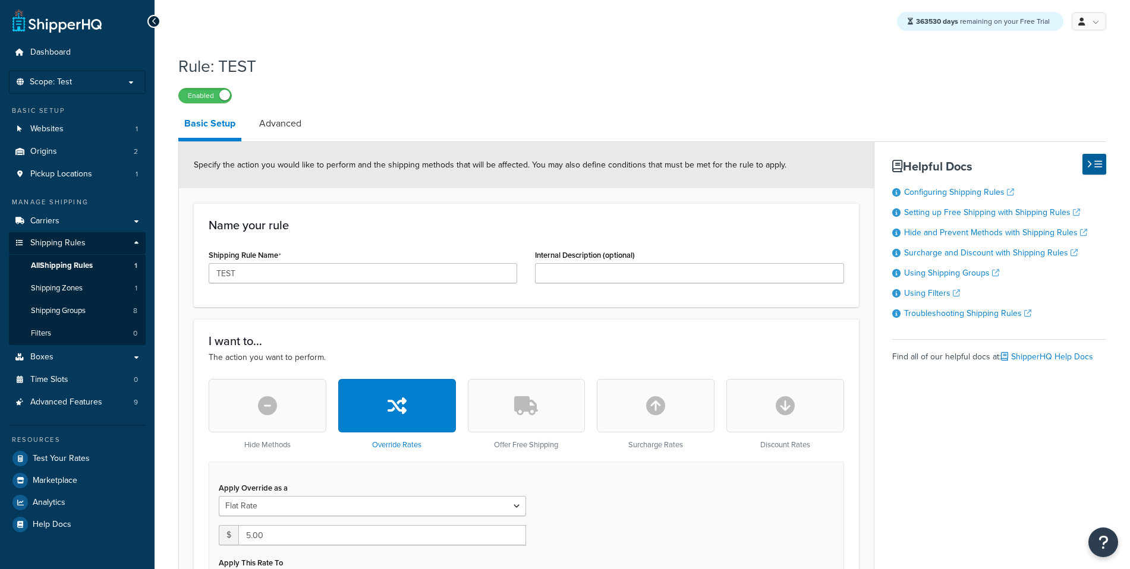
select select "SHIPPING_GROUP"
click at [91, 226] on link "Carriers" at bounding box center [77, 221] width 137 height 22
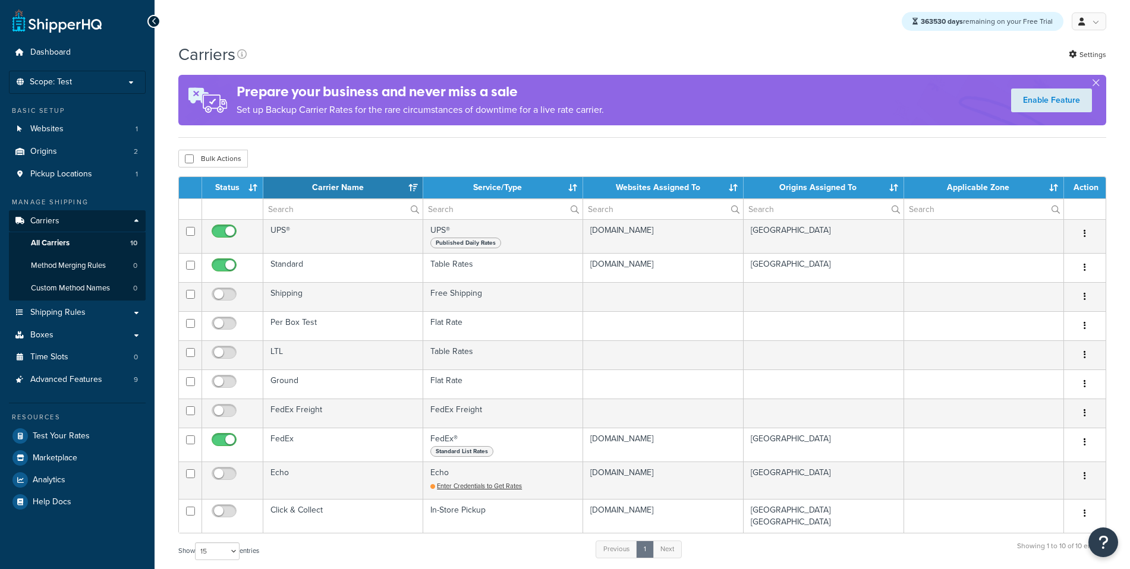
select select "15"
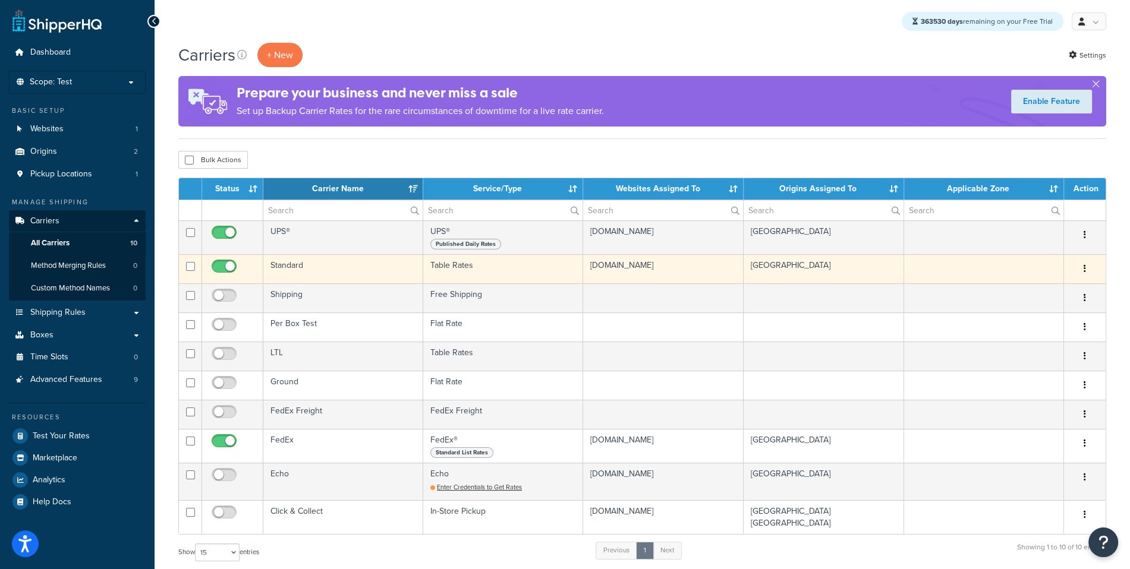
click at [308, 279] on td "Standard" at bounding box center [343, 268] width 160 height 29
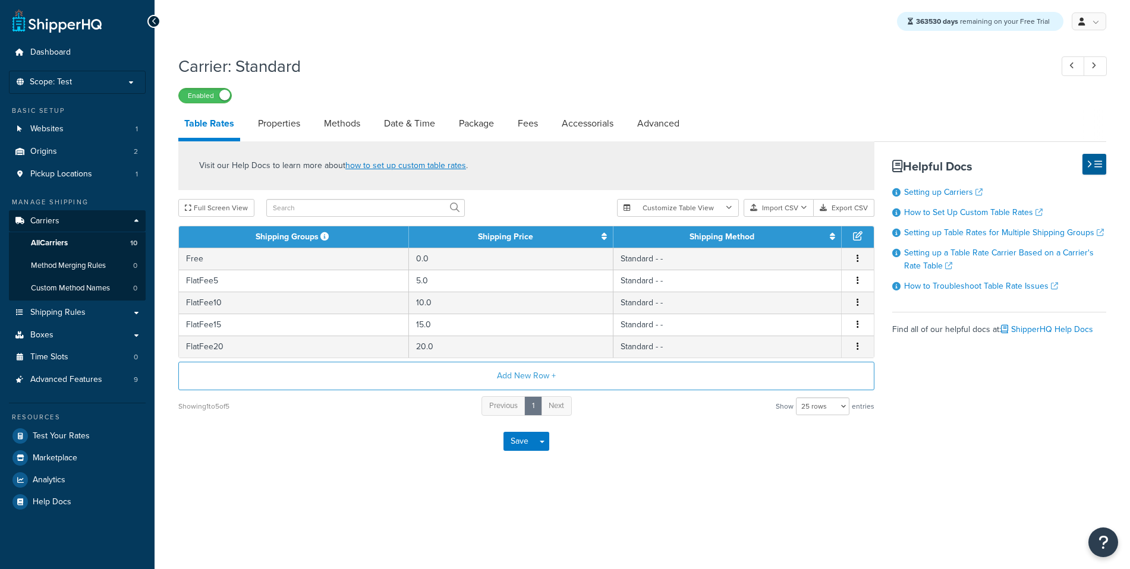
select select "25"
click at [978, 253] on link "Setting up a Table Rate Carrier Based on a Carrier's Rate Table" at bounding box center [999, 260] width 190 height 26
click at [59, 305] on link "Shipping Rules" at bounding box center [77, 313] width 137 height 22
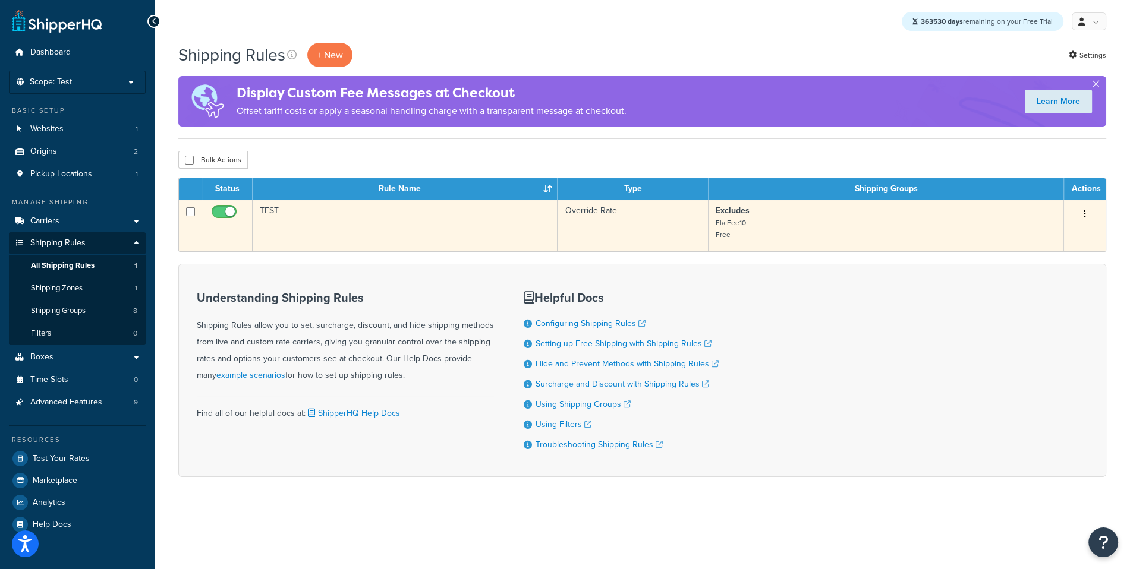
click at [358, 210] on td "TEST" at bounding box center [405, 226] width 305 height 52
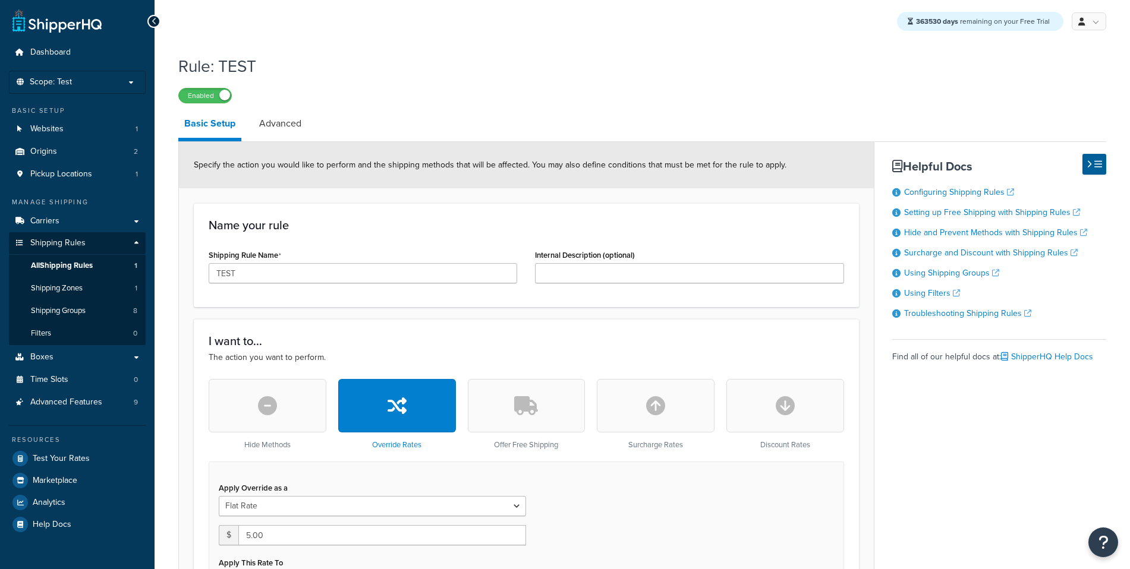
select select "SHIPPING_GROUP"
